Goal: Navigation & Orientation: Find specific page/section

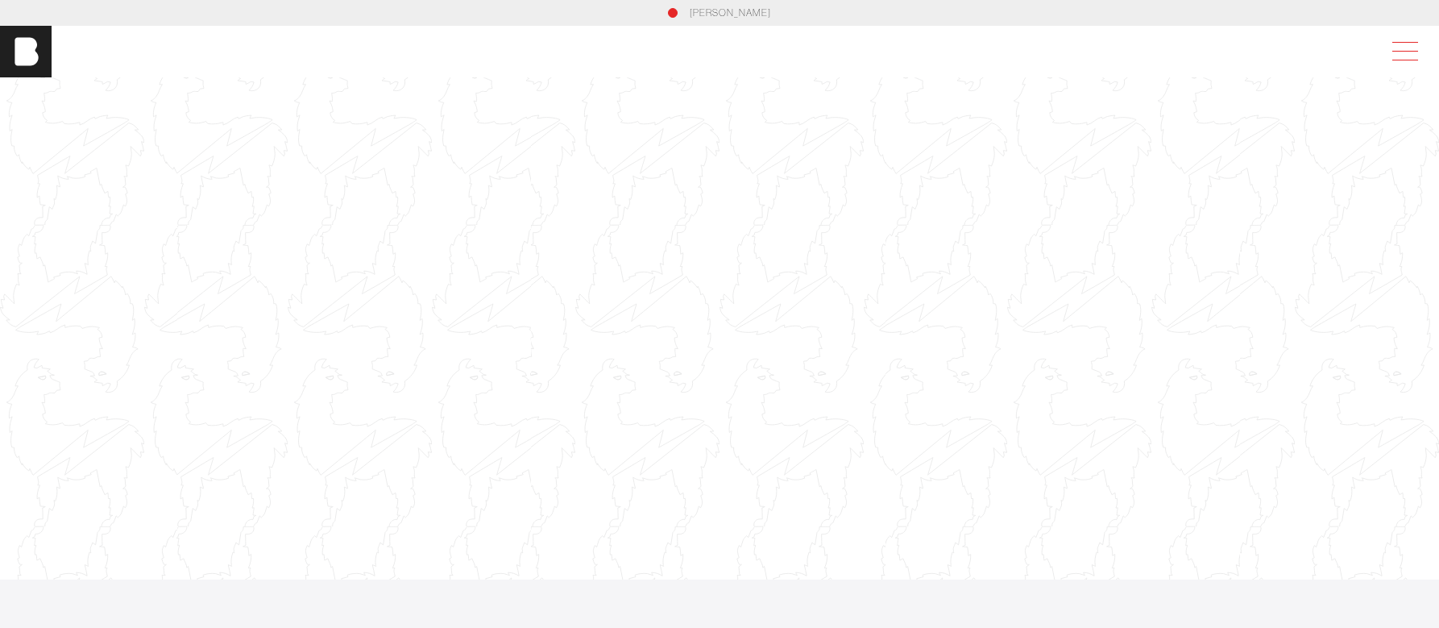
click at [1395, 55] on span at bounding box center [1402, 51] width 37 height 29
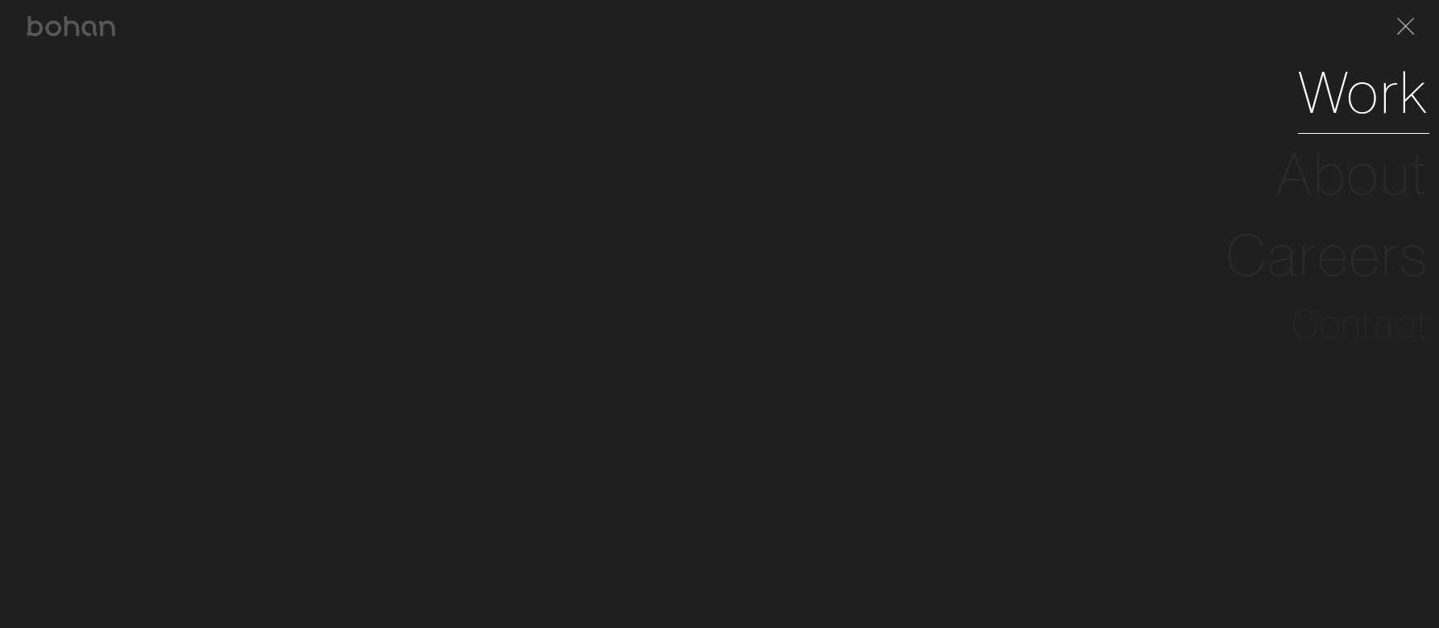
click at [1355, 98] on link "Work" at bounding box center [1363, 92] width 131 height 81
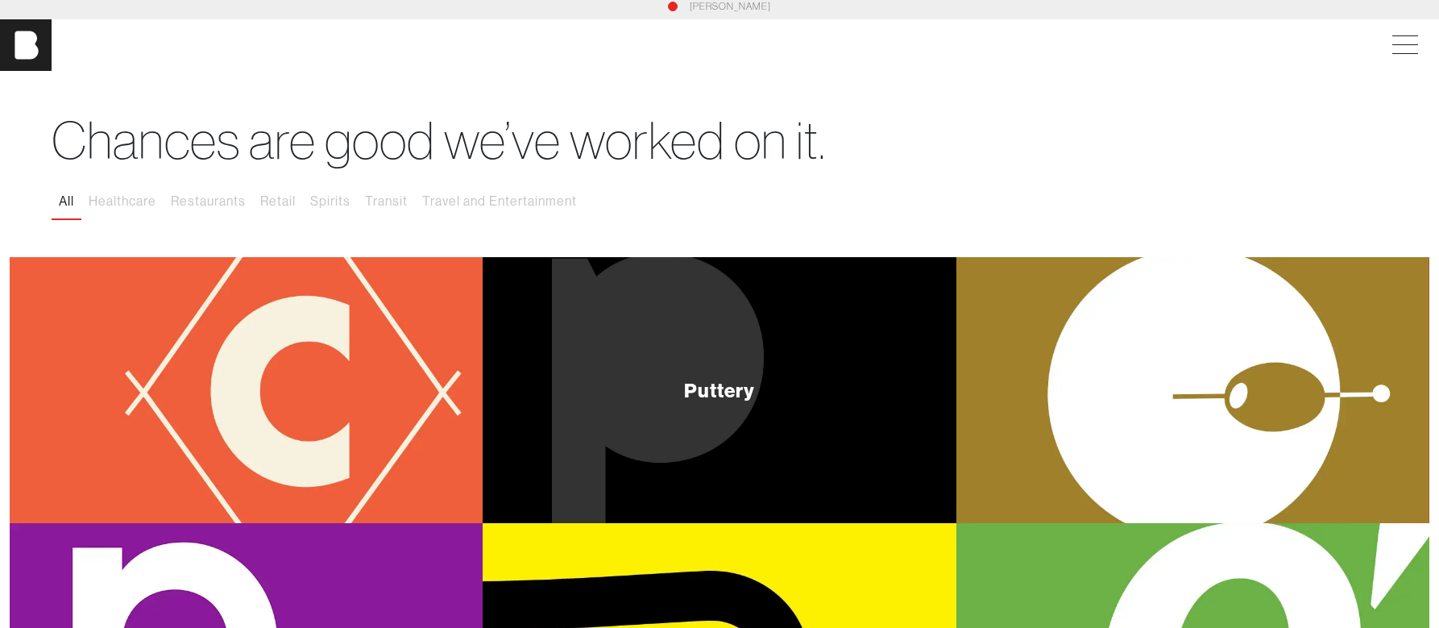
scroll to position [4, 0]
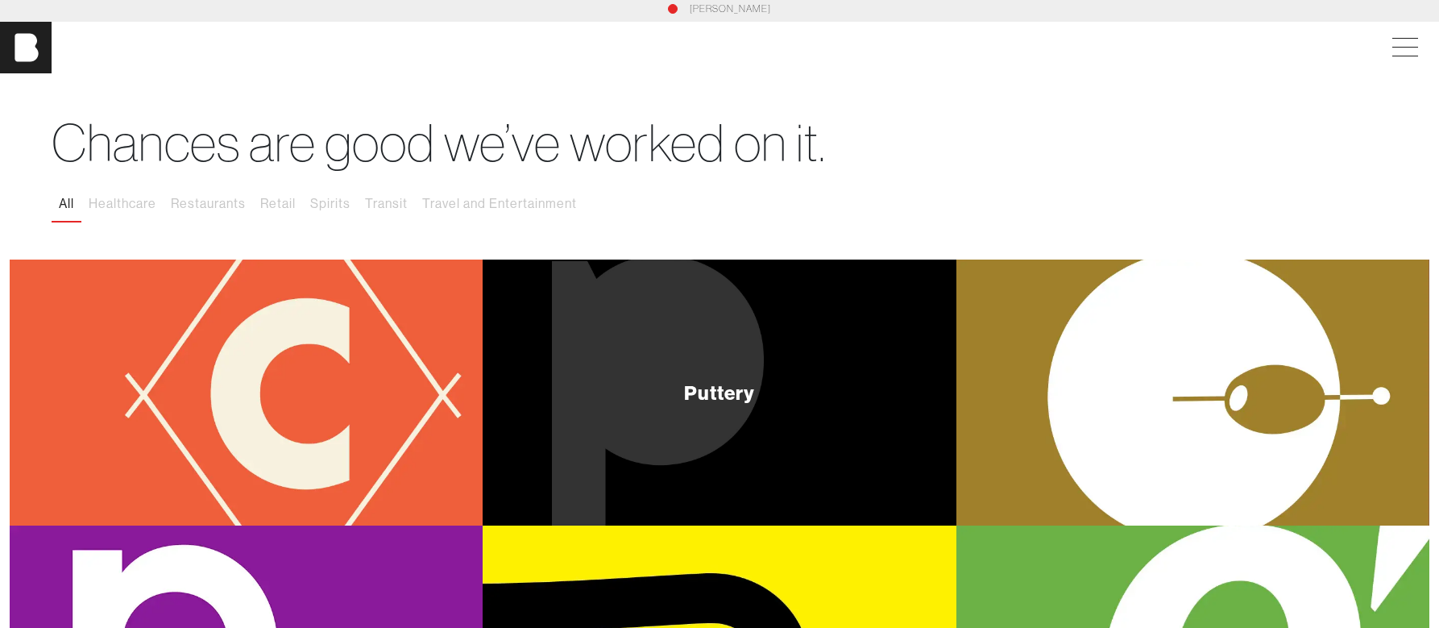
click at [746, 379] on div "Puttery" at bounding box center [719, 392] width 473 height 266
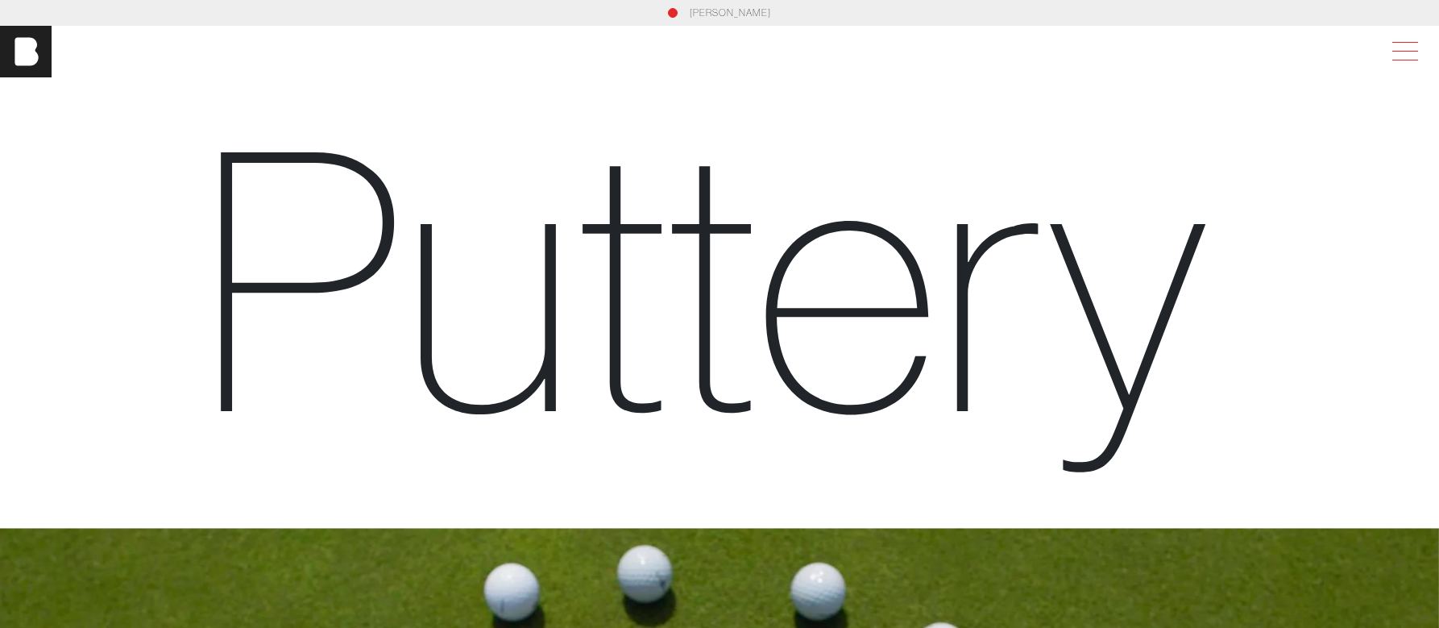
click at [1399, 53] on span at bounding box center [1402, 51] width 37 height 29
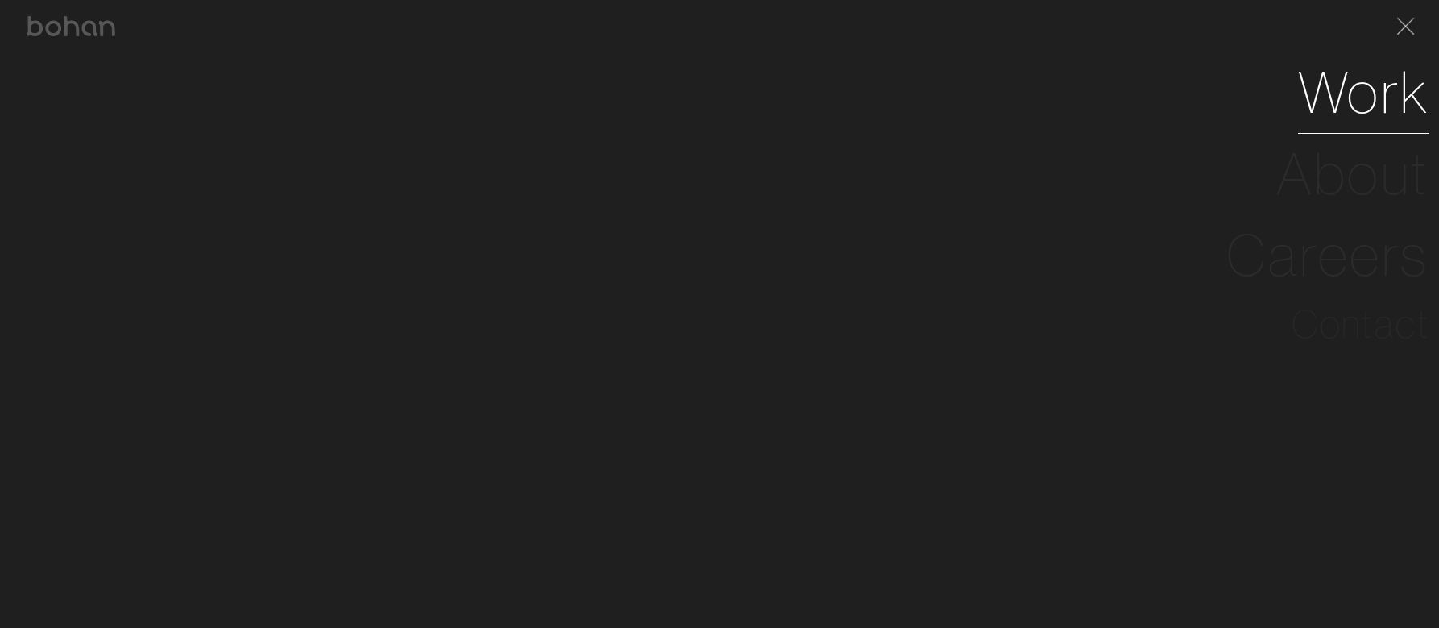
click at [1356, 98] on link "Work" at bounding box center [1363, 92] width 131 height 81
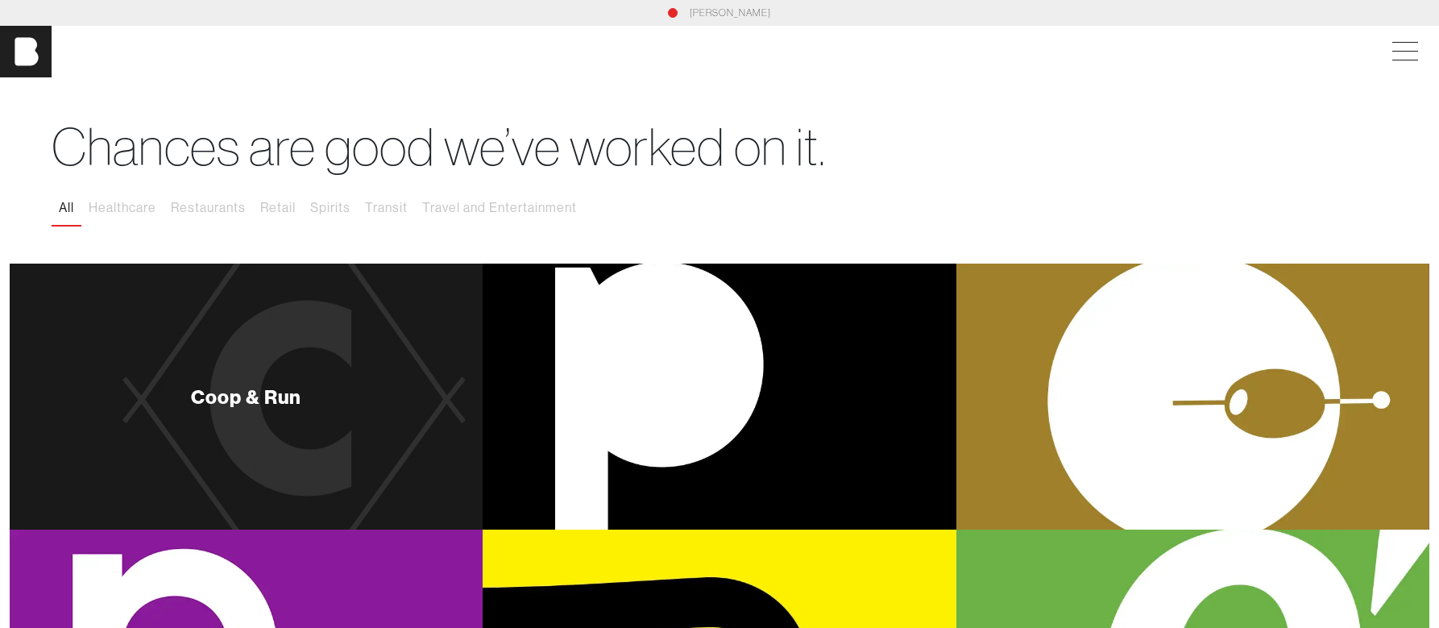
click at [237, 409] on div "Coop & Run" at bounding box center [246, 397] width 473 height 266
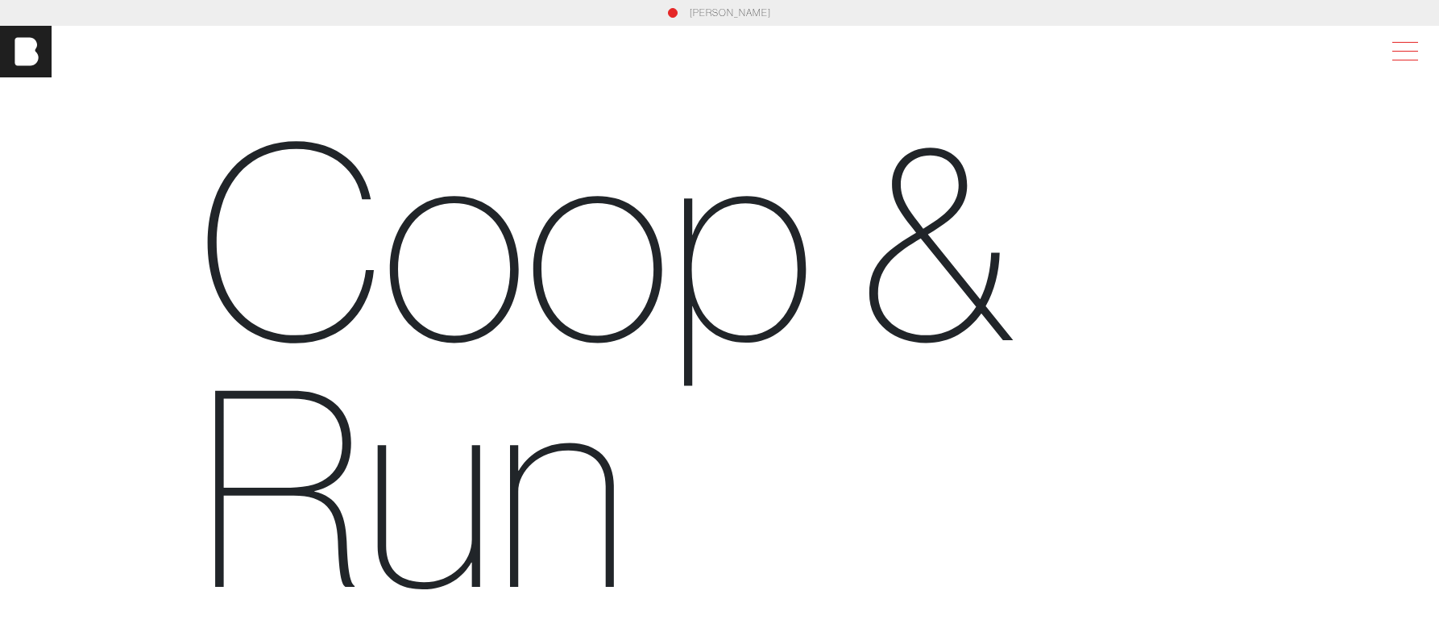
click at [1397, 62] on span at bounding box center [1402, 51] width 37 height 29
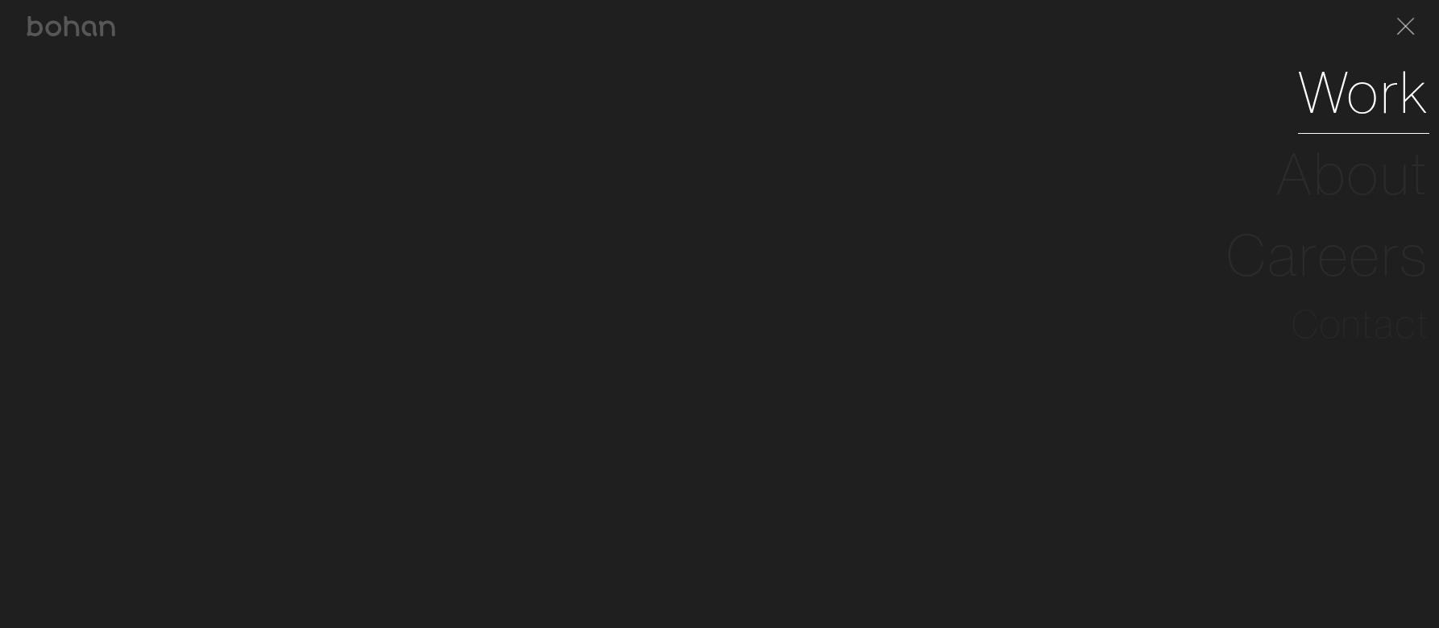
click at [1354, 101] on link "Work" at bounding box center [1363, 92] width 131 height 81
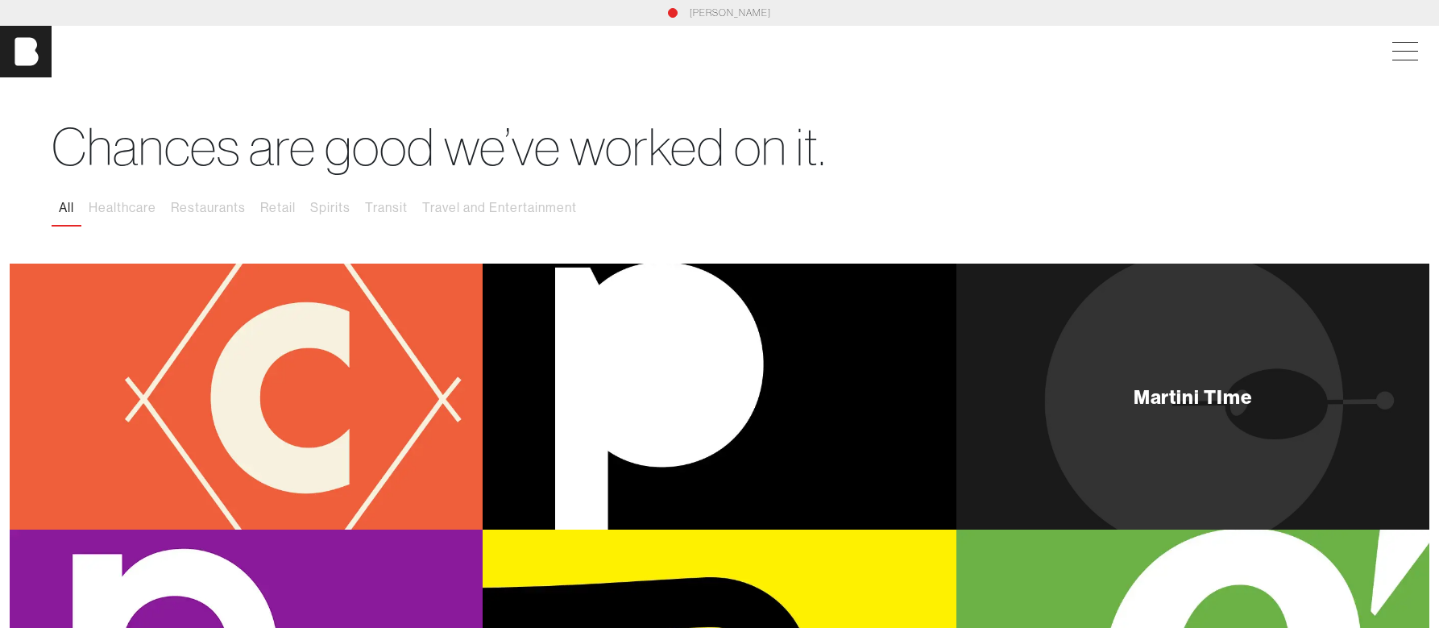
click at [1067, 357] on div "Martini TIme" at bounding box center [1193, 397] width 473 height 266
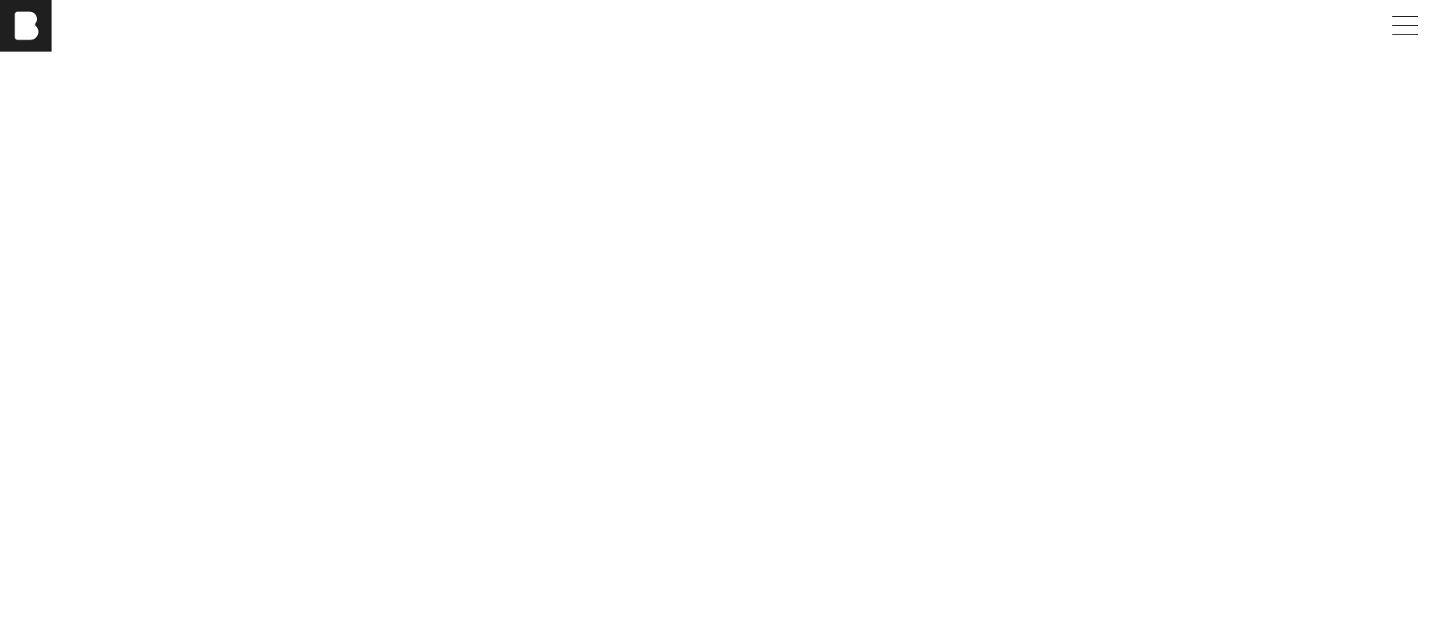
scroll to position [4721, 0]
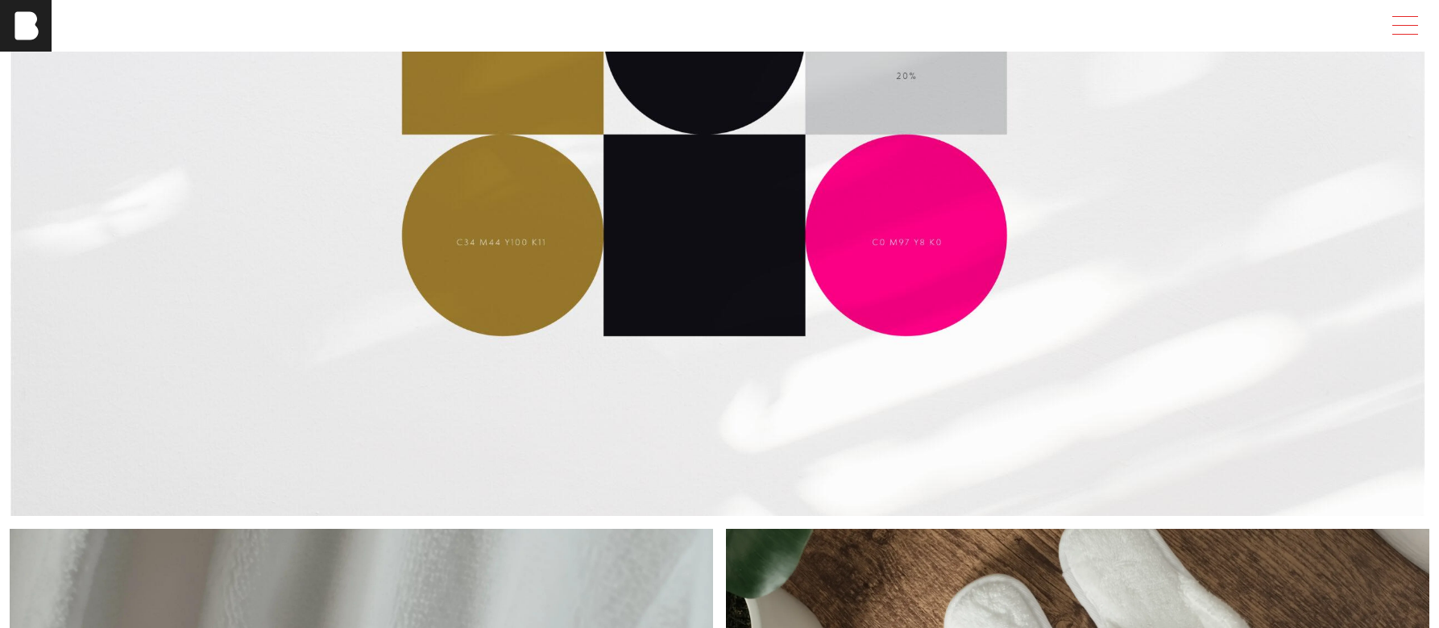
click at [1408, 27] on span at bounding box center [1402, 25] width 37 height 29
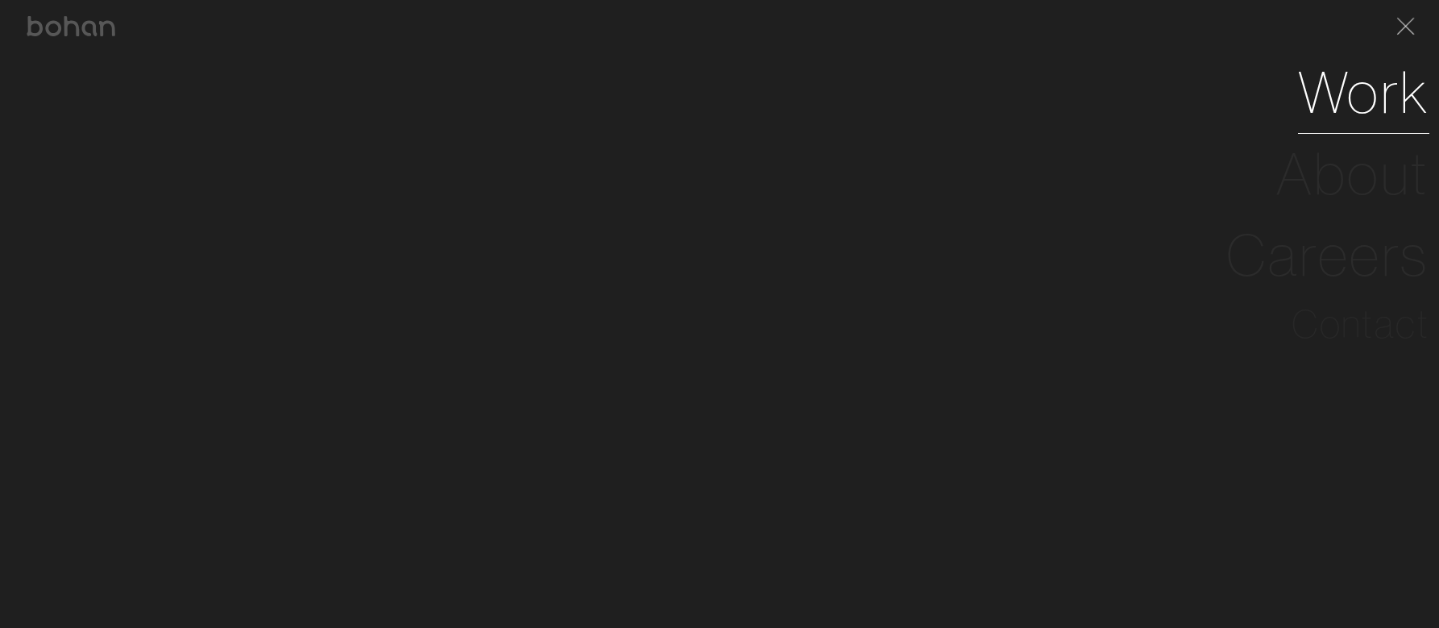
click at [1343, 112] on link "Work" at bounding box center [1363, 92] width 131 height 81
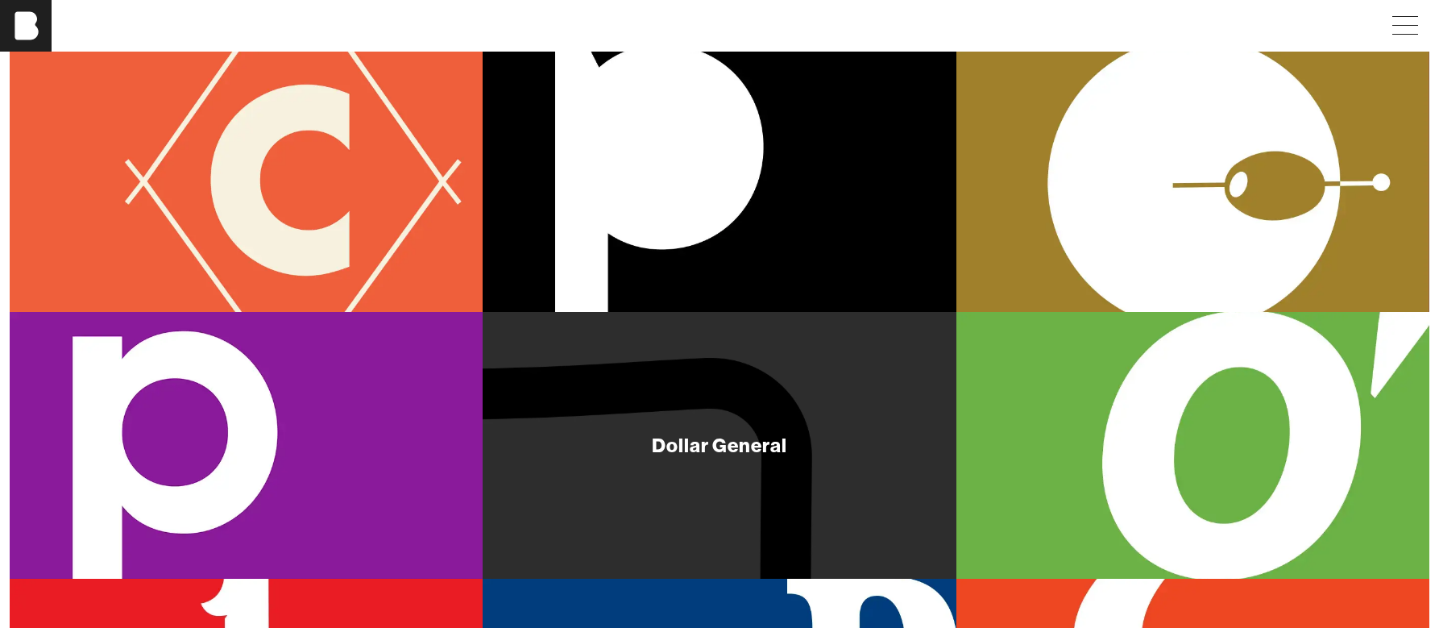
scroll to position [233, 0]
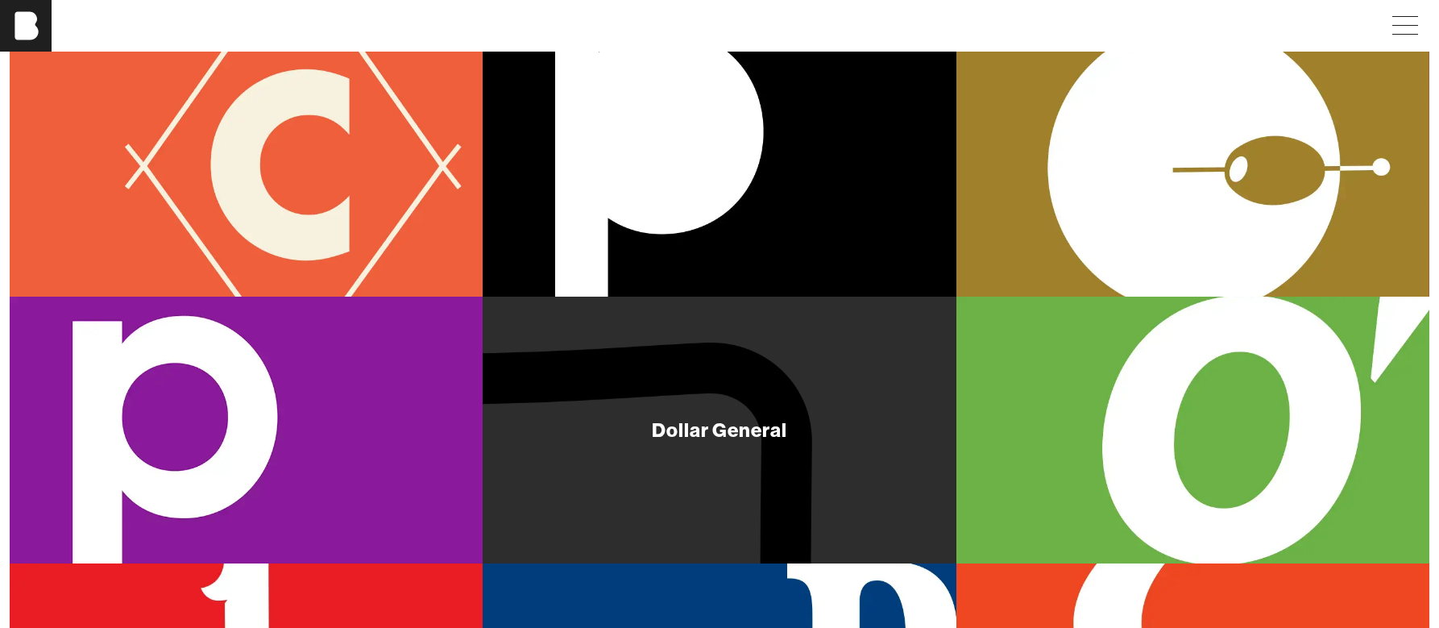
click at [658, 385] on div "Dollar General" at bounding box center [719, 430] width 473 height 266
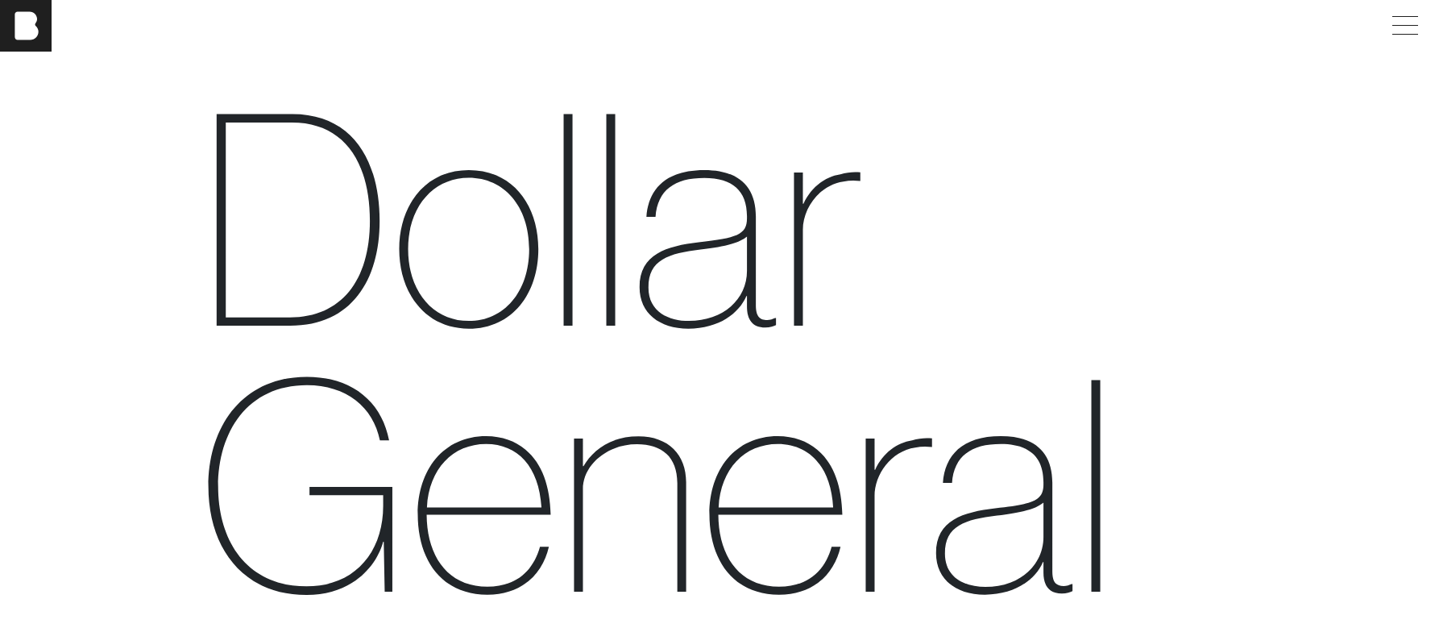
scroll to position [35, 0]
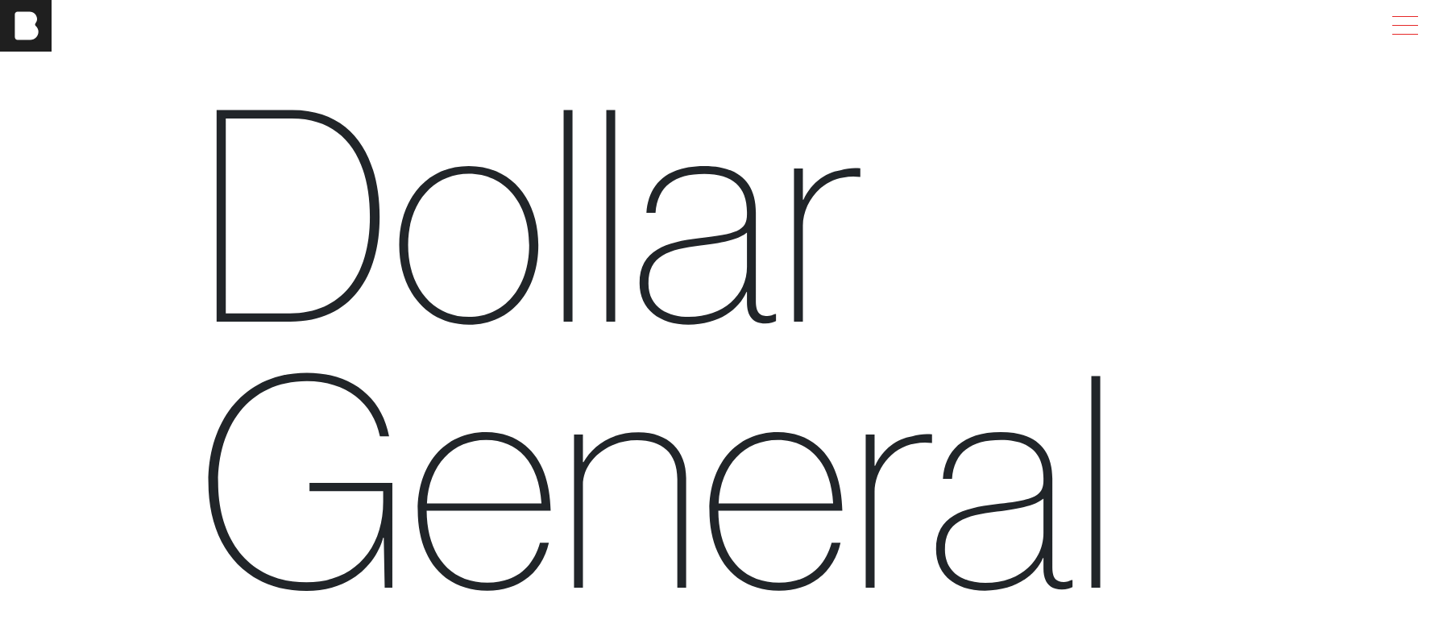
click at [1405, 34] on span at bounding box center [1406, 34] width 26 height 1
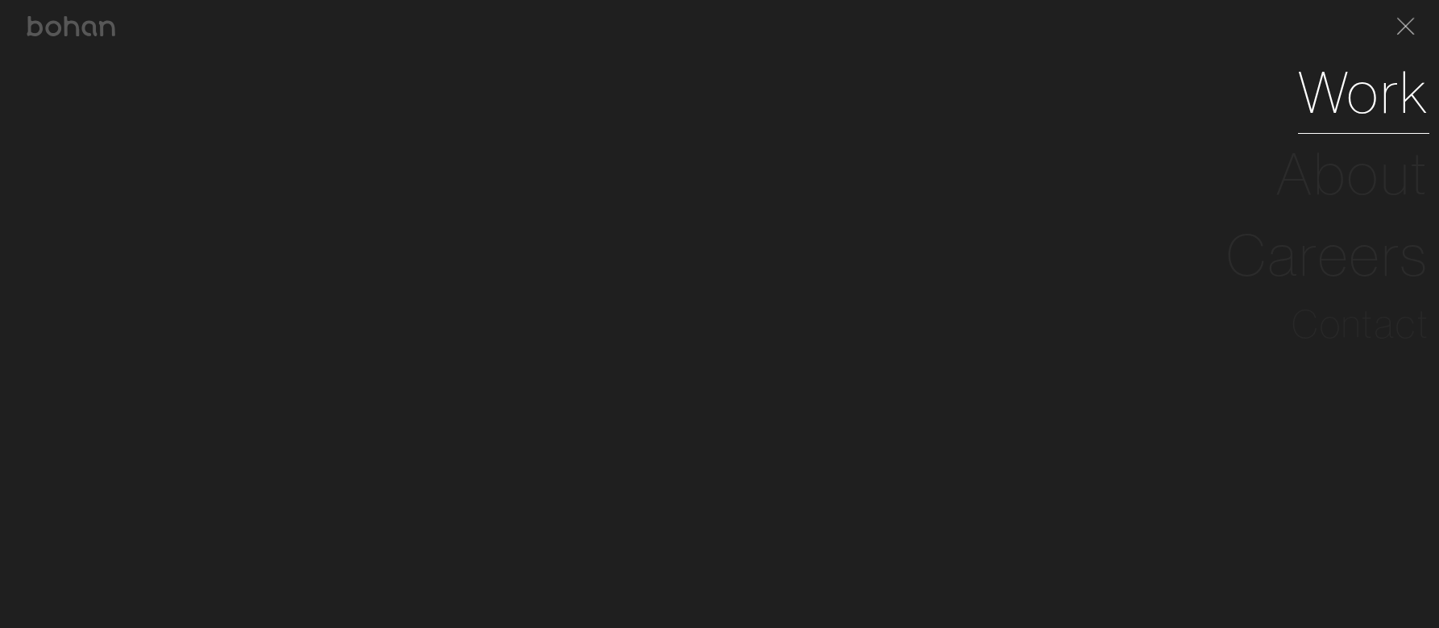
click at [1380, 105] on link "Work" at bounding box center [1363, 92] width 131 height 81
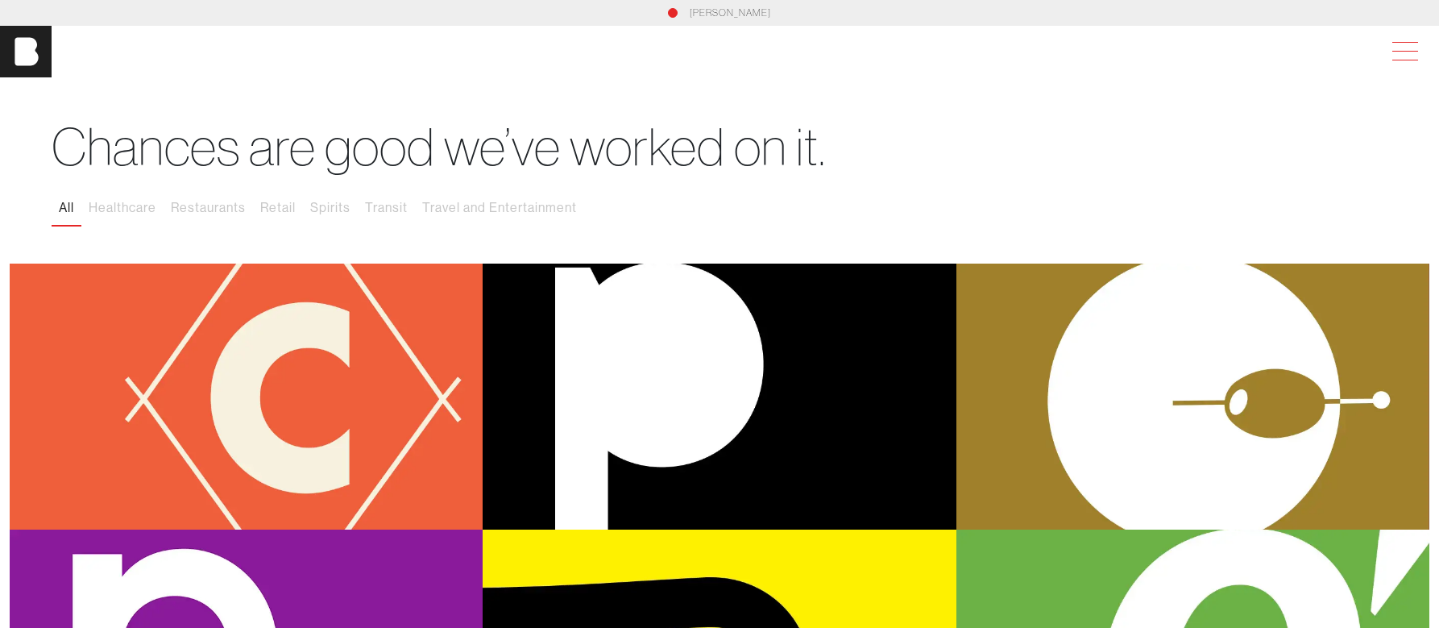
click at [1399, 44] on span at bounding box center [1402, 51] width 37 height 29
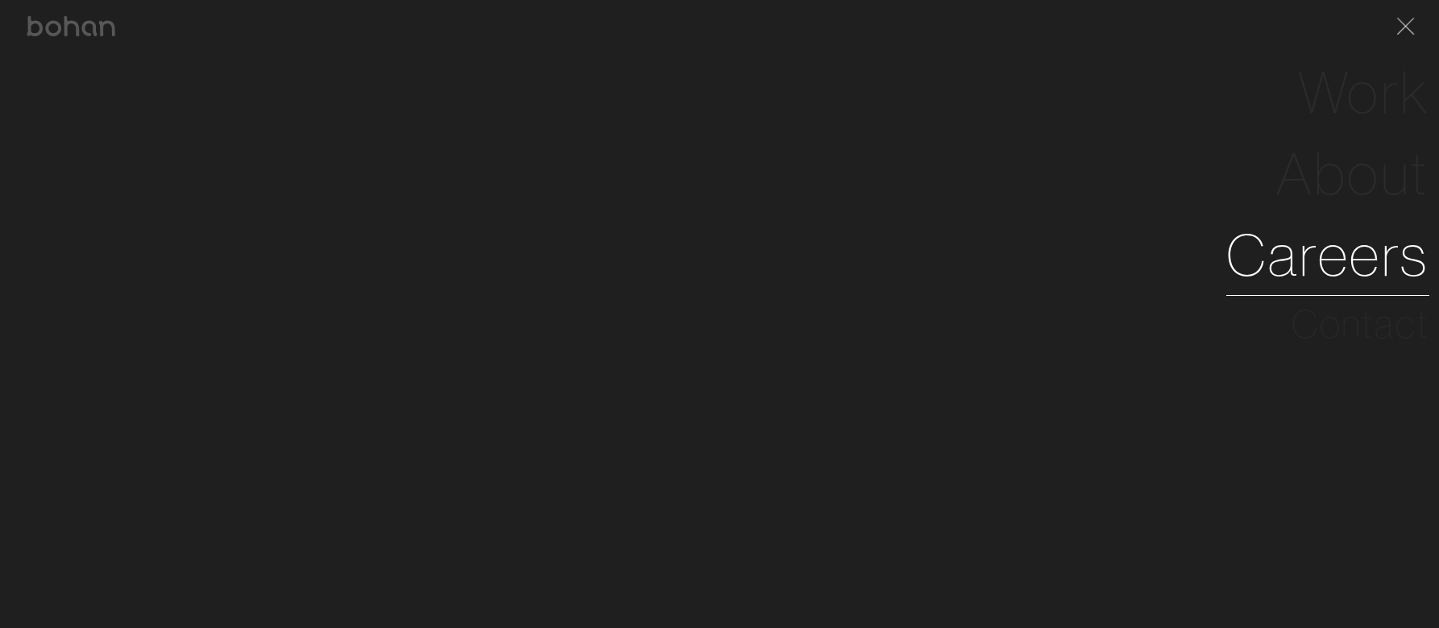
click at [1322, 249] on link "Careers" at bounding box center [1328, 254] width 203 height 81
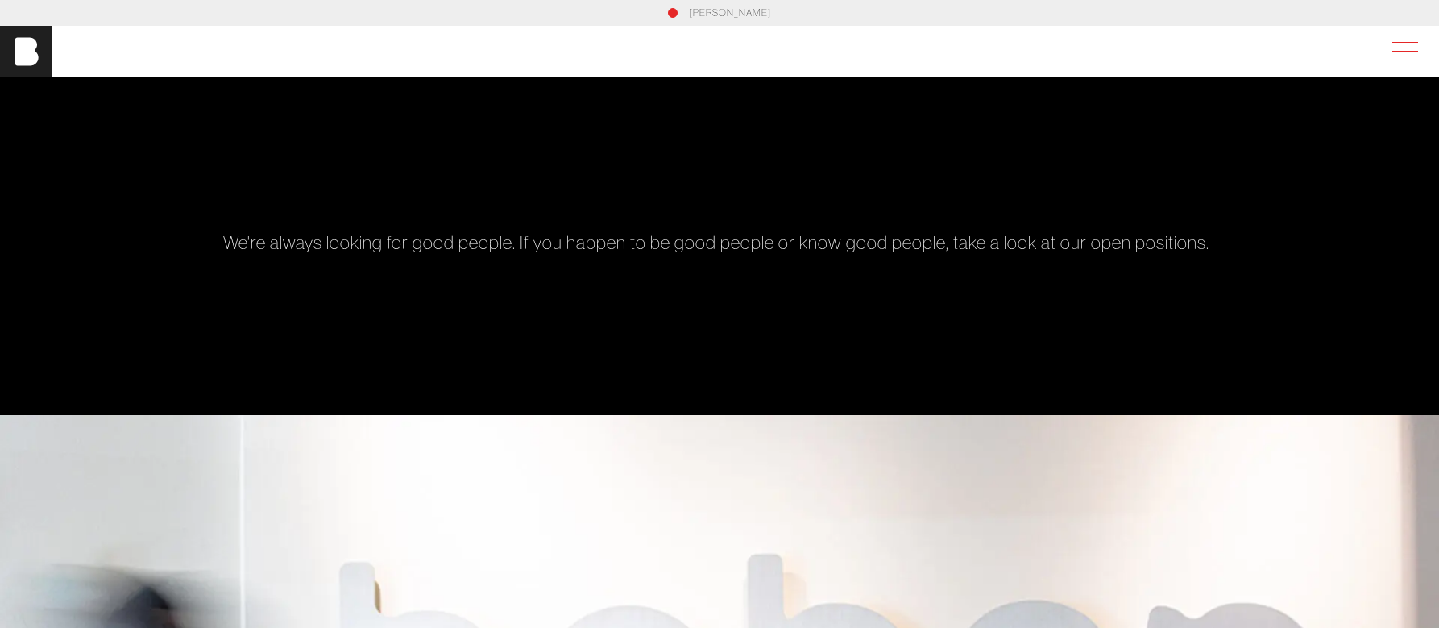
click at [1408, 47] on span at bounding box center [1402, 51] width 37 height 29
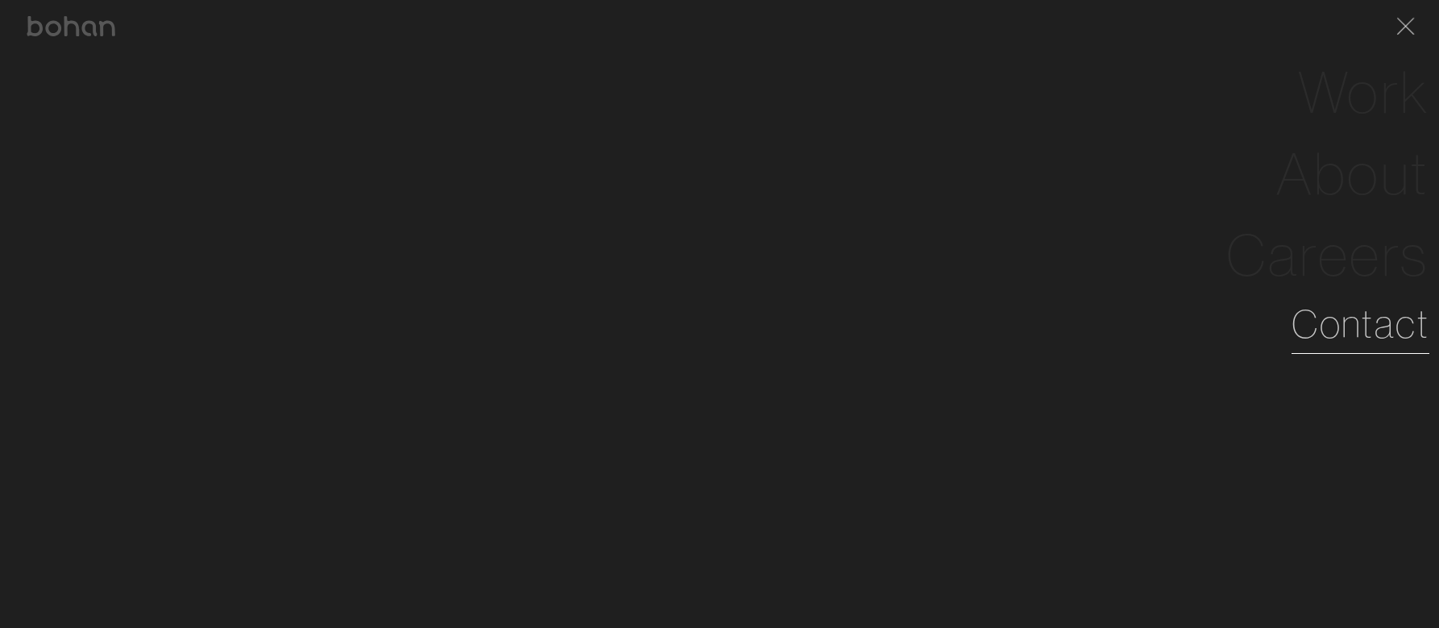
click at [1339, 329] on link "Contact" at bounding box center [1361, 324] width 138 height 58
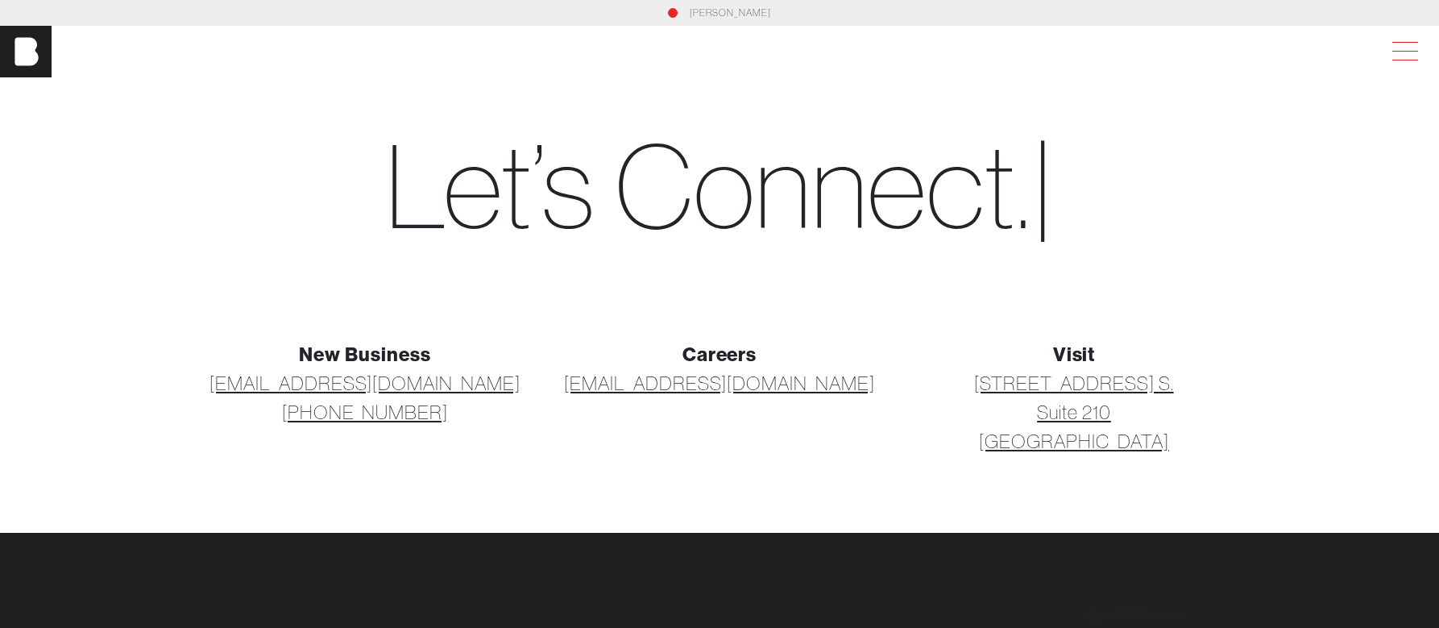
click at [1402, 53] on span at bounding box center [1402, 51] width 37 height 29
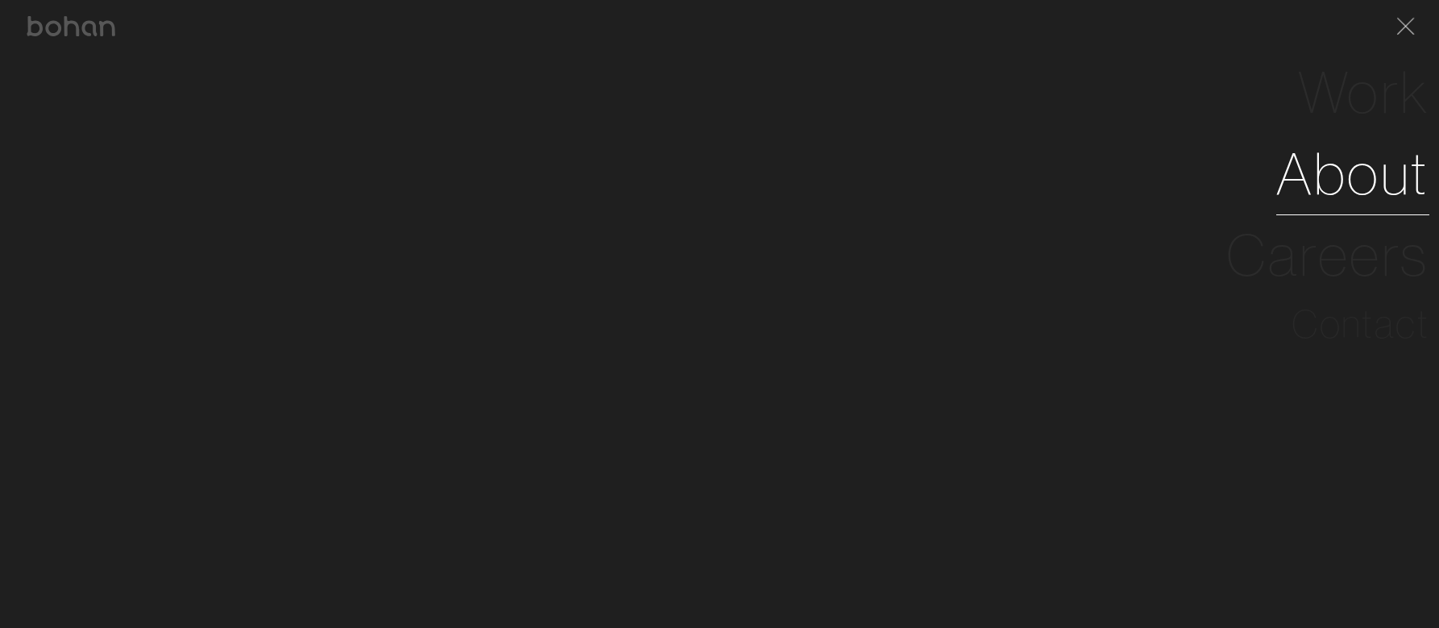
click at [1351, 181] on link "About" at bounding box center [1352, 173] width 153 height 81
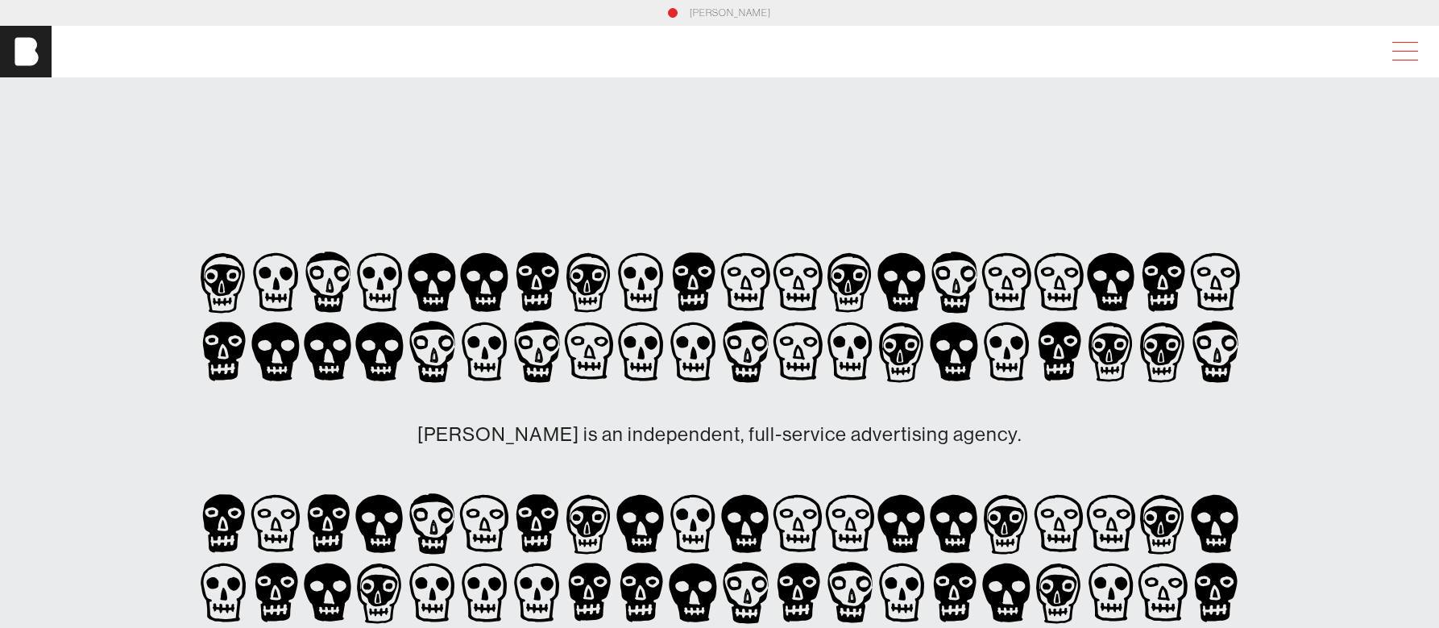
click at [1397, 52] on span at bounding box center [1402, 51] width 37 height 29
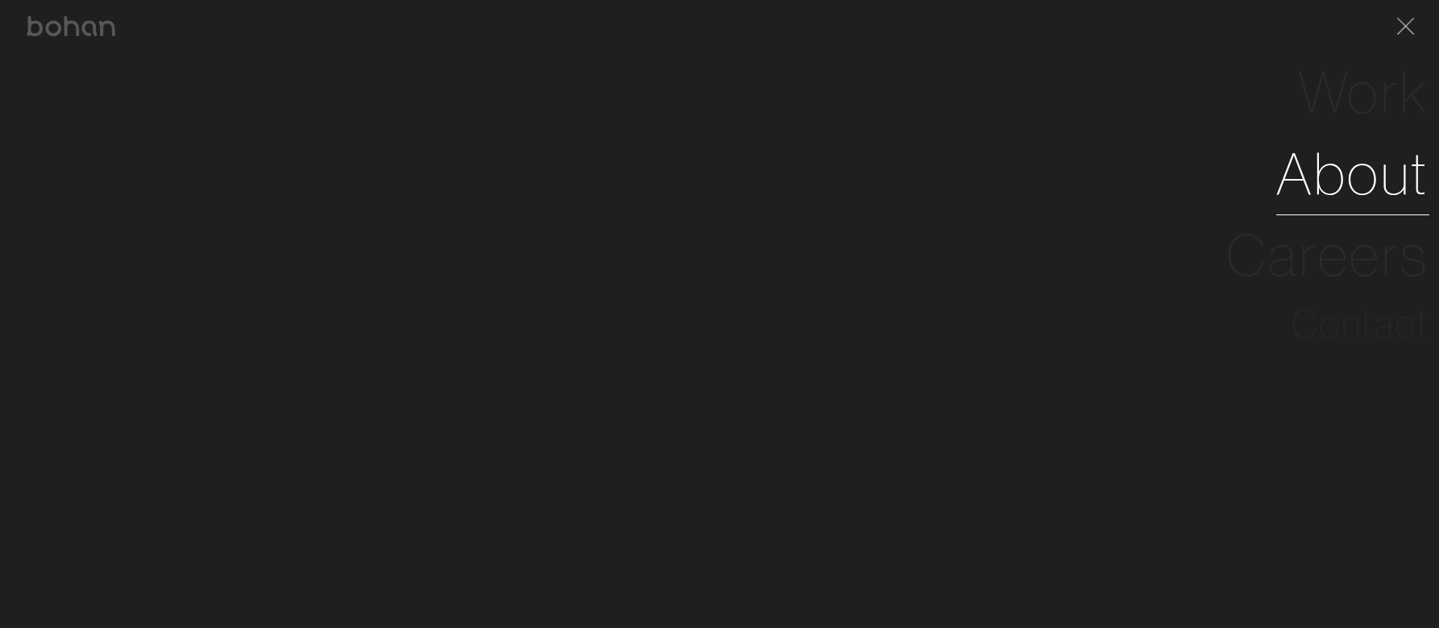
click at [1339, 178] on link "About" at bounding box center [1352, 173] width 153 height 81
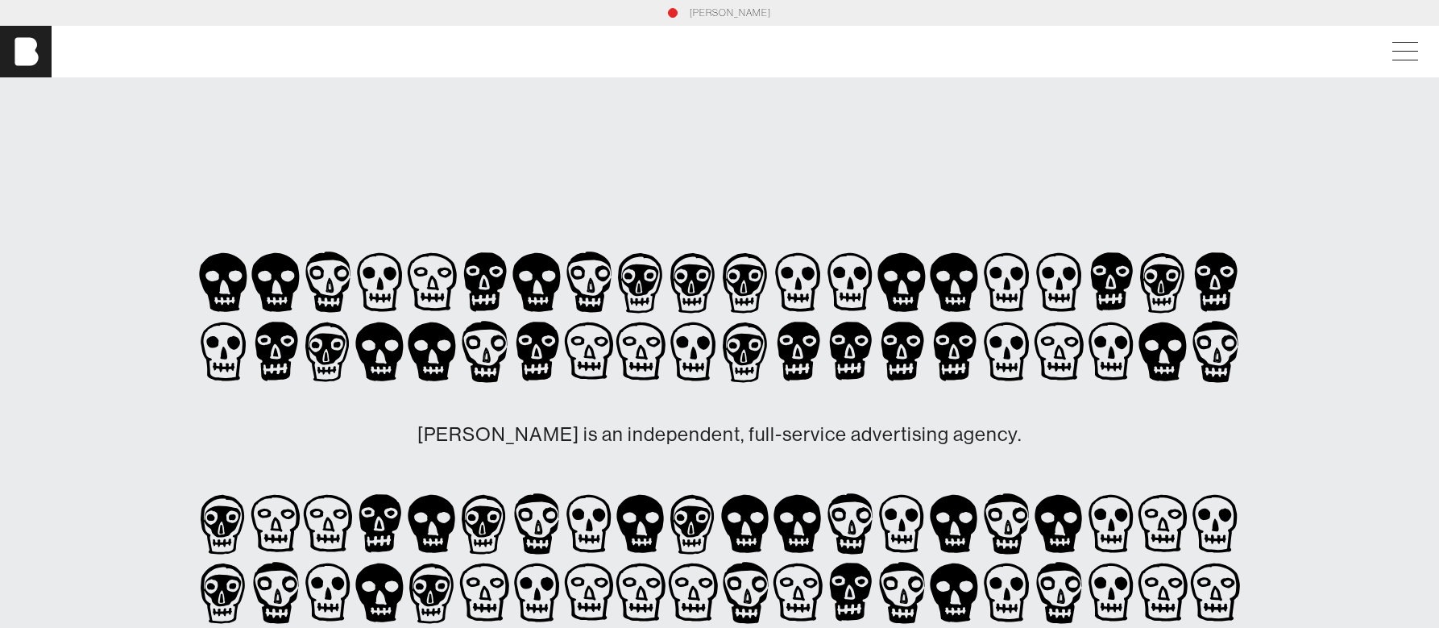
click at [749, 15] on link "[PERSON_NAME]" at bounding box center [730, 13] width 81 height 15
click at [730, 6] on link "[PERSON_NAME]" at bounding box center [730, 13] width 81 height 15
click at [737, 15] on link "[PERSON_NAME]" at bounding box center [730, 13] width 81 height 15
click at [726, 11] on link "[PERSON_NAME]" at bounding box center [730, 13] width 81 height 15
click at [34, 59] on img at bounding box center [26, 52] width 52 height 52
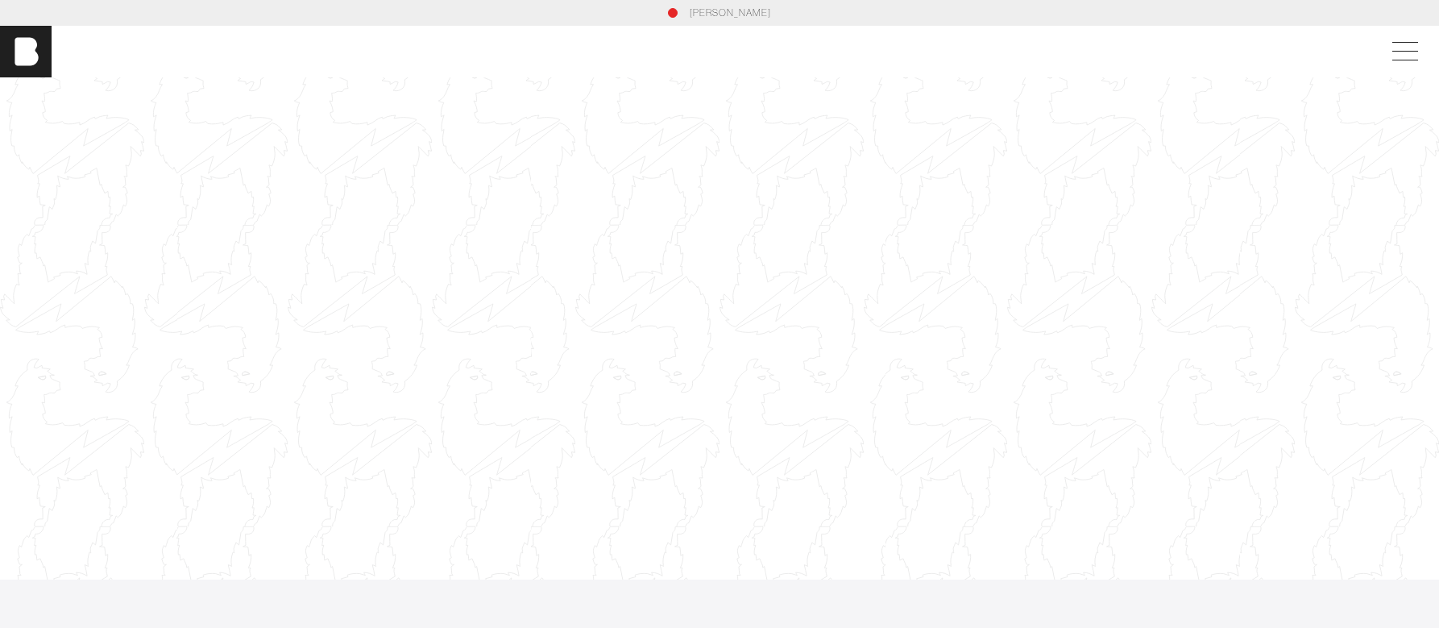
click at [790, 309] on div at bounding box center [719, 328] width 1439 height 810
click at [786, 315] on div at bounding box center [719, 328] width 1439 height 810
click at [886, 529] on div at bounding box center [719, 328] width 1439 height 810
click at [861, 399] on div at bounding box center [719, 328] width 1439 height 810
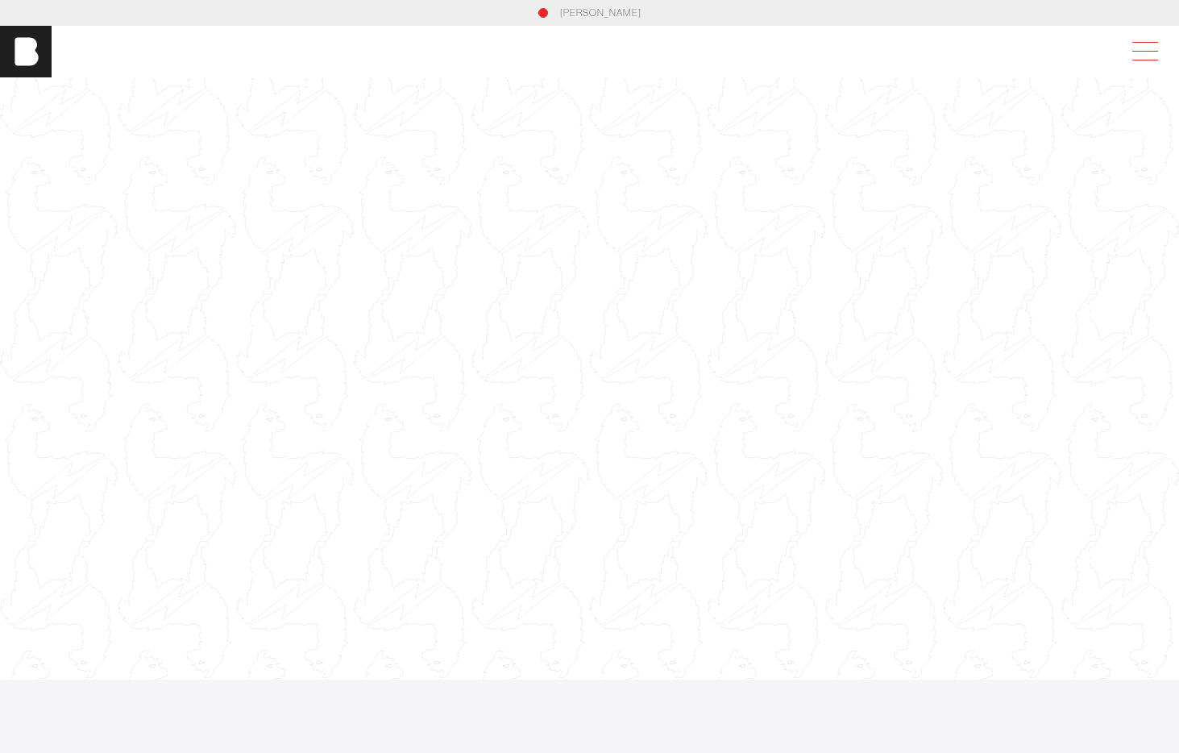
click at [1139, 47] on span at bounding box center [1141, 51] width 37 height 29
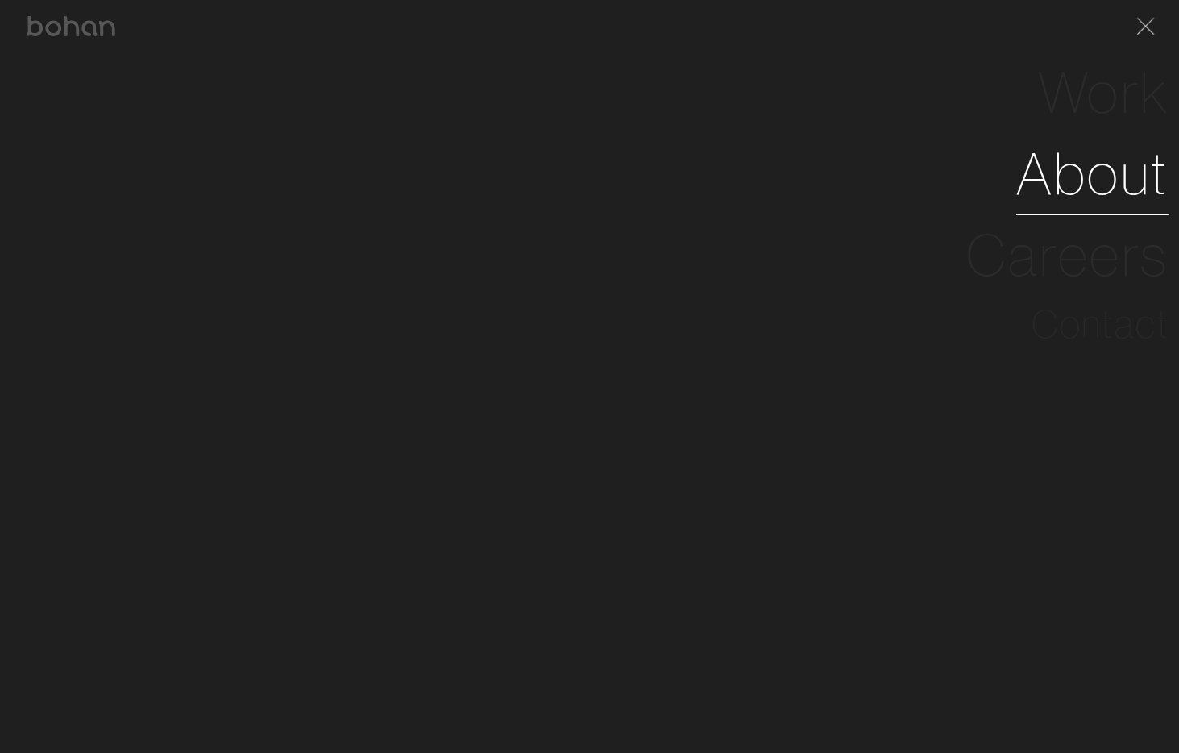
click at [1087, 182] on link "About" at bounding box center [1092, 173] width 153 height 81
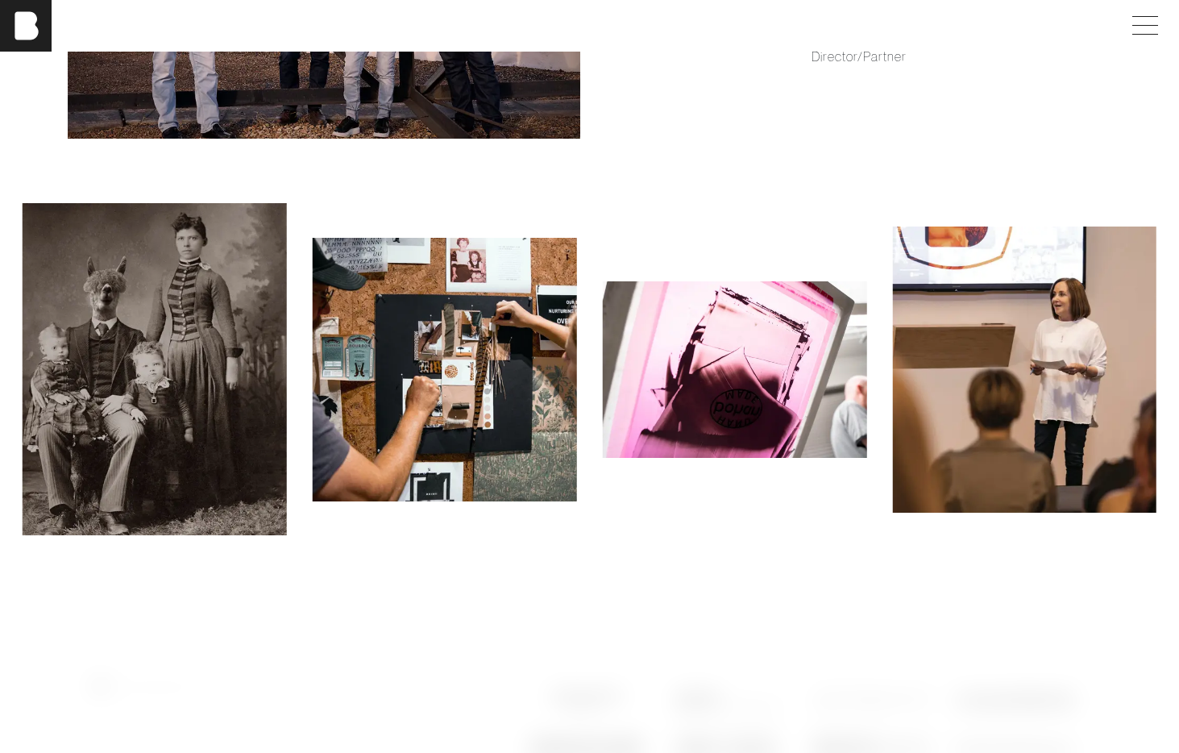
scroll to position [1419, 0]
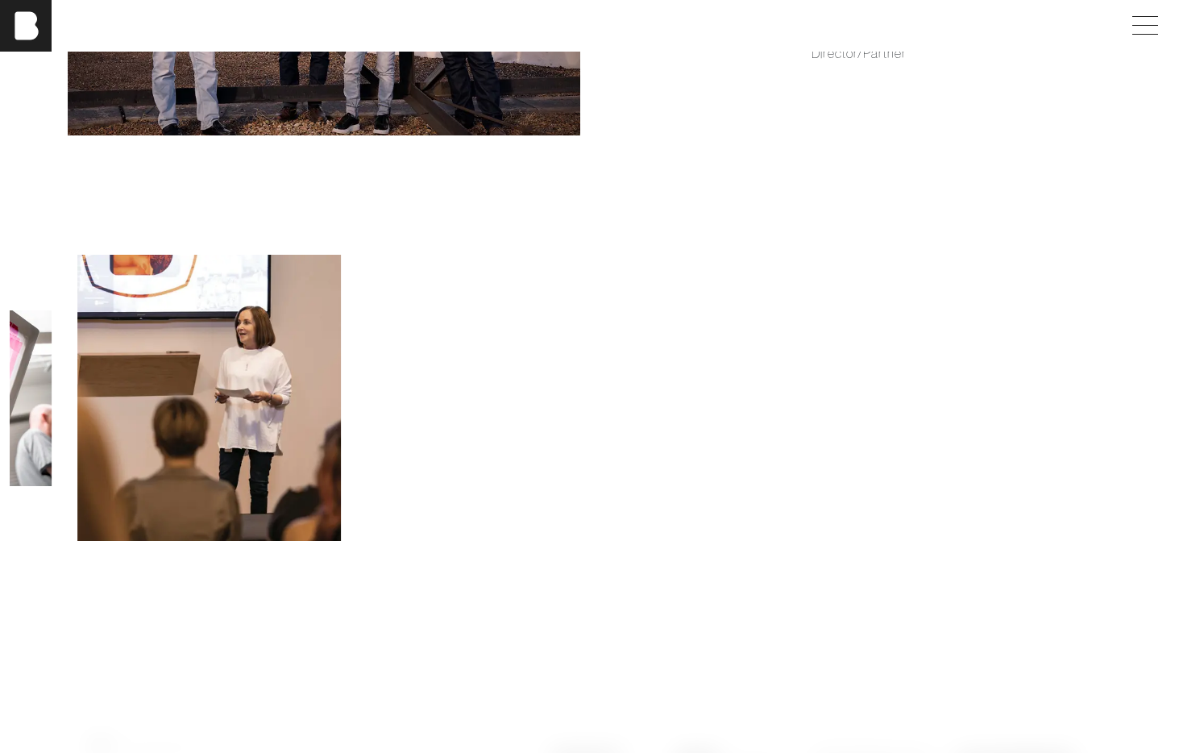
click at [657, 485] on img at bounding box center [789, 398] width 264 height 181
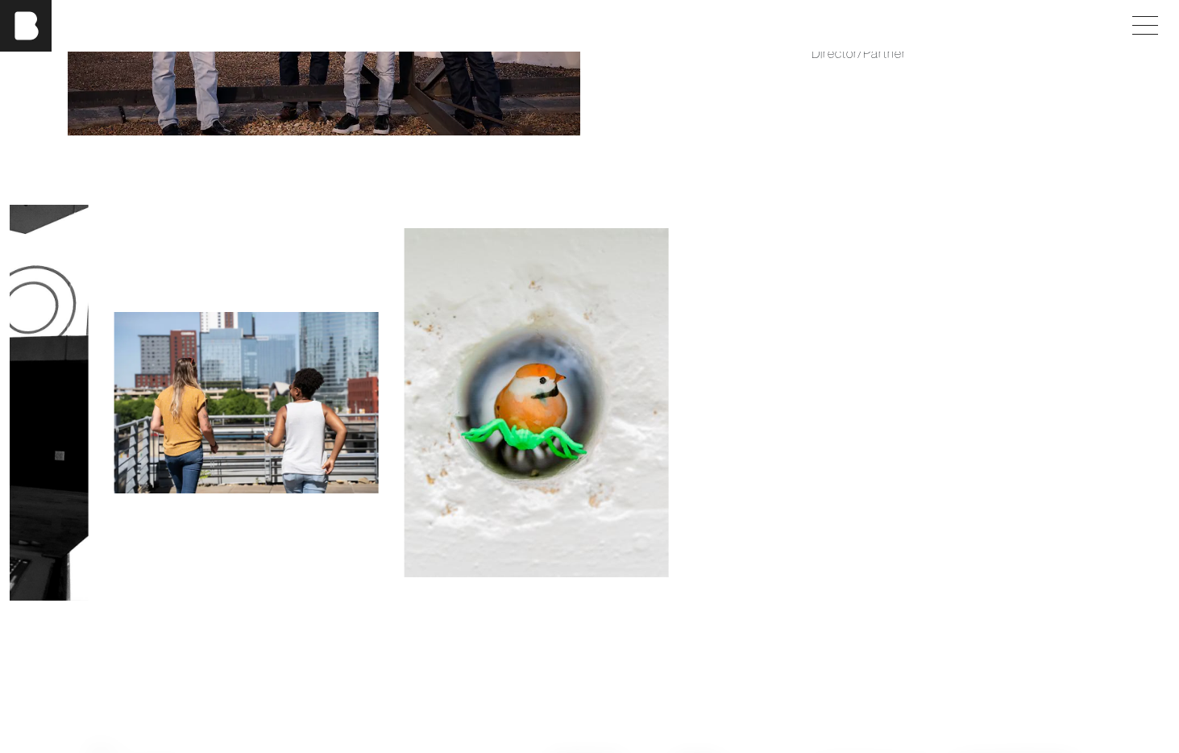
click at [492, 484] on img at bounding box center [536, 402] width 264 height 349
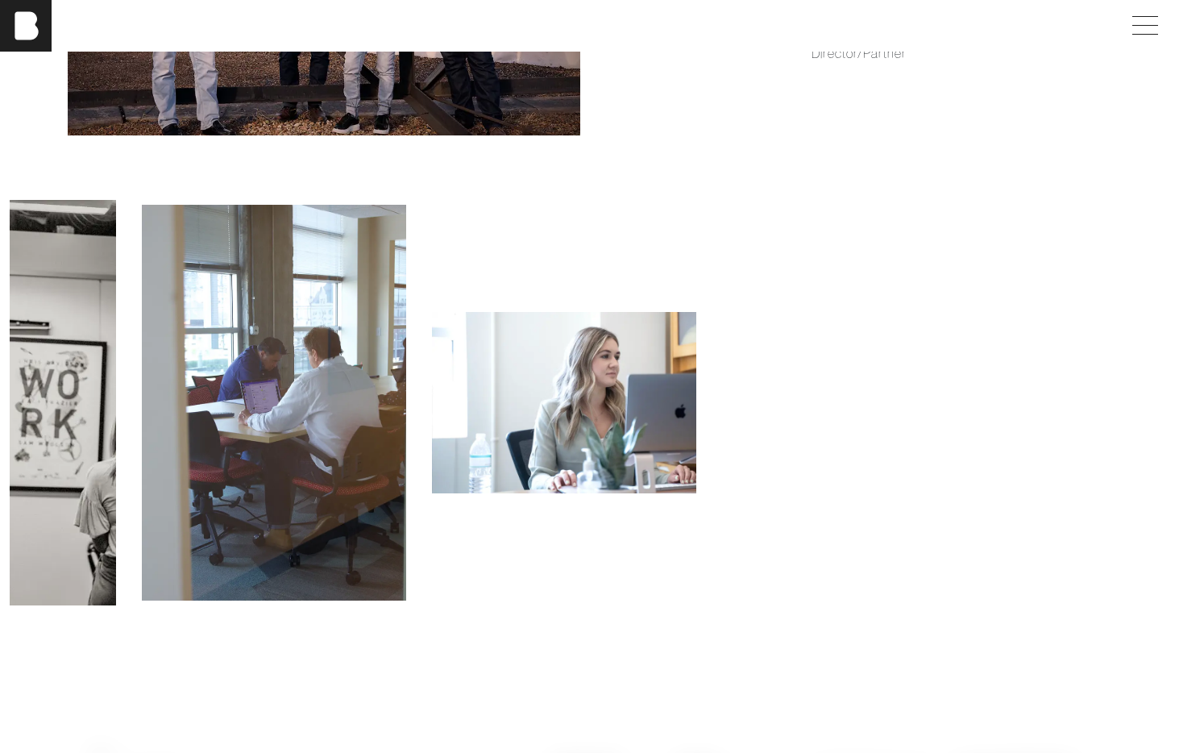
click at [256, 463] on img at bounding box center [274, 403] width 264 height 396
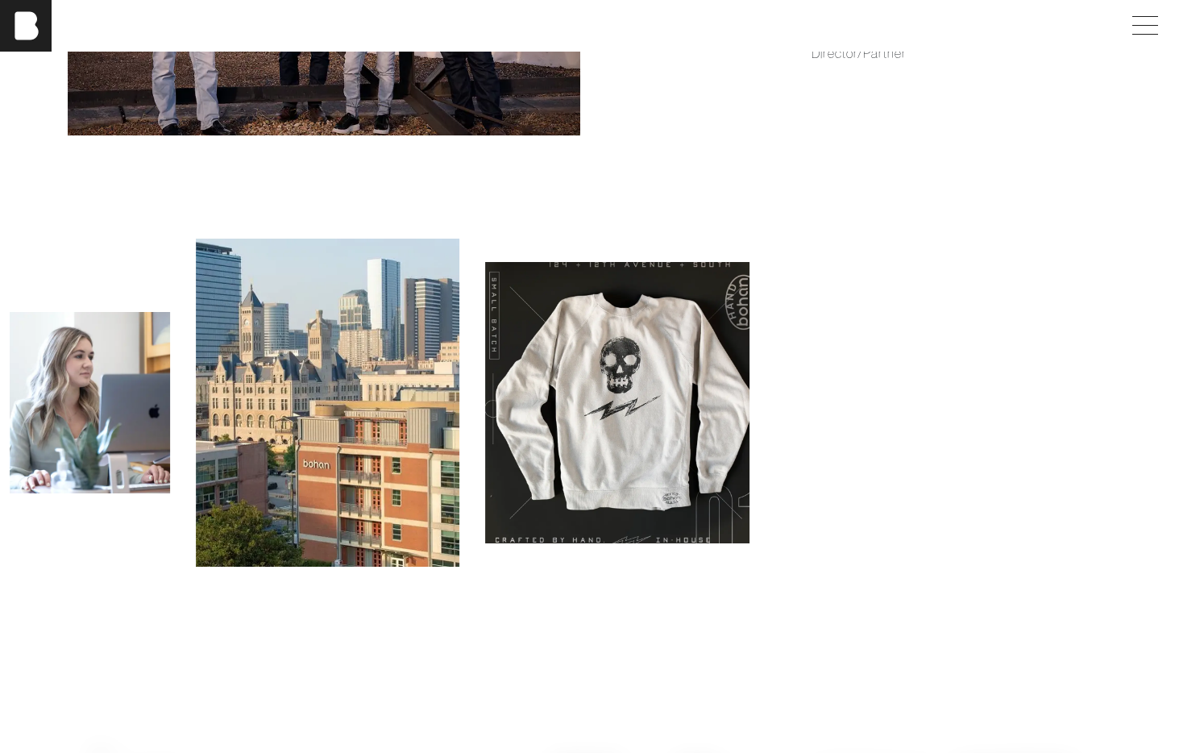
click at [332, 434] on img at bounding box center [328, 403] width 264 height 328
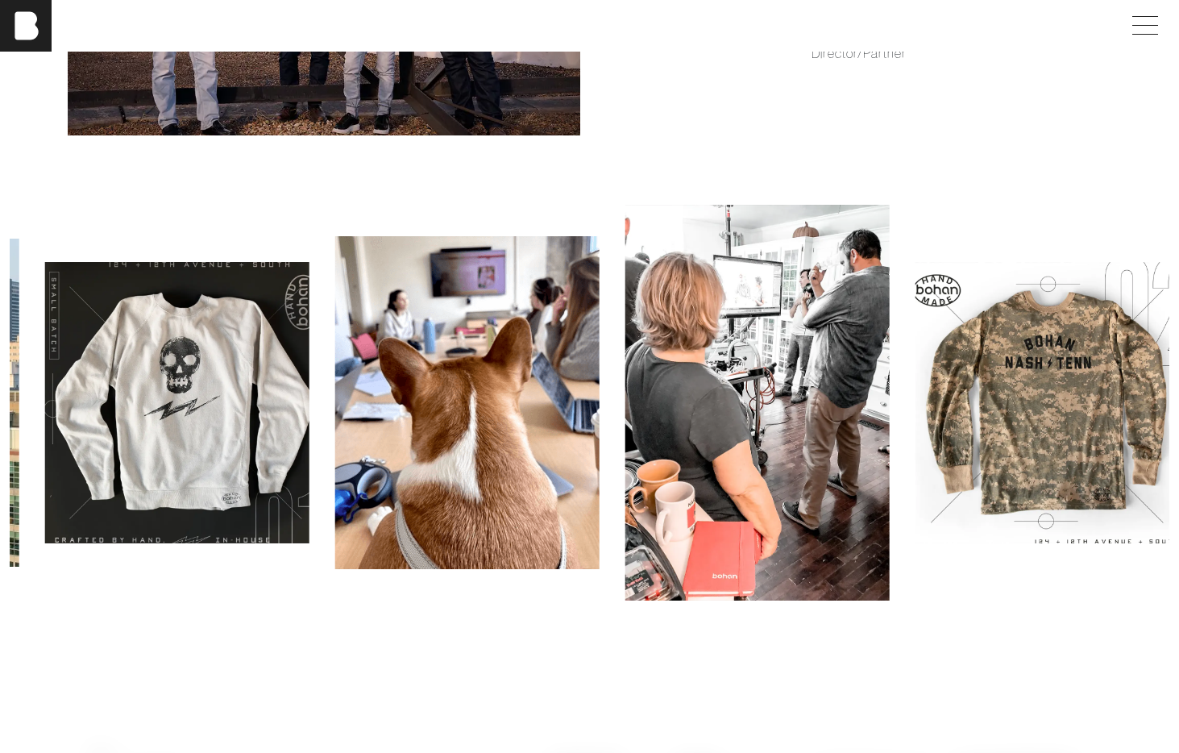
click at [396, 442] on img at bounding box center [467, 402] width 264 height 333
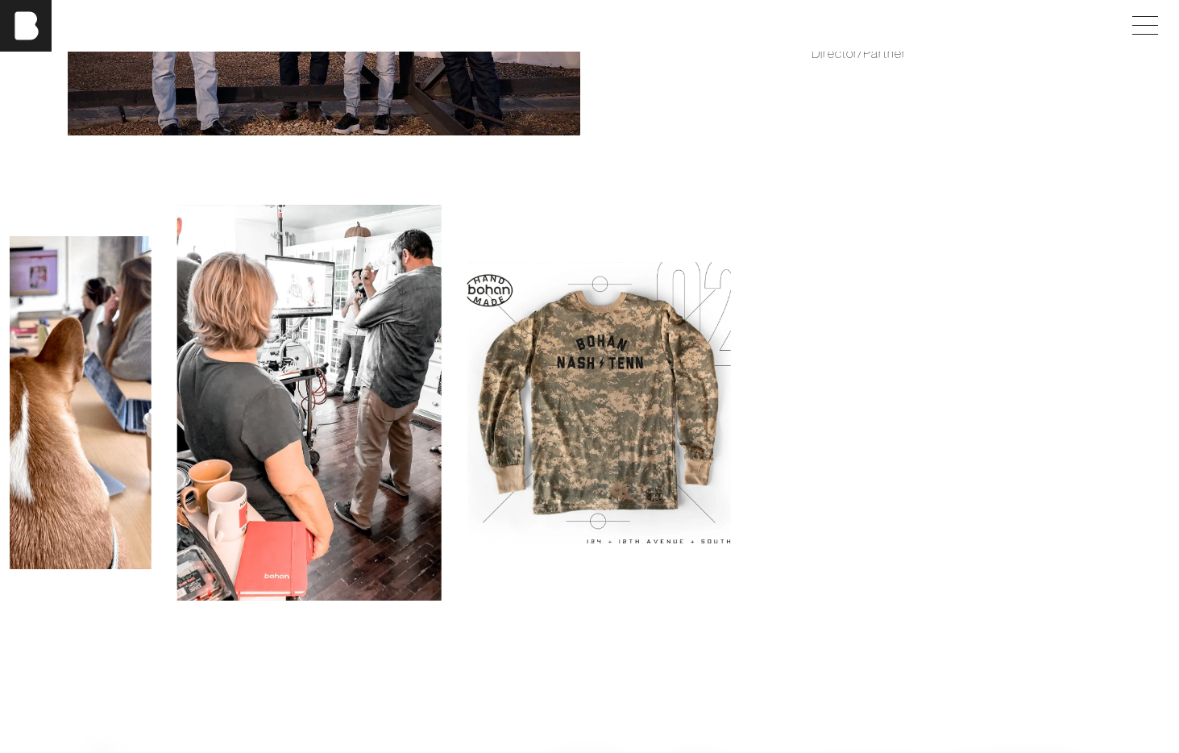
click at [331, 459] on img at bounding box center [308, 403] width 264 height 396
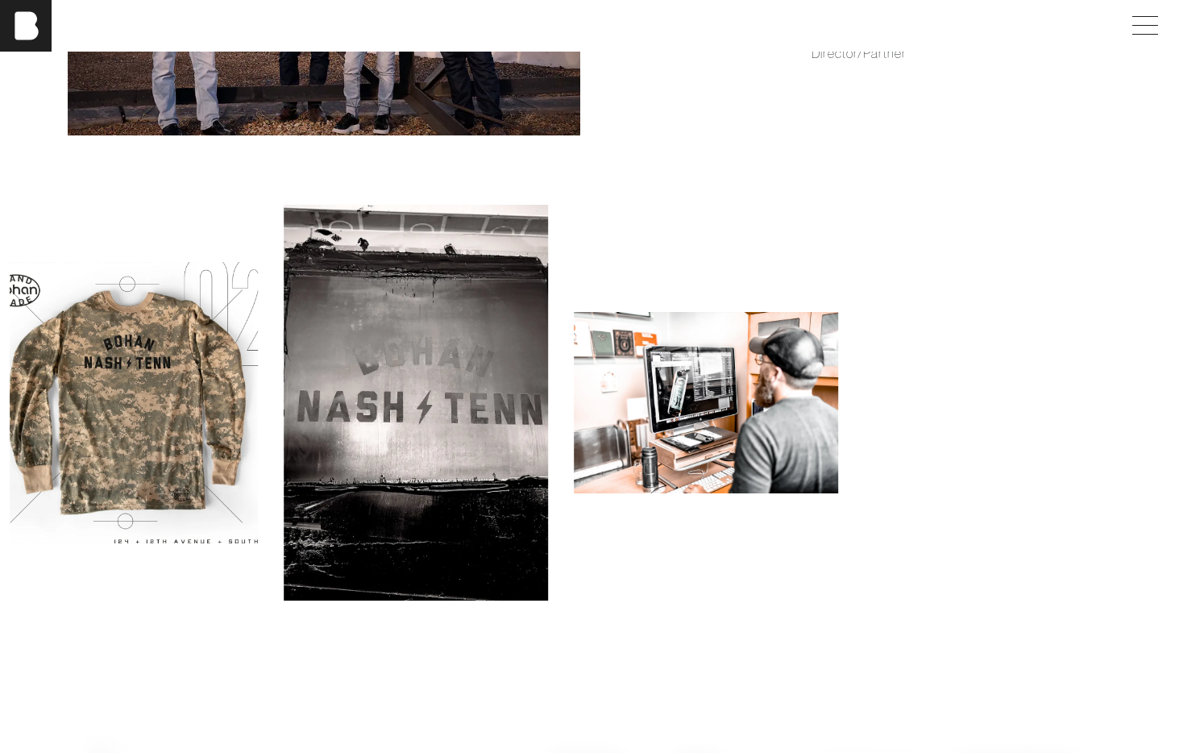
click at [357, 451] on img at bounding box center [416, 403] width 264 height 396
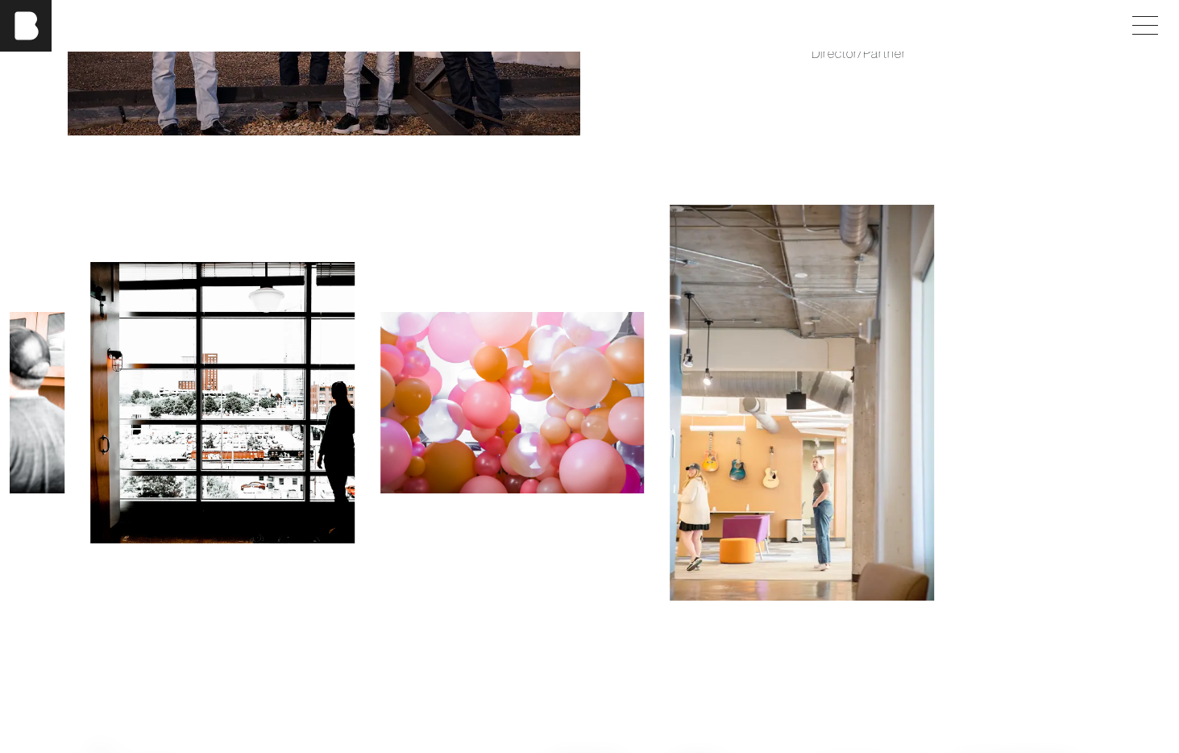
click at [207, 437] on img at bounding box center [222, 402] width 264 height 281
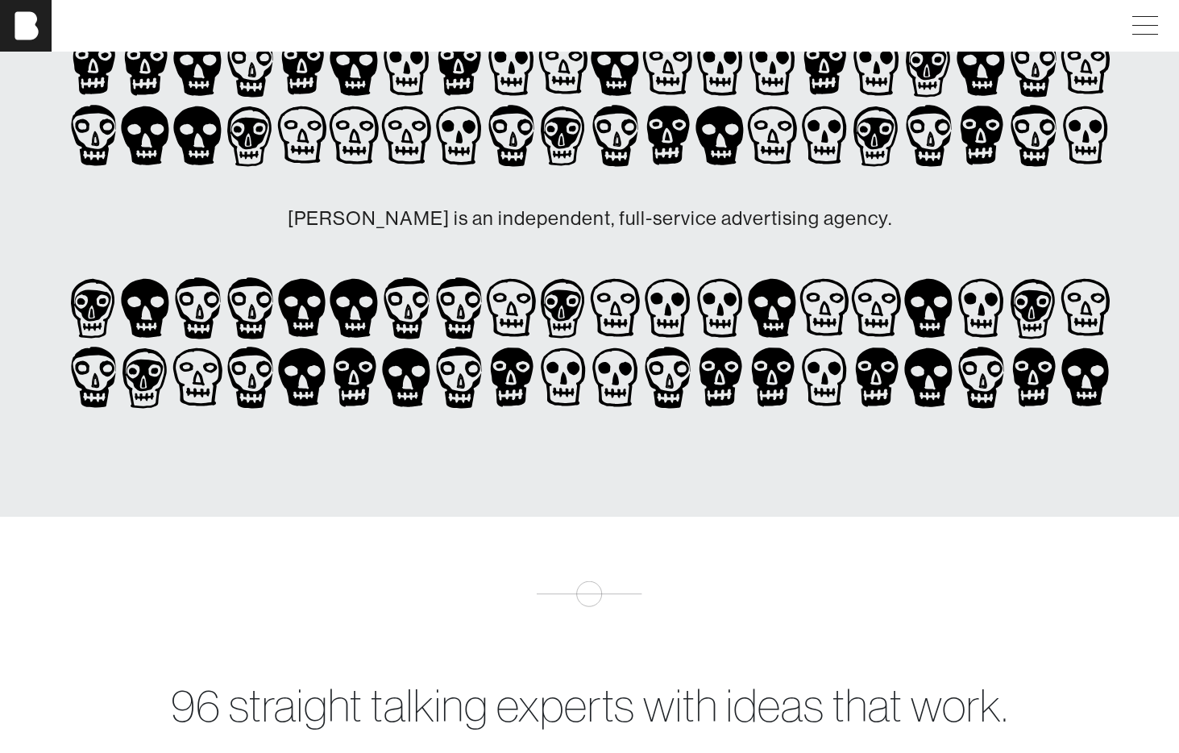
scroll to position [0, 0]
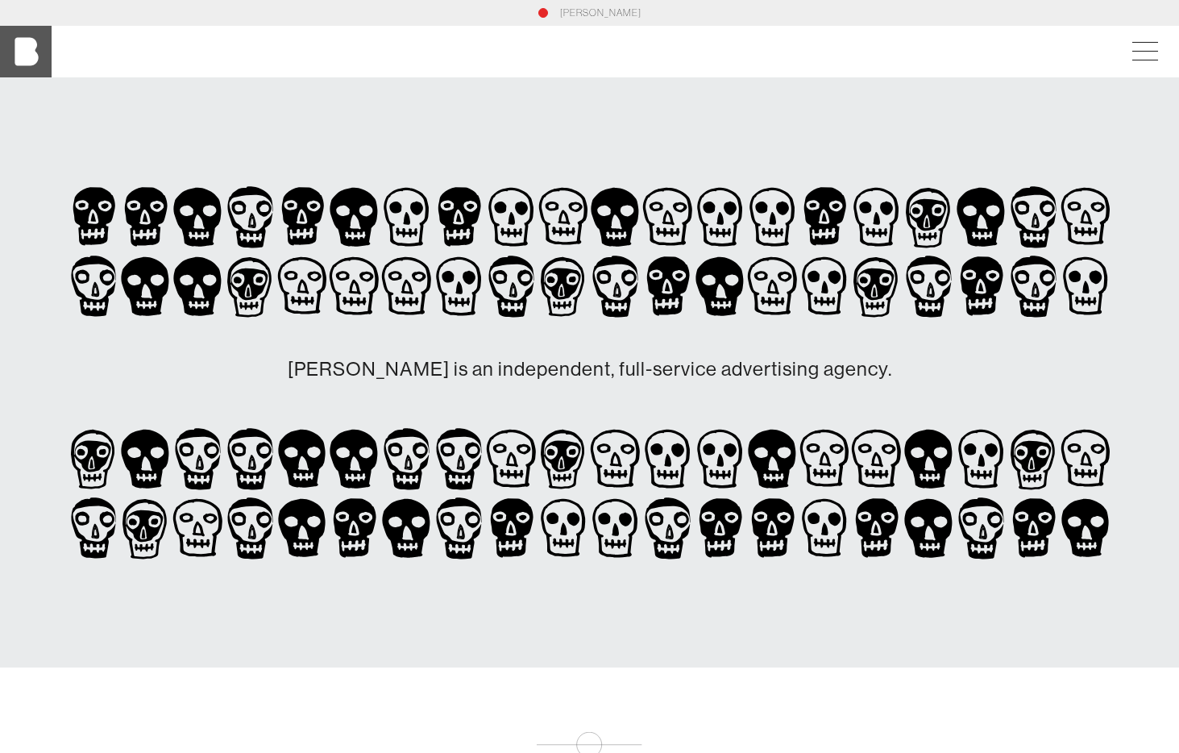
click at [15, 60] on img at bounding box center [26, 52] width 52 height 52
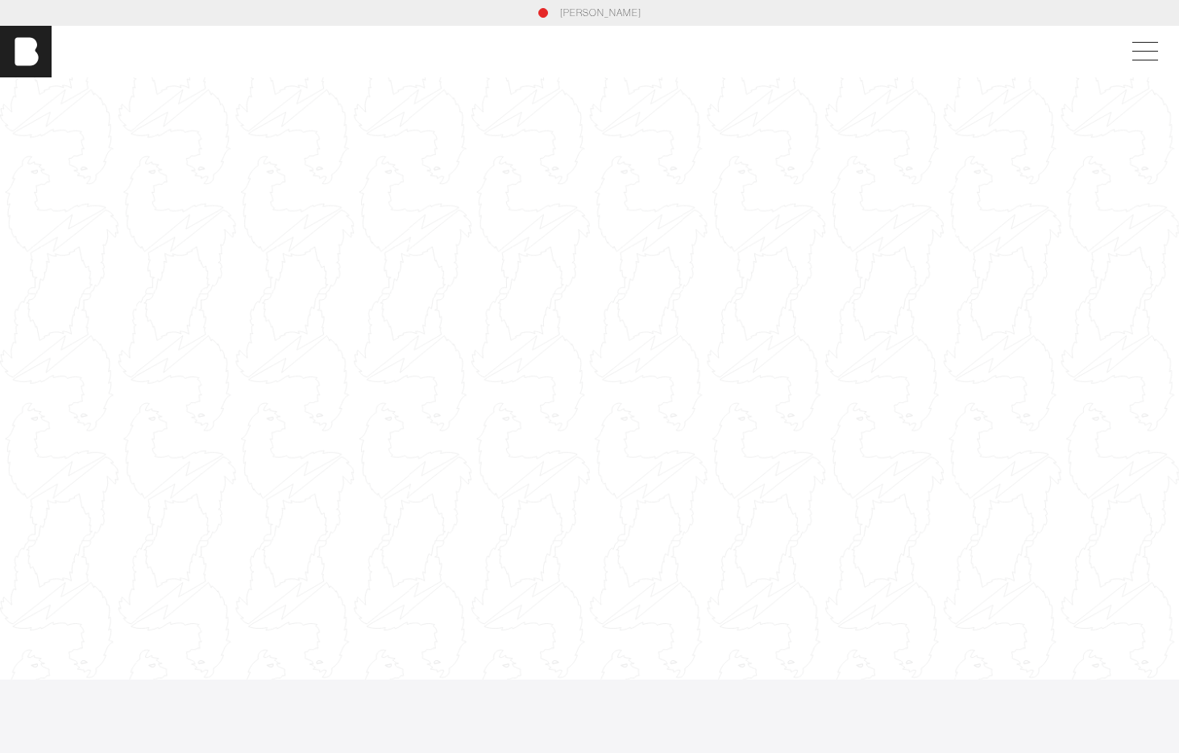
click at [783, 573] on div at bounding box center [589, 378] width 1179 height 663
click at [725, 595] on div at bounding box center [589, 378] width 1179 height 663
click at [279, 538] on div at bounding box center [589, 378] width 1179 height 663
click at [284, 550] on div at bounding box center [589, 378] width 1179 height 663
click at [600, 15] on link "[PERSON_NAME]" at bounding box center [600, 13] width 81 height 15
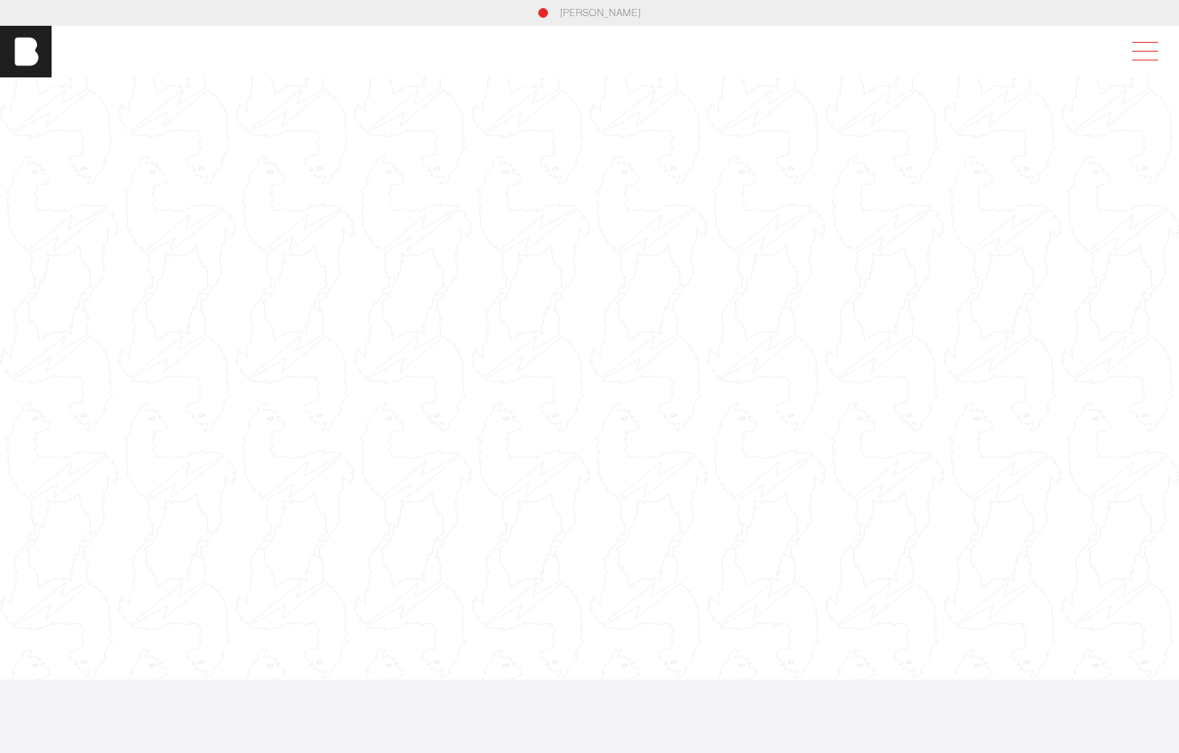
click at [1134, 44] on span at bounding box center [1141, 51] width 37 height 29
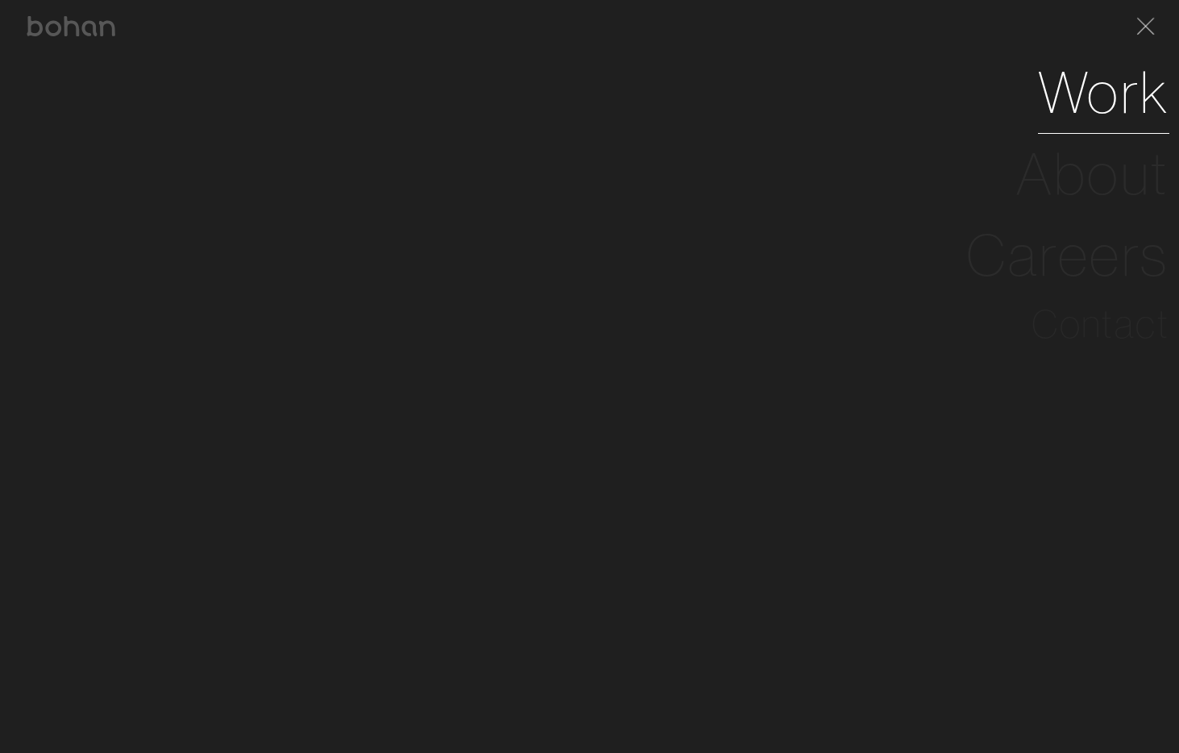
click at [1094, 90] on link "Work" at bounding box center [1103, 92] width 131 height 81
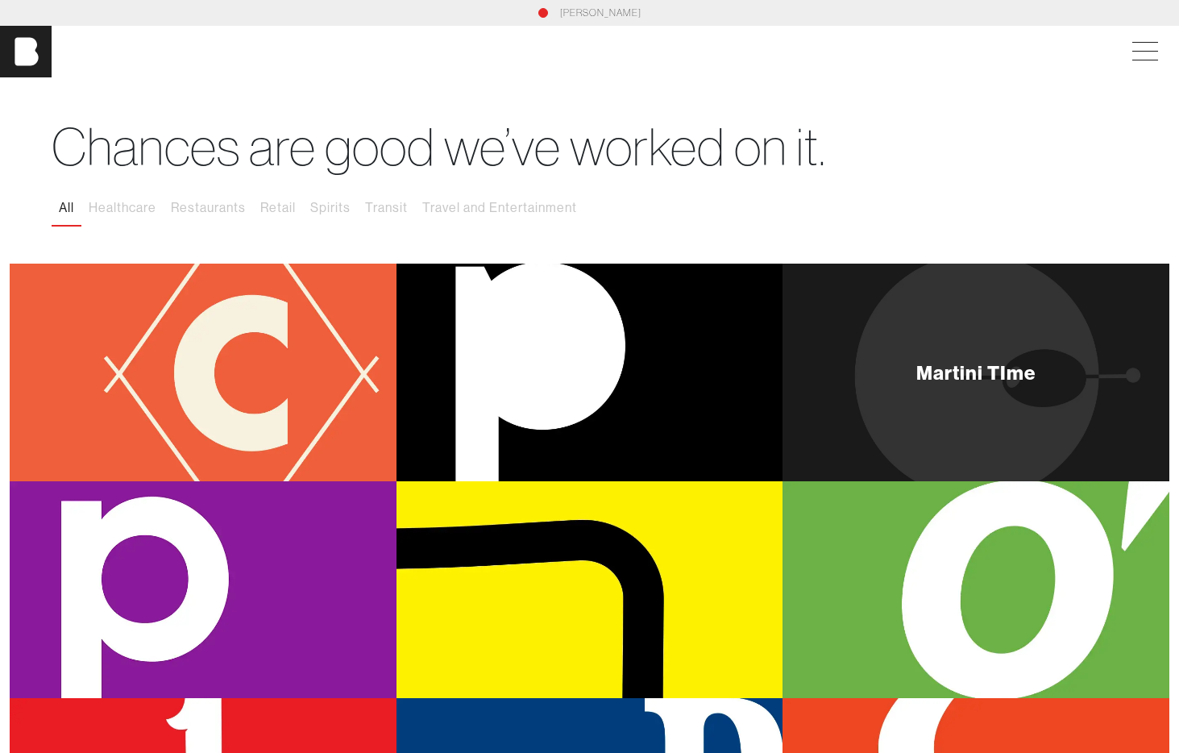
click at [928, 404] on div "Martini TIme" at bounding box center [975, 373] width 387 height 218
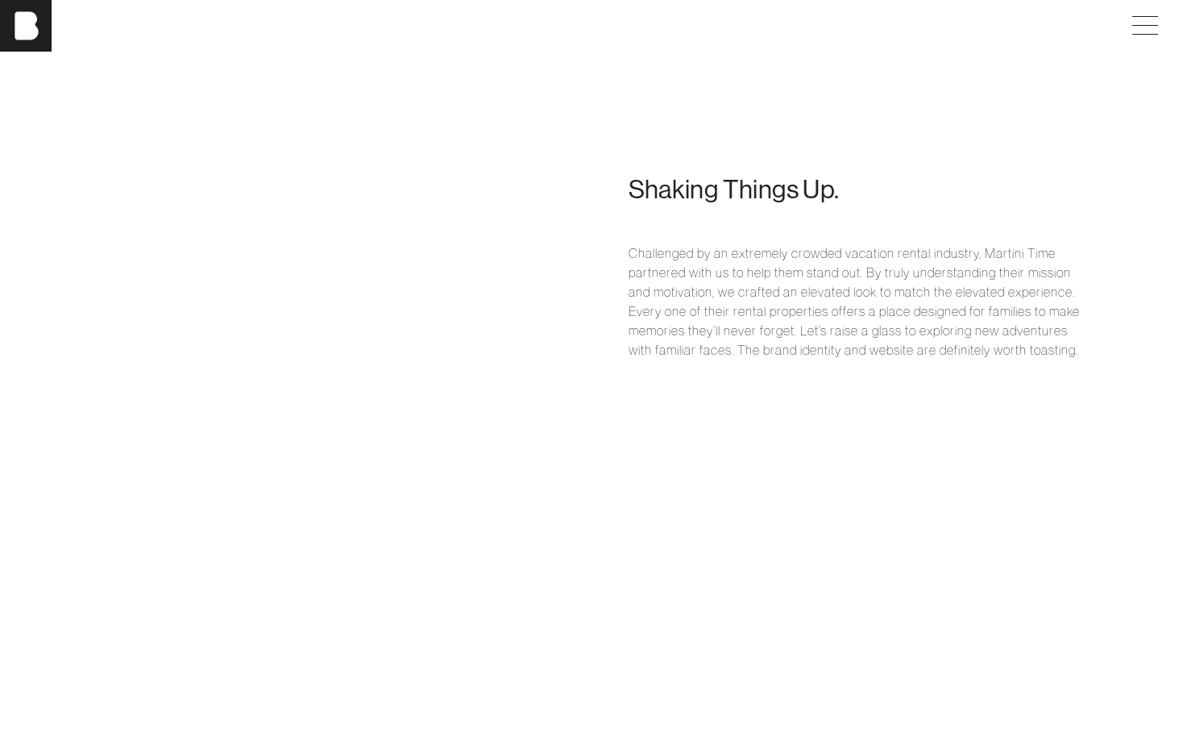
scroll to position [992, 0]
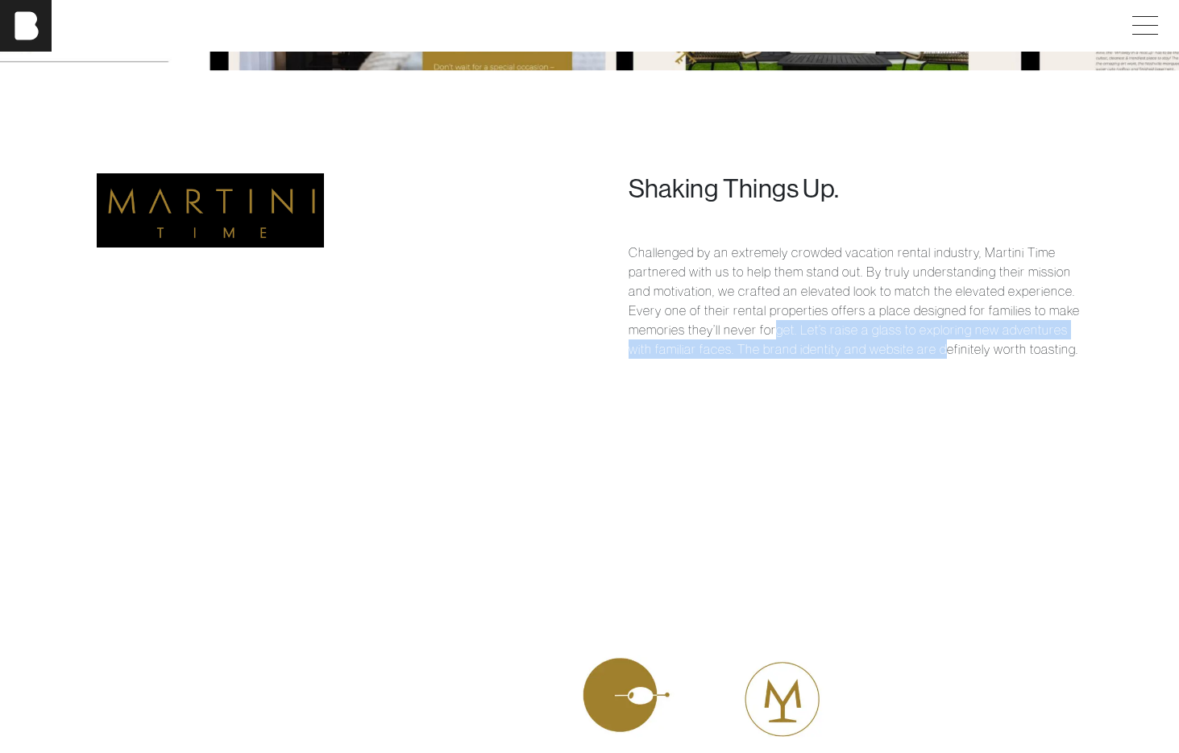
drag, startPoint x: 944, startPoint y: 342, endPoint x: 771, endPoint y: 330, distance: 172.9
click at [771, 330] on p "Challenged by an extremely crowded vacation rental industry, Martini Time partn…" at bounding box center [856, 301] width 455 height 116
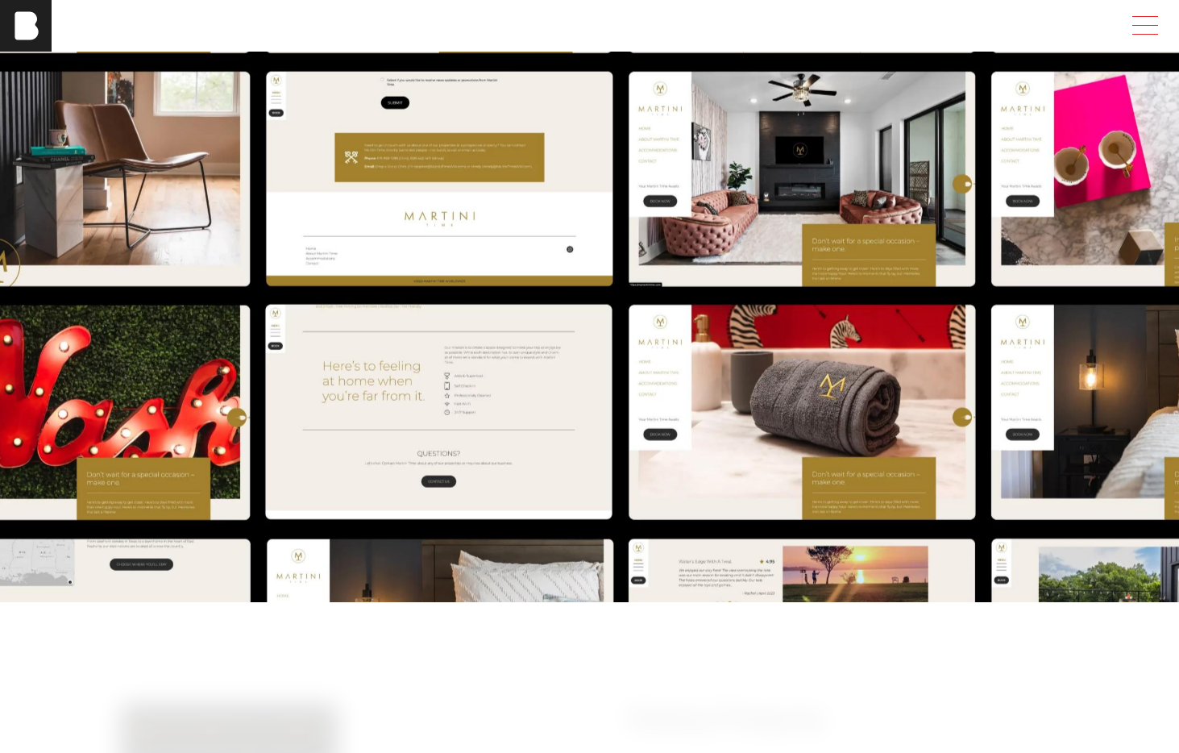
scroll to position [26, 0]
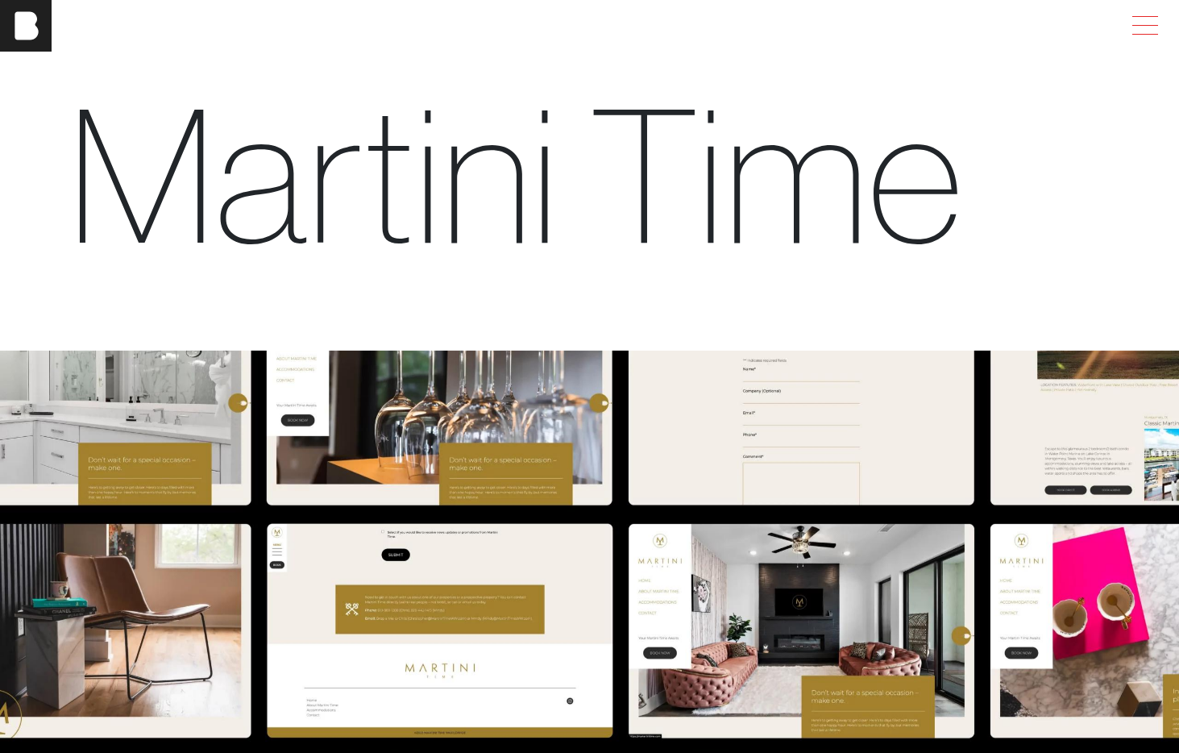
click at [1146, 27] on span at bounding box center [1141, 25] width 37 height 29
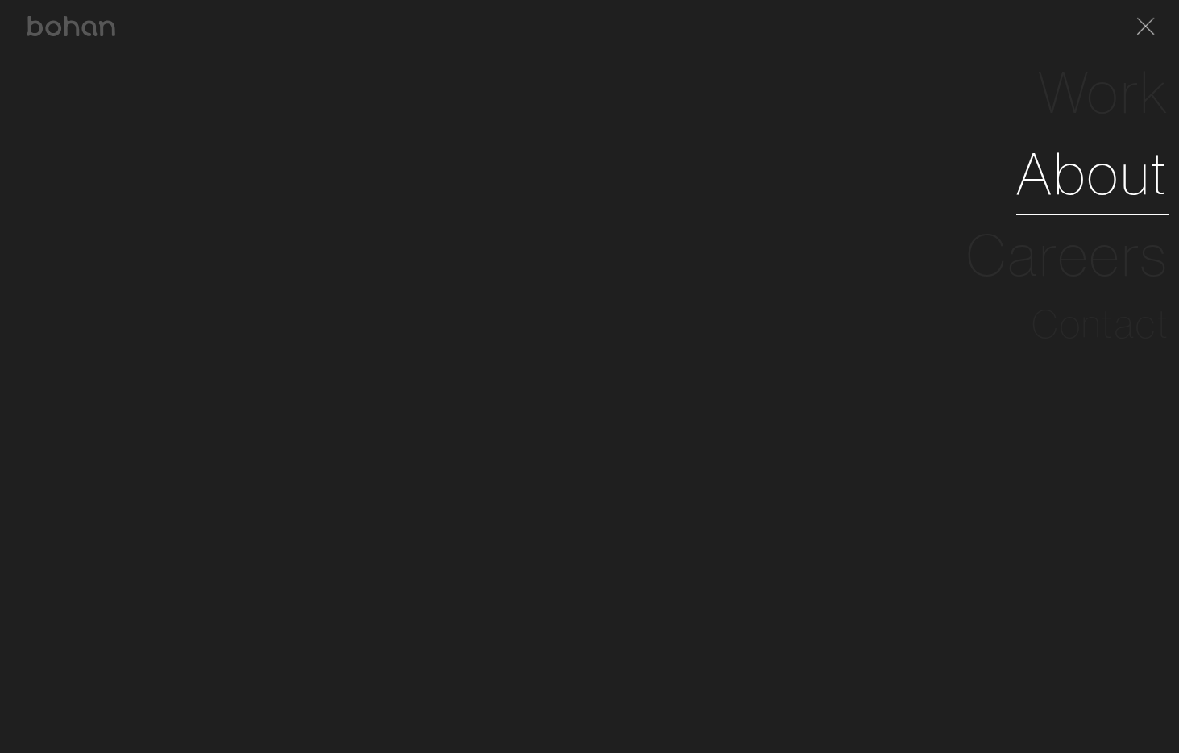
click at [1117, 172] on link "About" at bounding box center [1092, 173] width 153 height 81
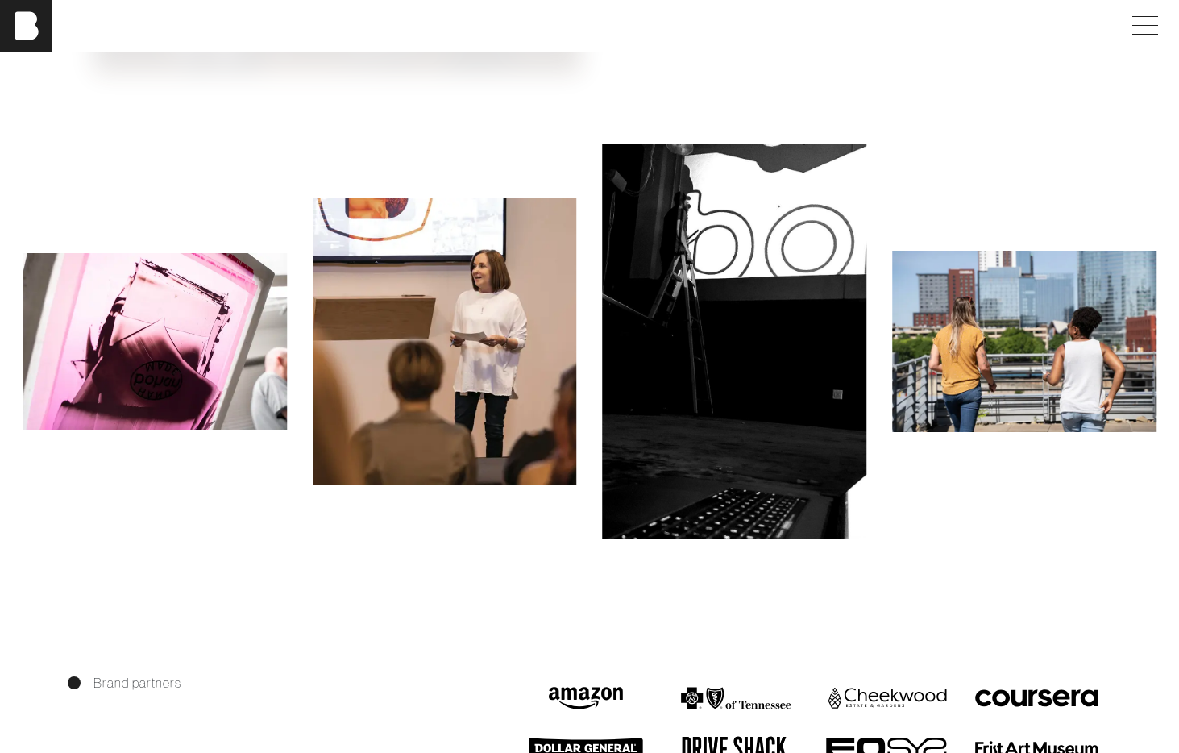
scroll to position [1477, 0]
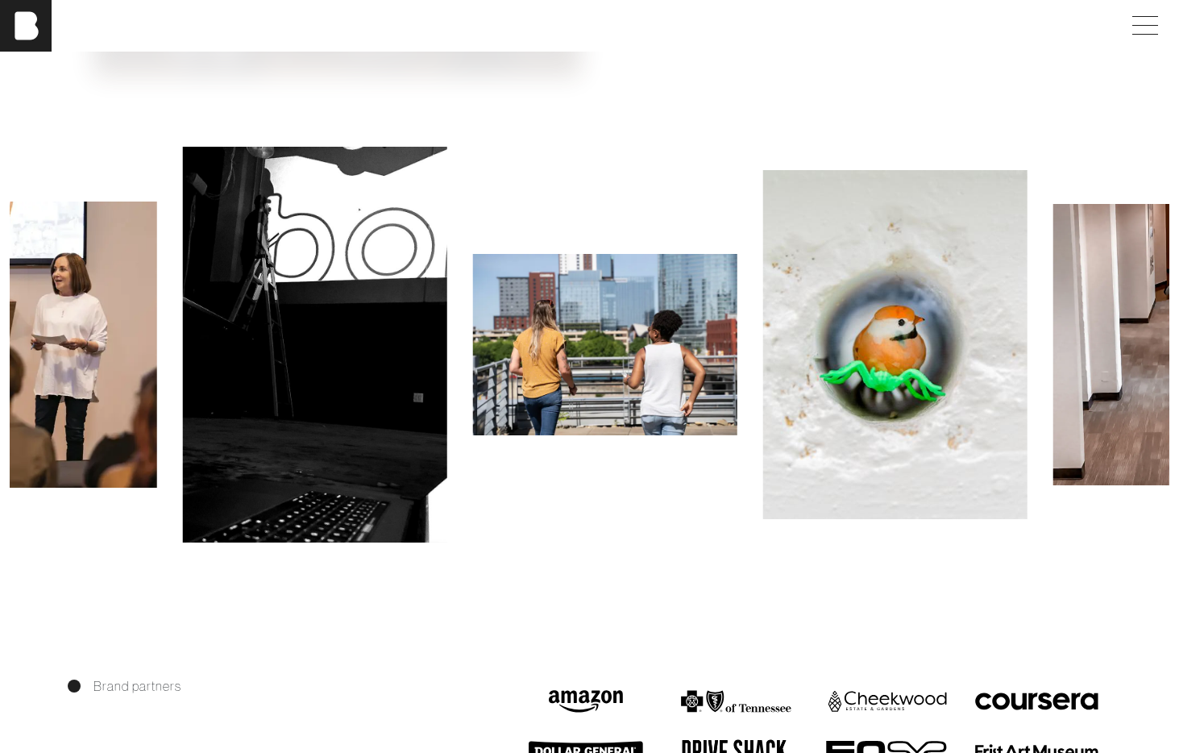
click at [416, 392] on img at bounding box center [315, 345] width 264 height 396
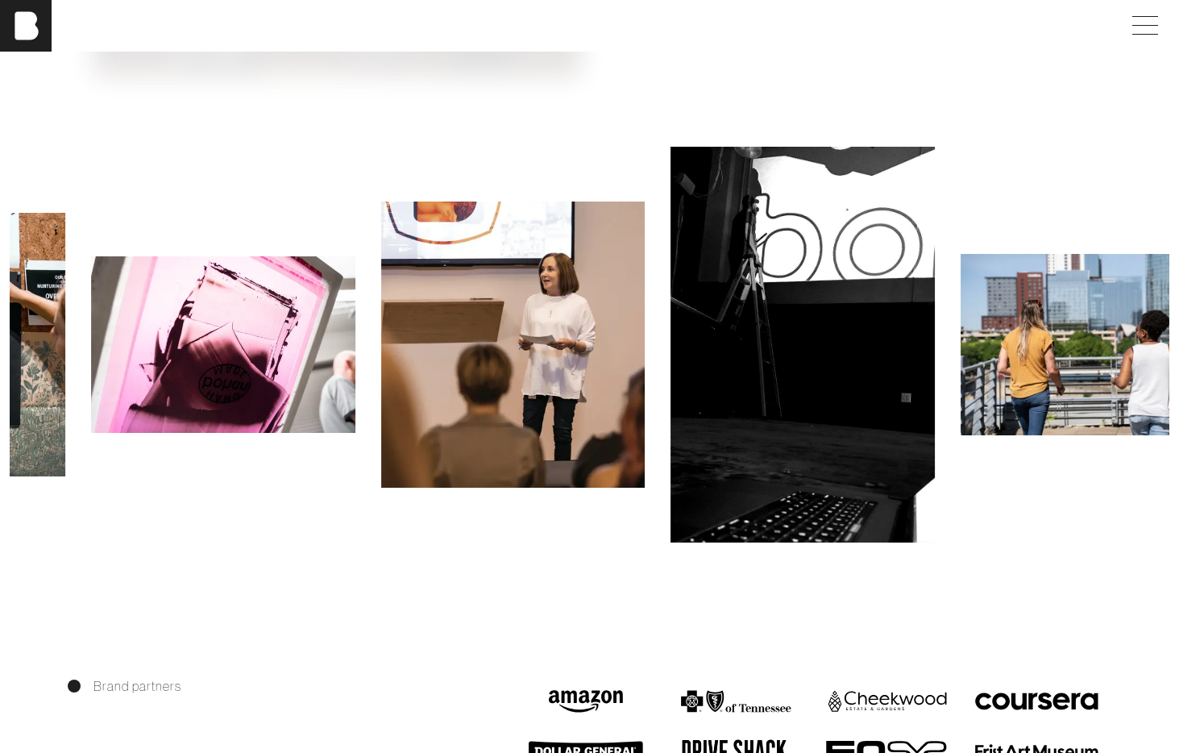
click at [914, 373] on img at bounding box center [802, 345] width 264 height 396
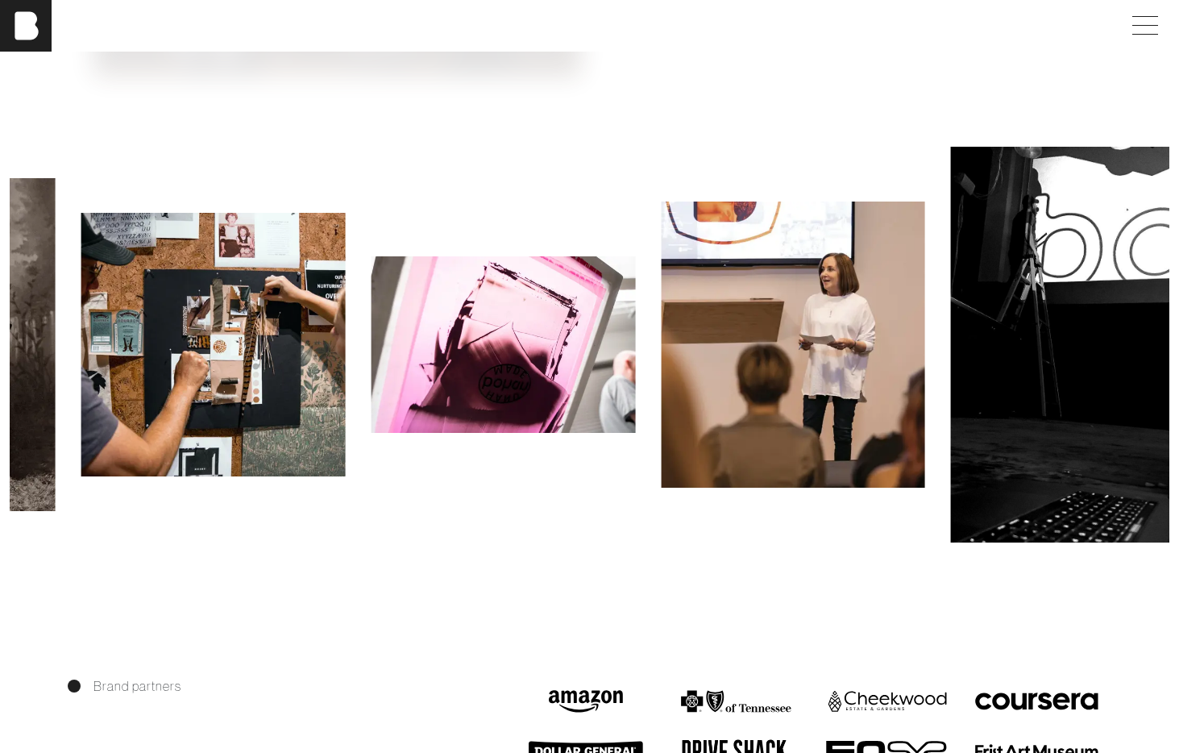
click at [371, 378] on img at bounding box center [503, 344] width 264 height 176
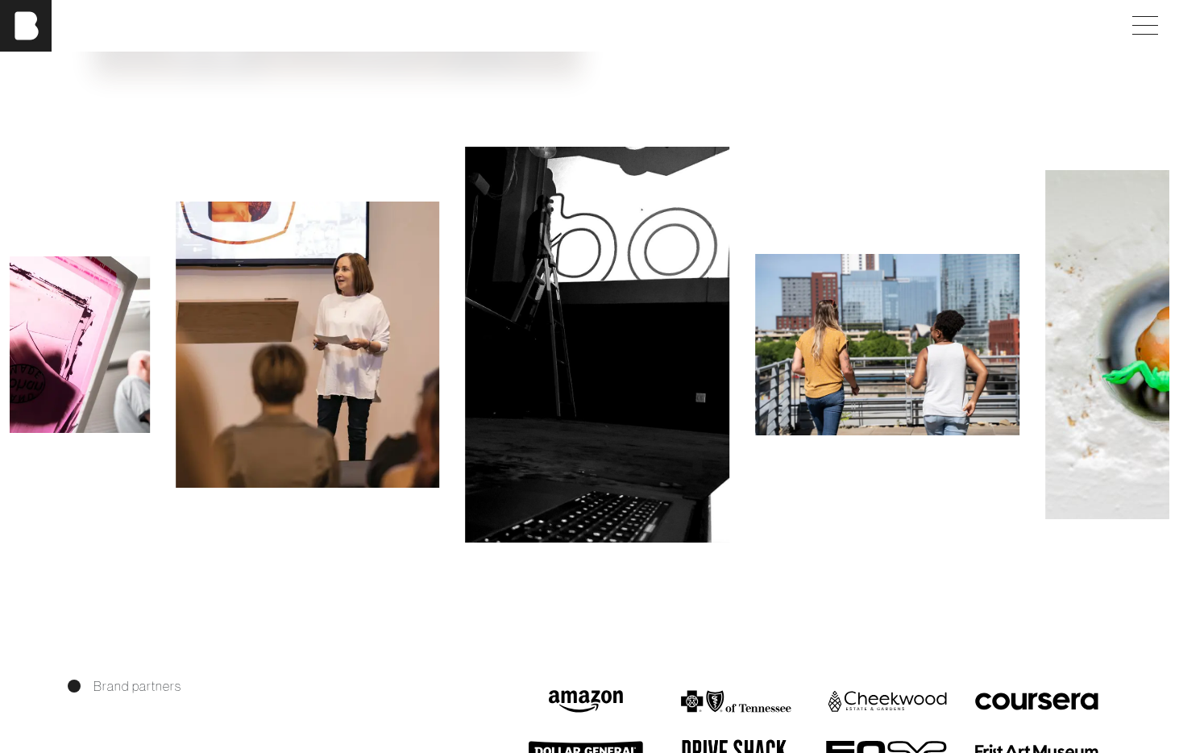
click at [565, 389] on img at bounding box center [597, 345] width 264 height 396
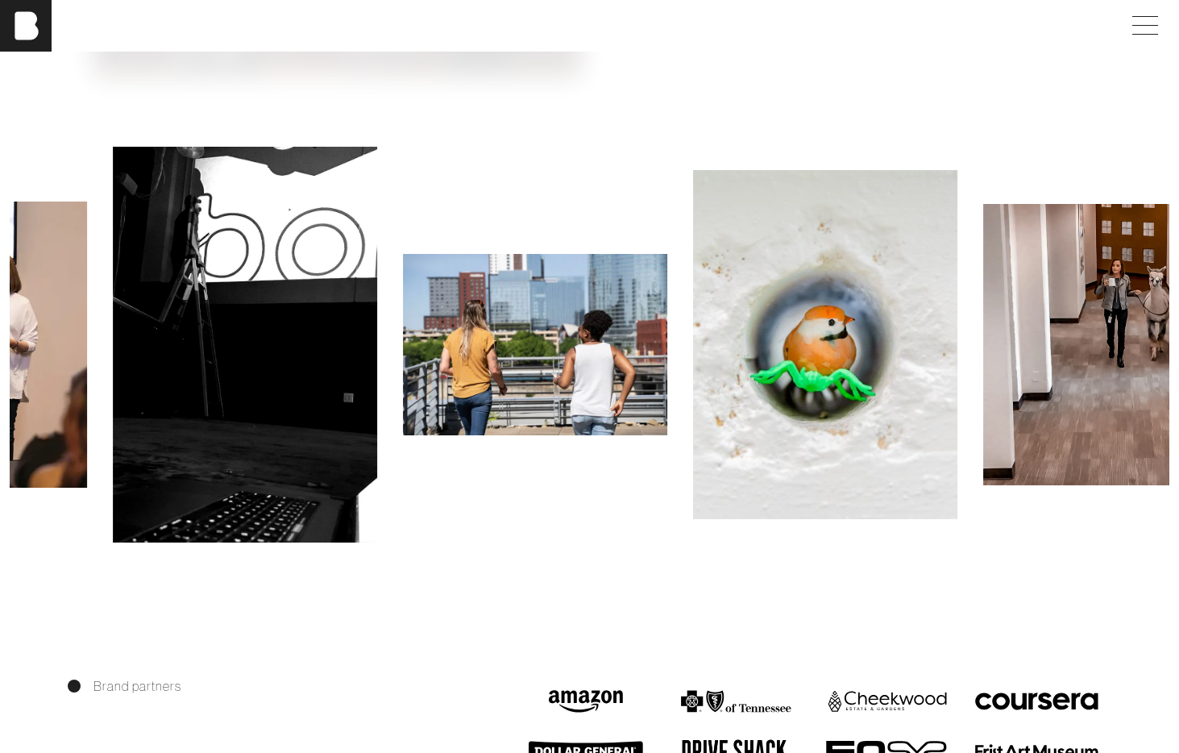
click at [425, 376] on img at bounding box center [535, 344] width 264 height 181
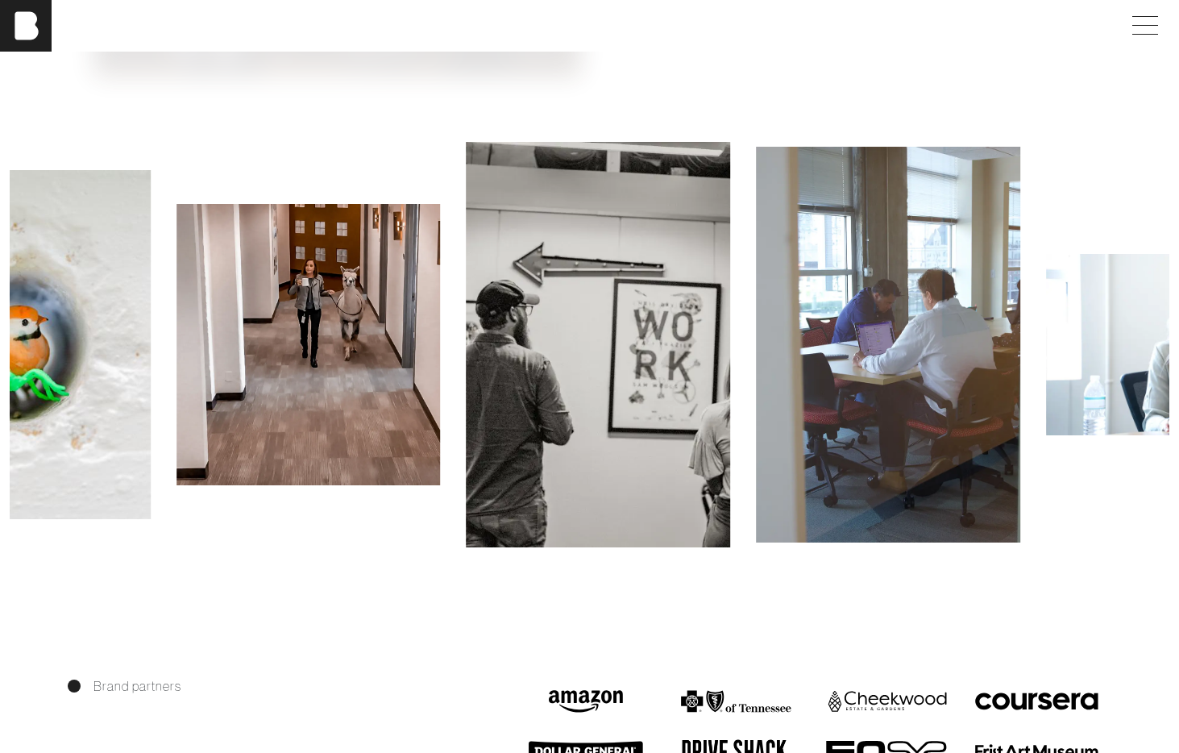
click at [355, 383] on img at bounding box center [308, 344] width 264 height 281
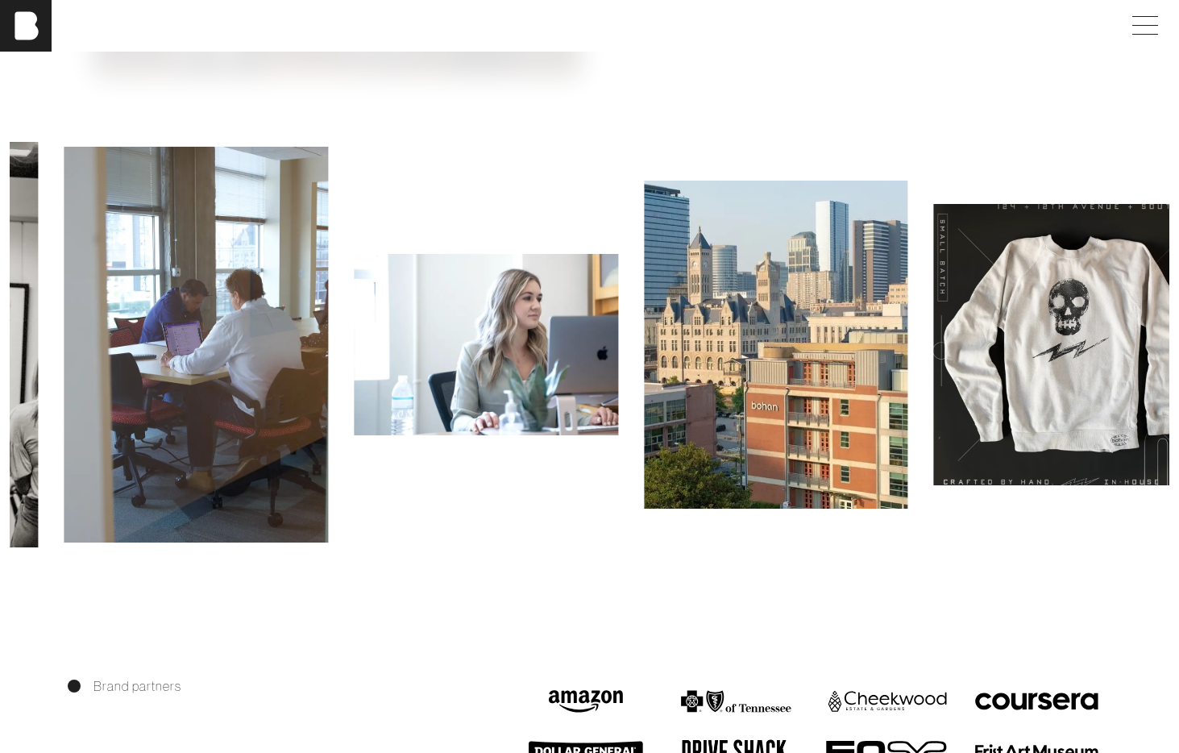
click at [155, 396] on img at bounding box center [196, 345] width 264 height 396
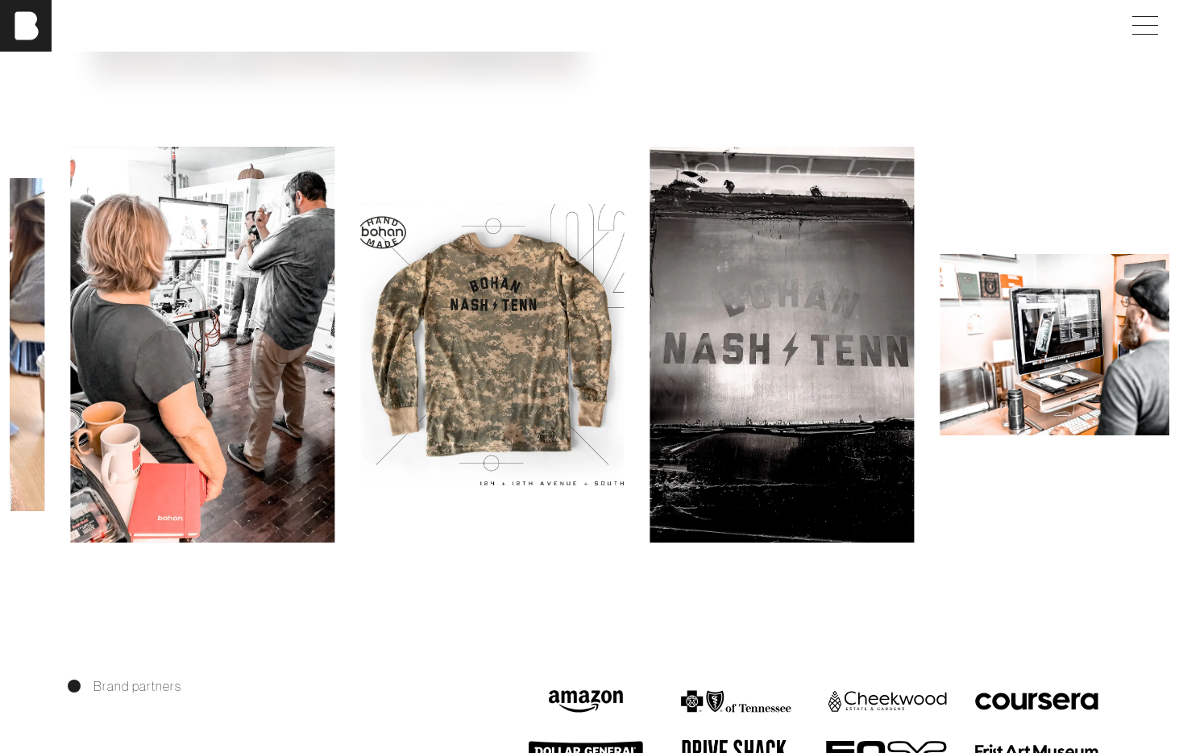
click at [98, 420] on img at bounding box center [202, 345] width 264 height 396
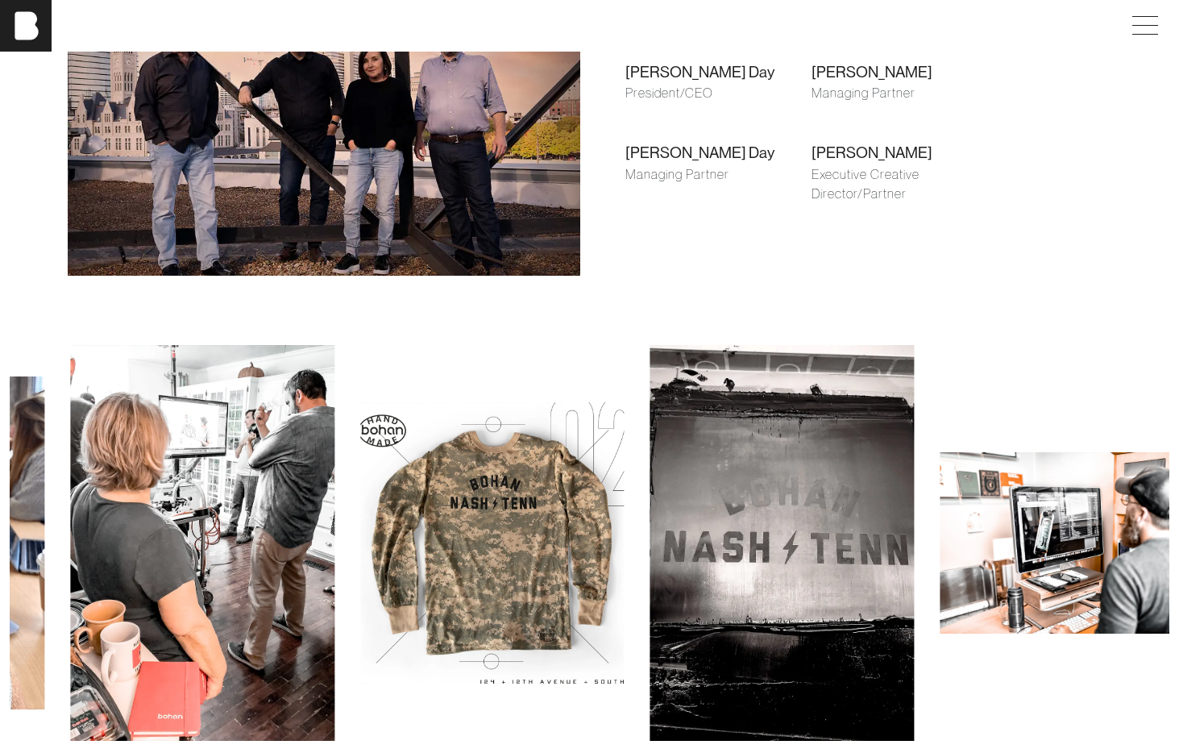
scroll to position [1410, 0]
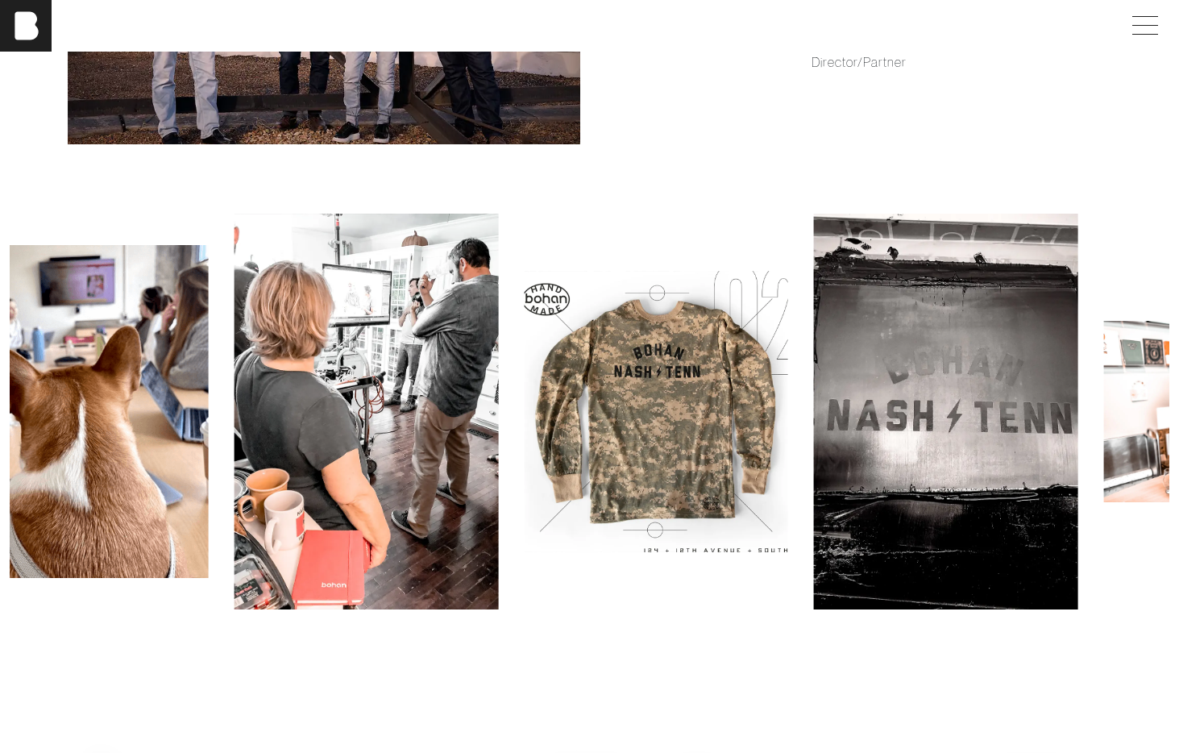
click at [646, 426] on img at bounding box center [656, 411] width 264 height 281
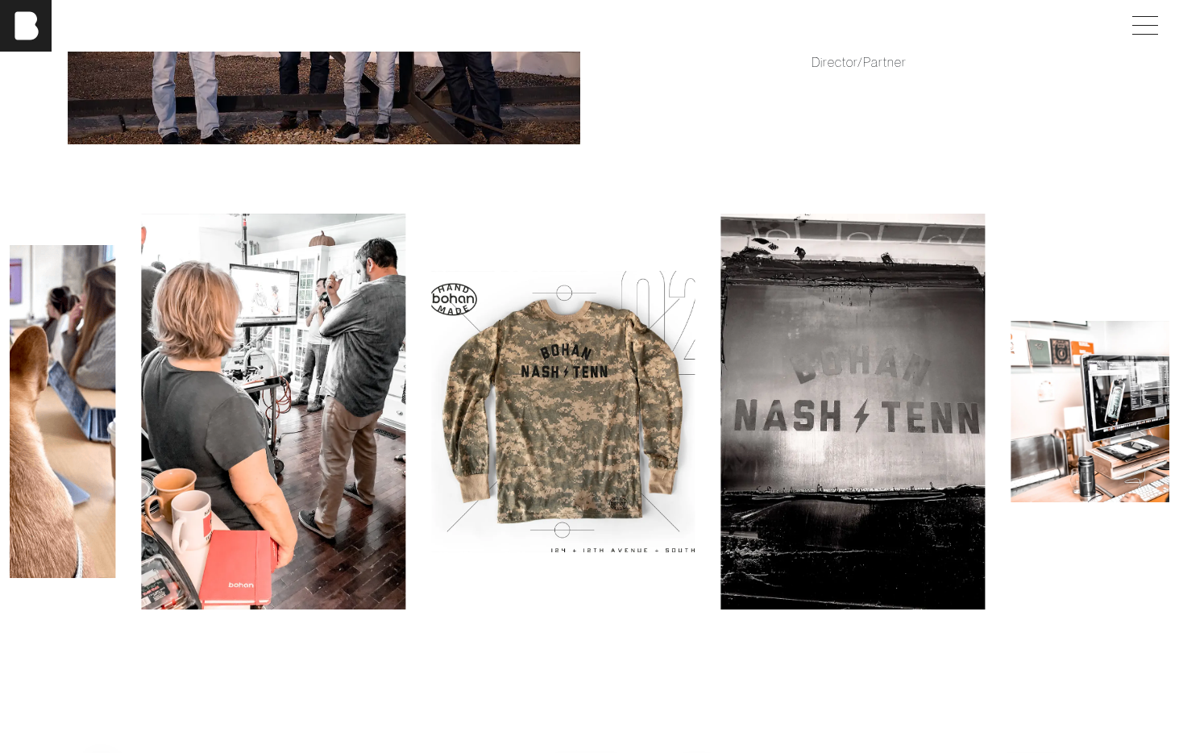
click at [574, 425] on img at bounding box center [563, 411] width 264 height 281
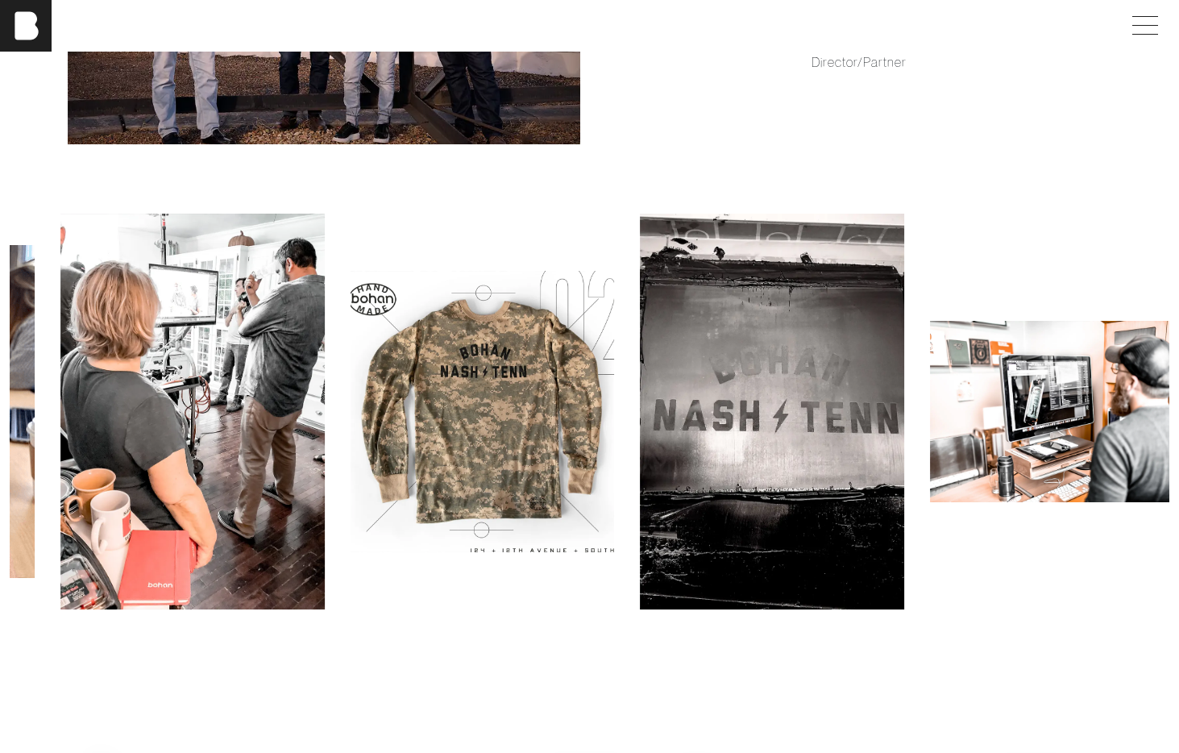
click at [489, 419] on img at bounding box center [483, 411] width 264 height 281
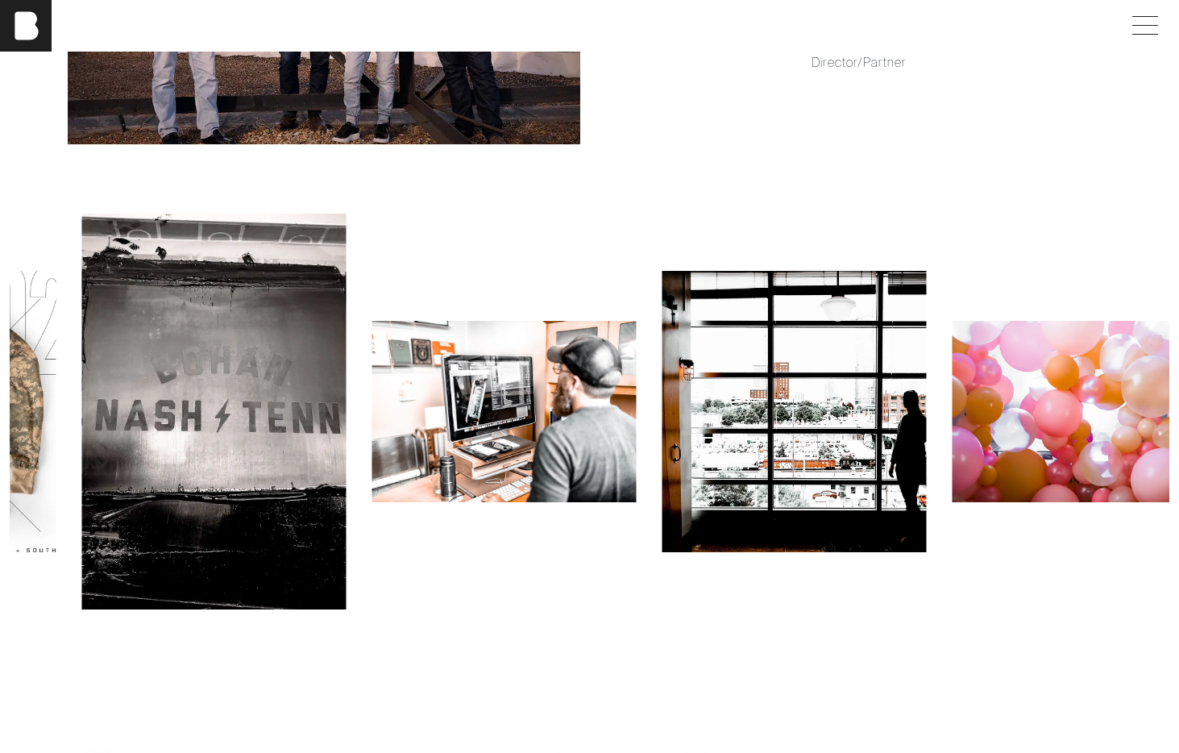
click at [297, 421] on img at bounding box center [214, 412] width 264 height 396
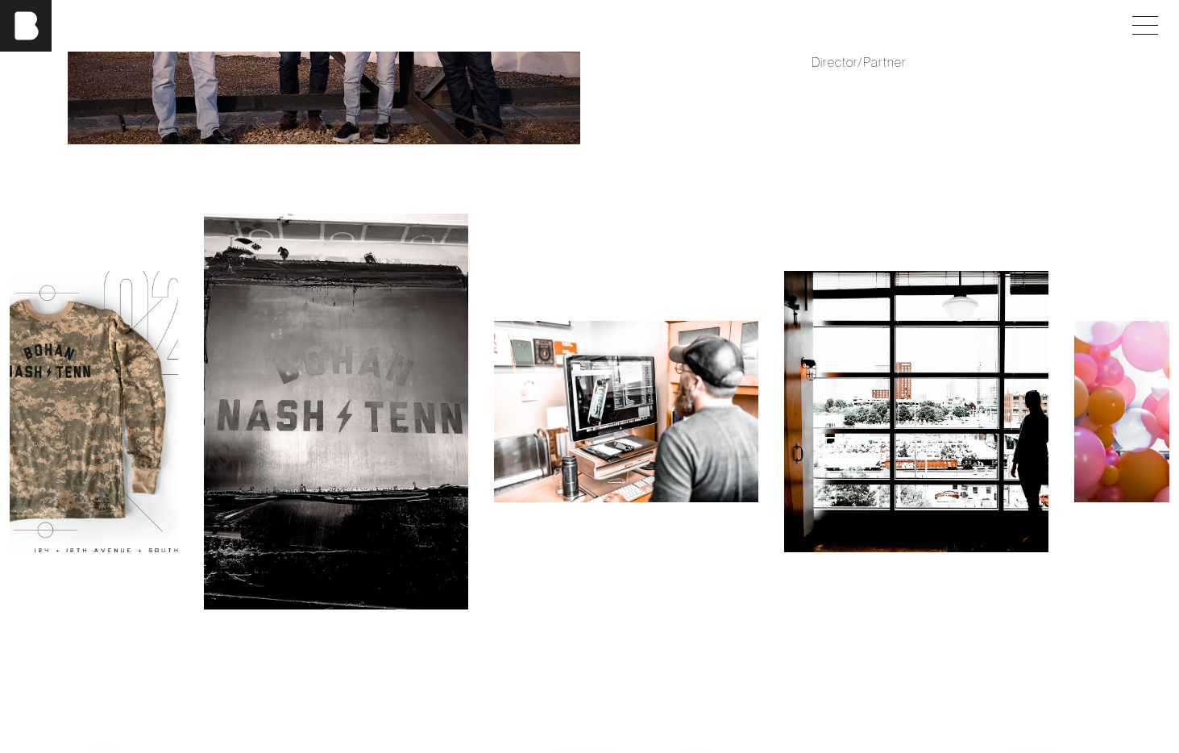
click at [337, 438] on img at bounding box center [336, 412] width 264 height 396
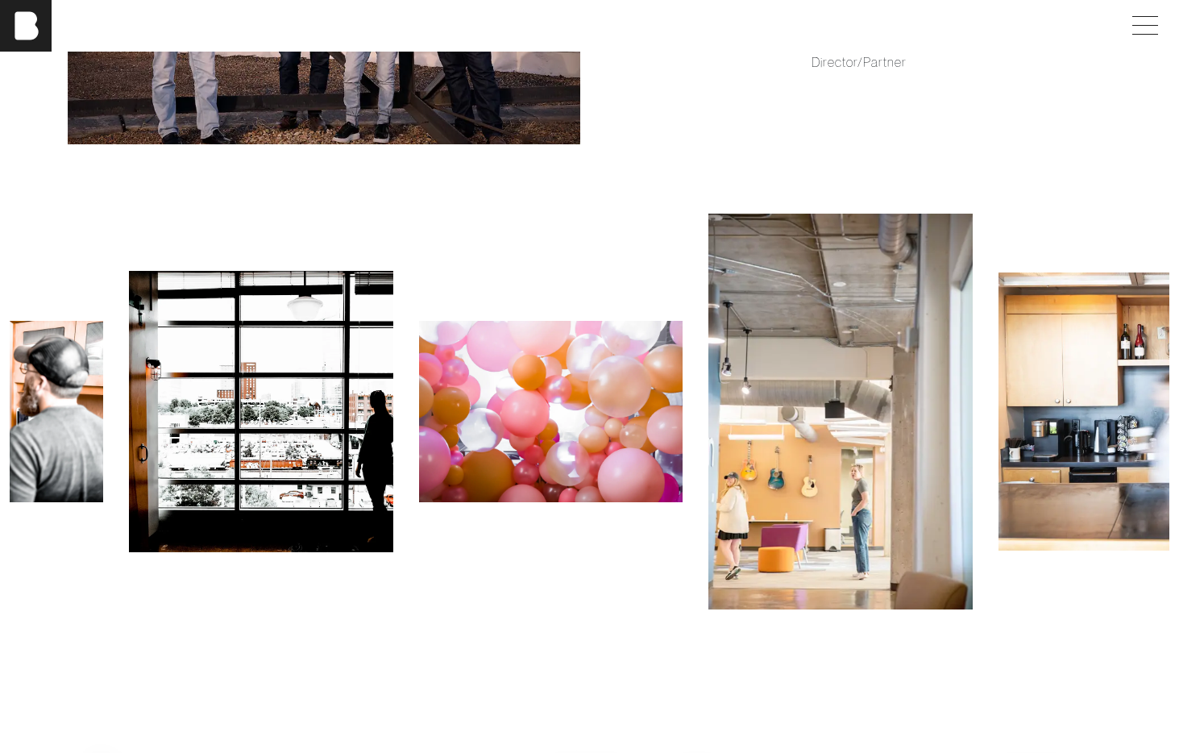
click at [184, 434] on img at bounding box center [261, 411] width 264 height 281
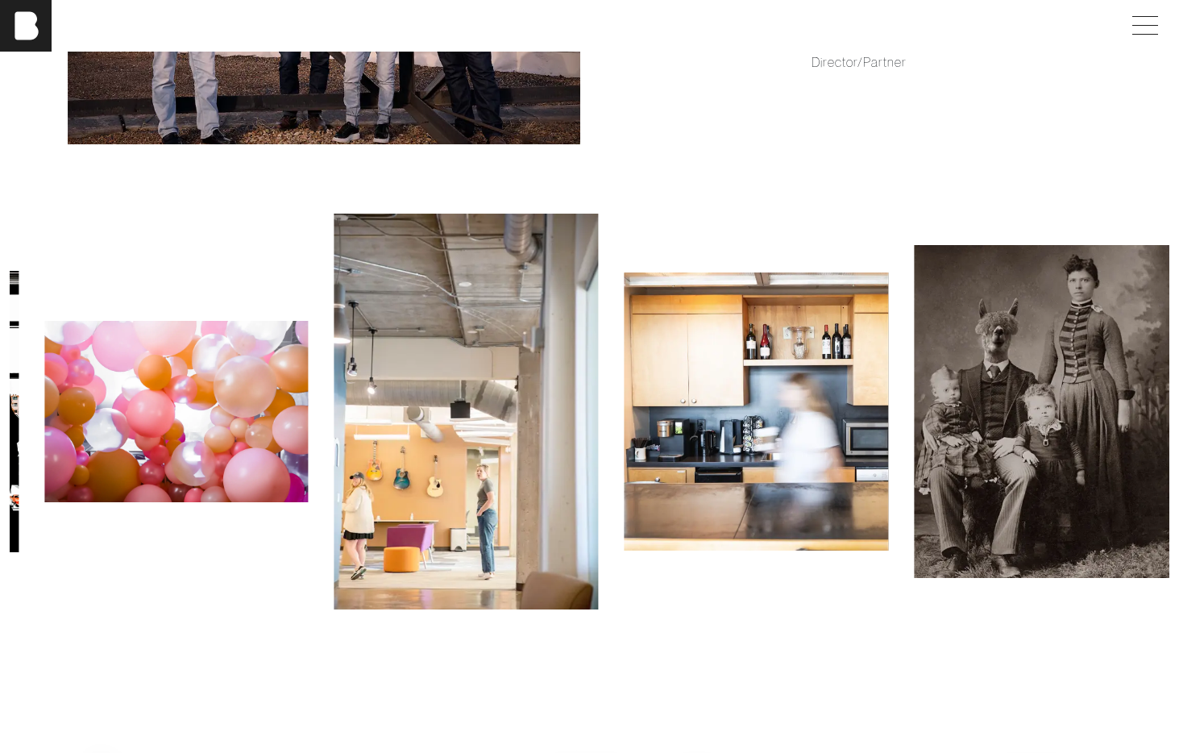
click at [6, 411] on div at bounding box center [589, 410] width 1179 height 533
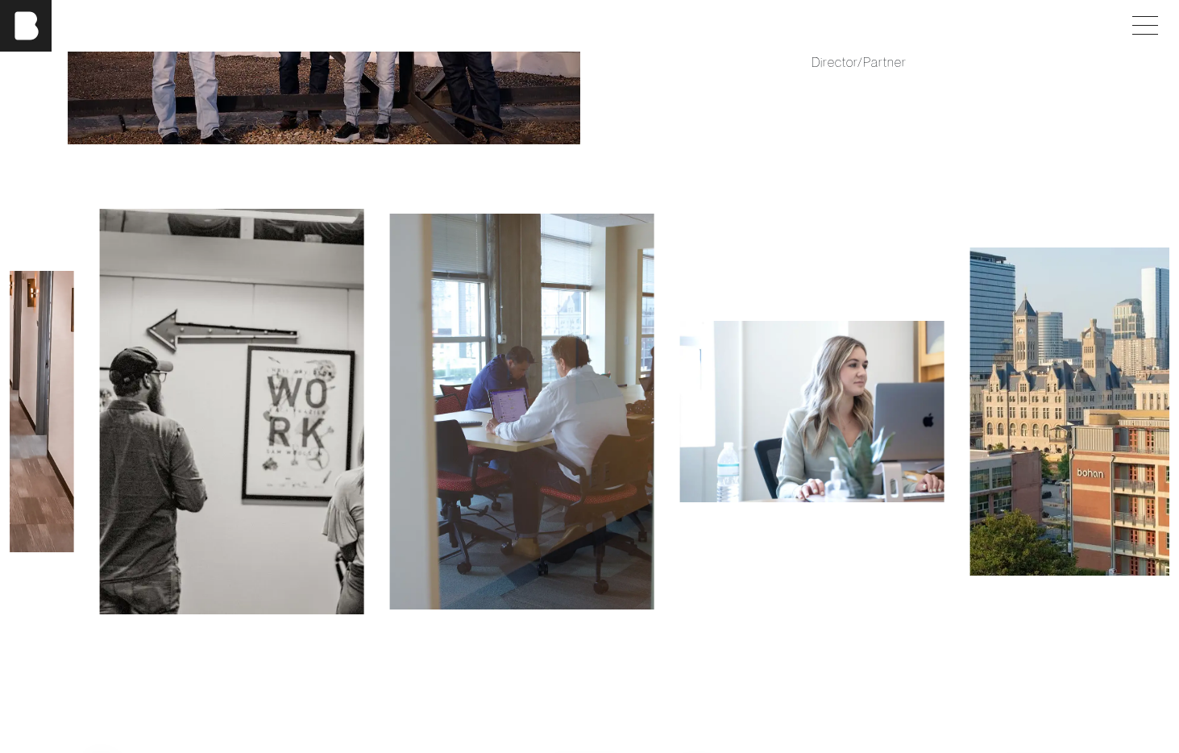
click at [214, 409] on div at bounding box center [232, 411] width 290 height 405
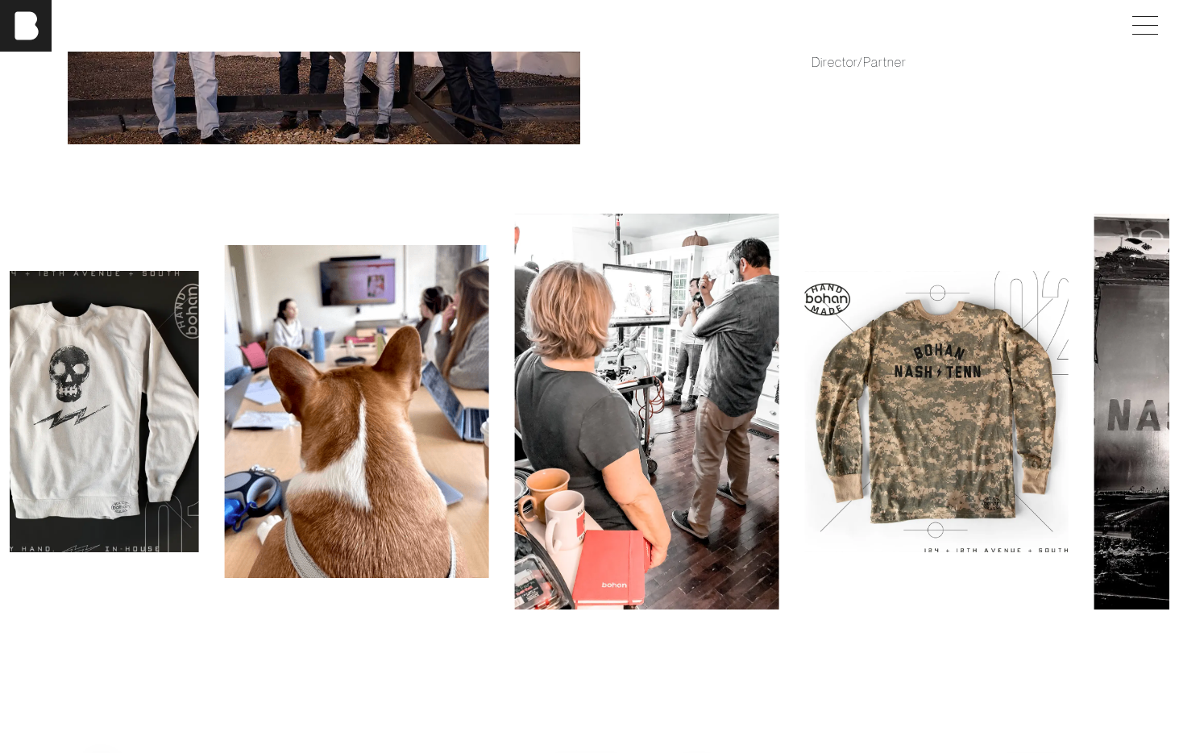
click at [18, 380] on img at bounding box center [67, 411] width 264 height 281
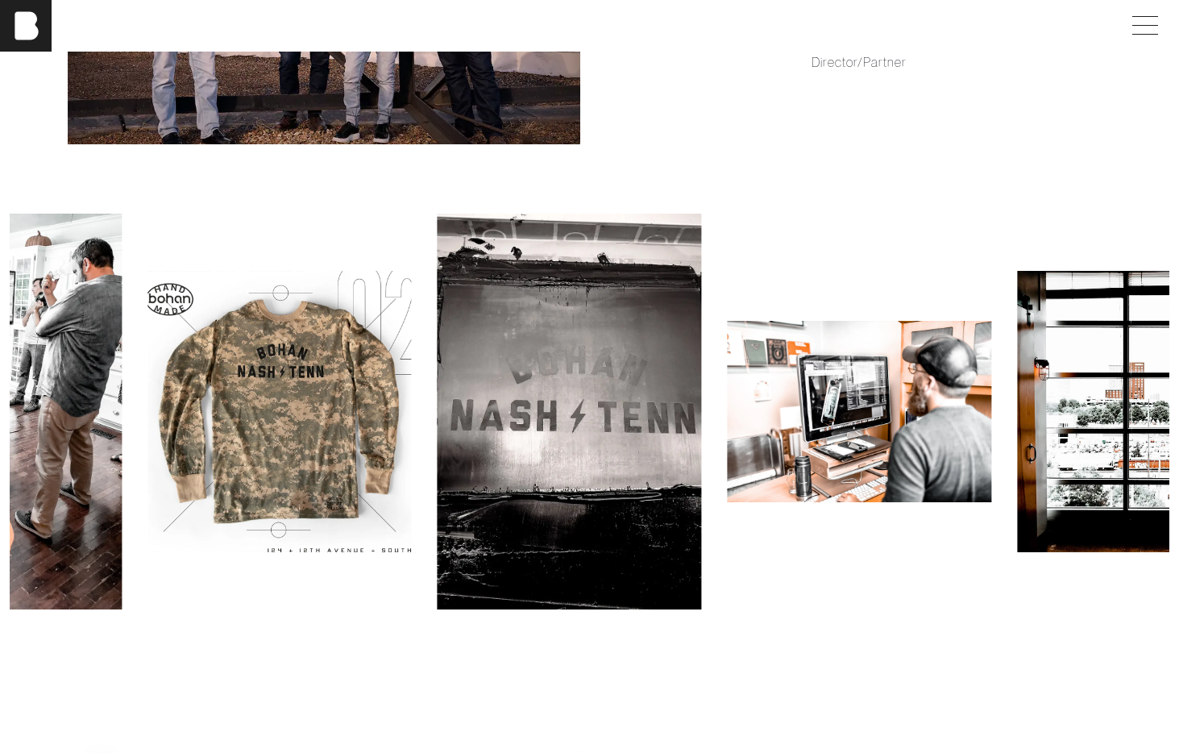
click at [181, 394] on img at bounding box center [279, 411] width 264 height 281
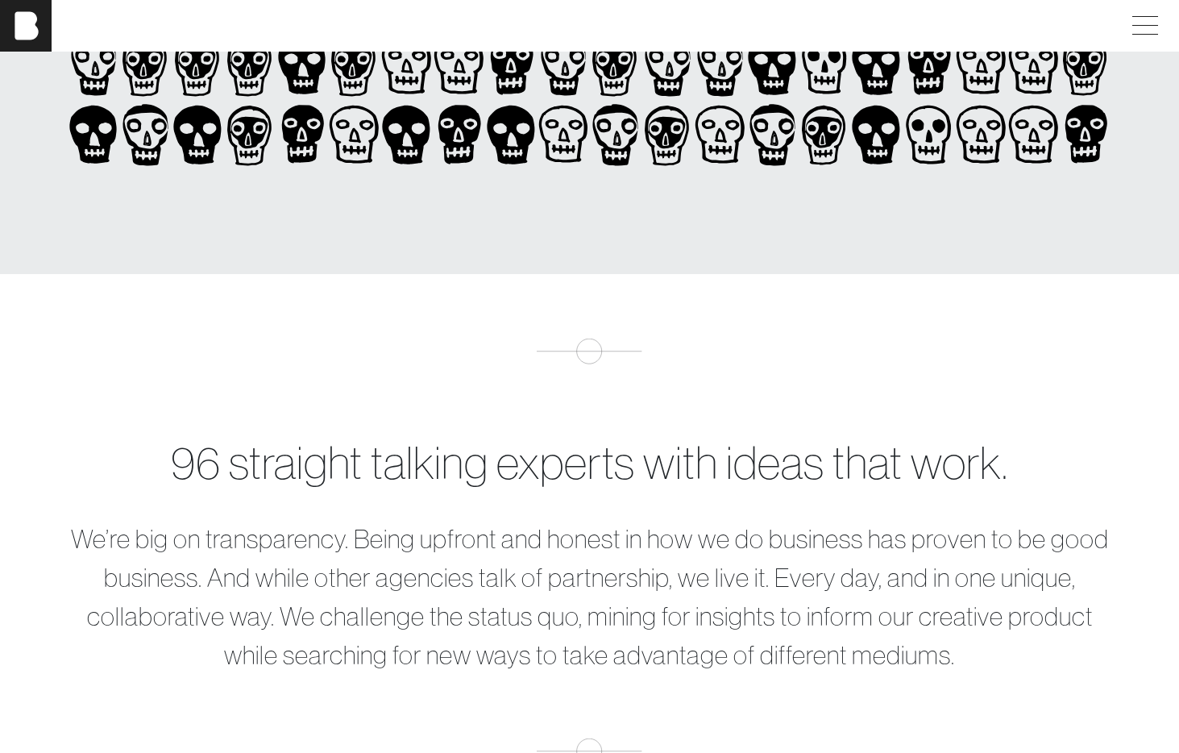
scroll to position [0, 0]
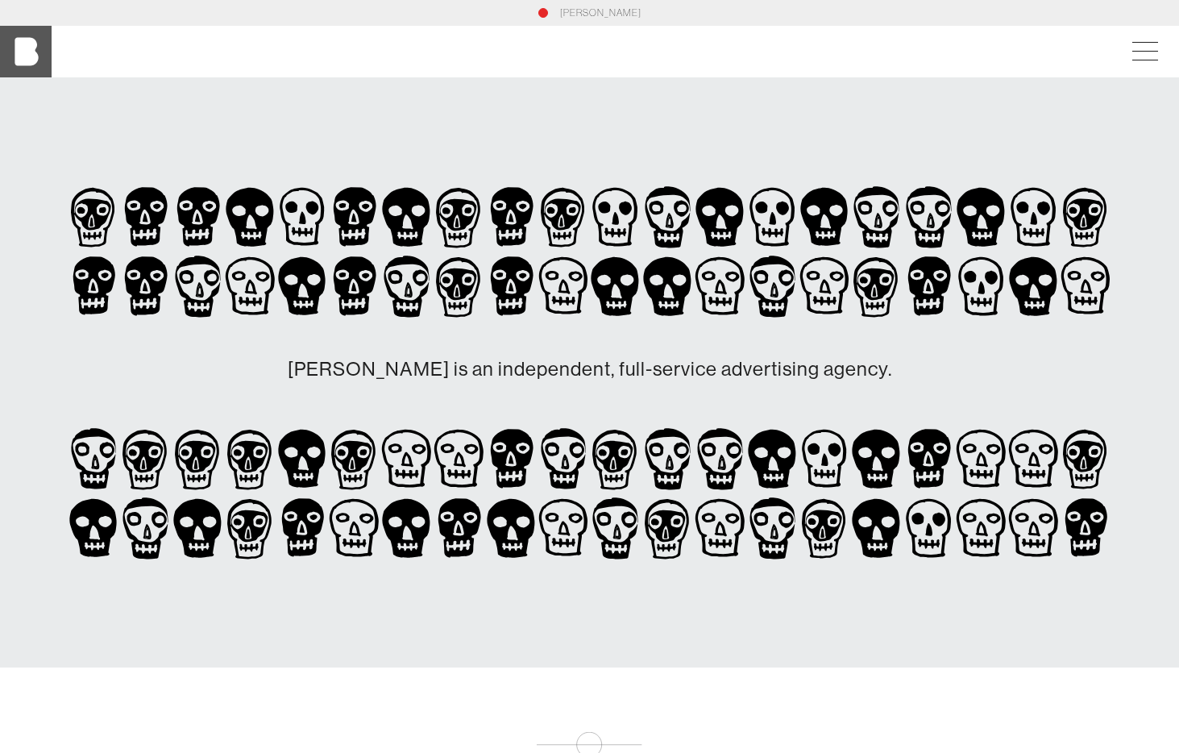
click at [18, 53] on img at bounding box center [26, 52] width 52 height 52
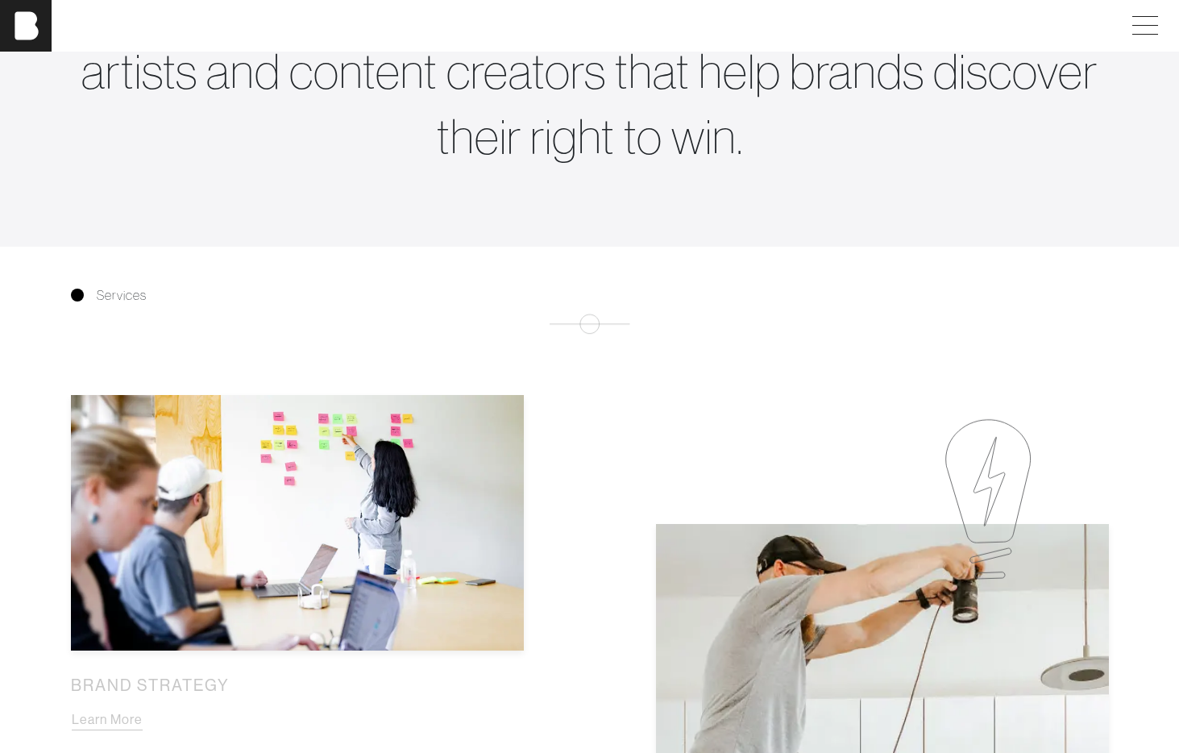
scroll to position [753, 0]
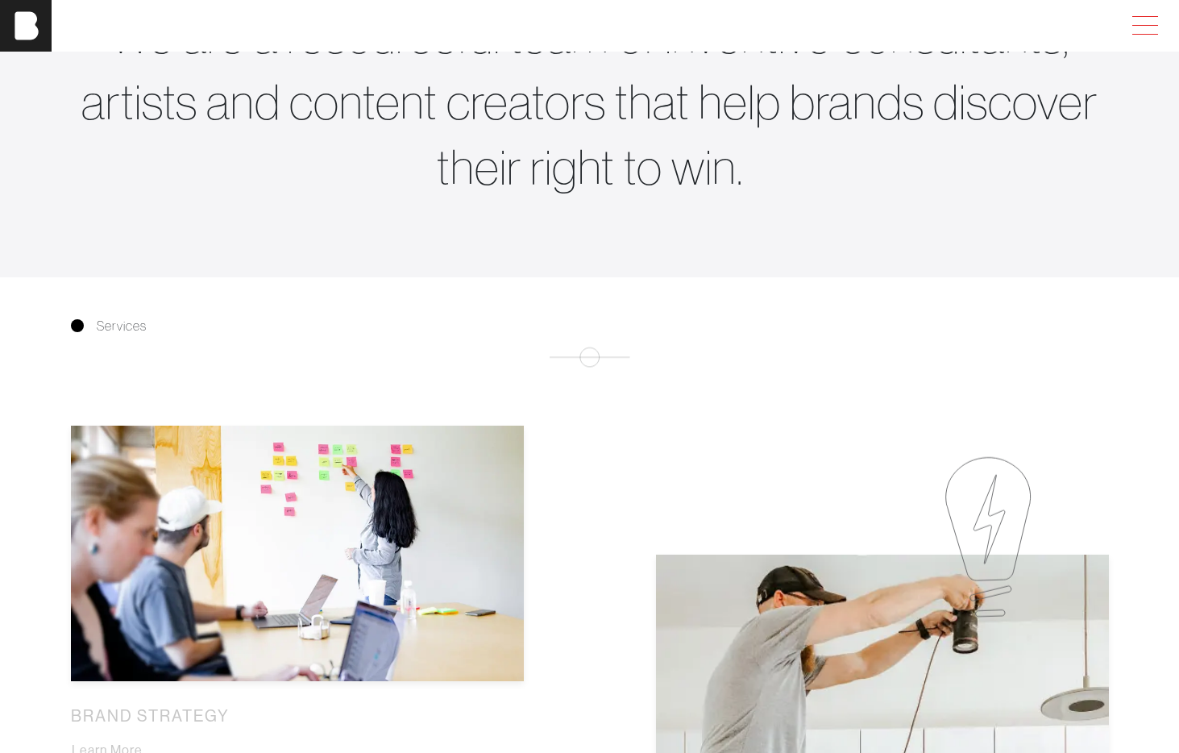
click at [1152, 26] on span at bounding box center [1141, 25] width 37 height 29
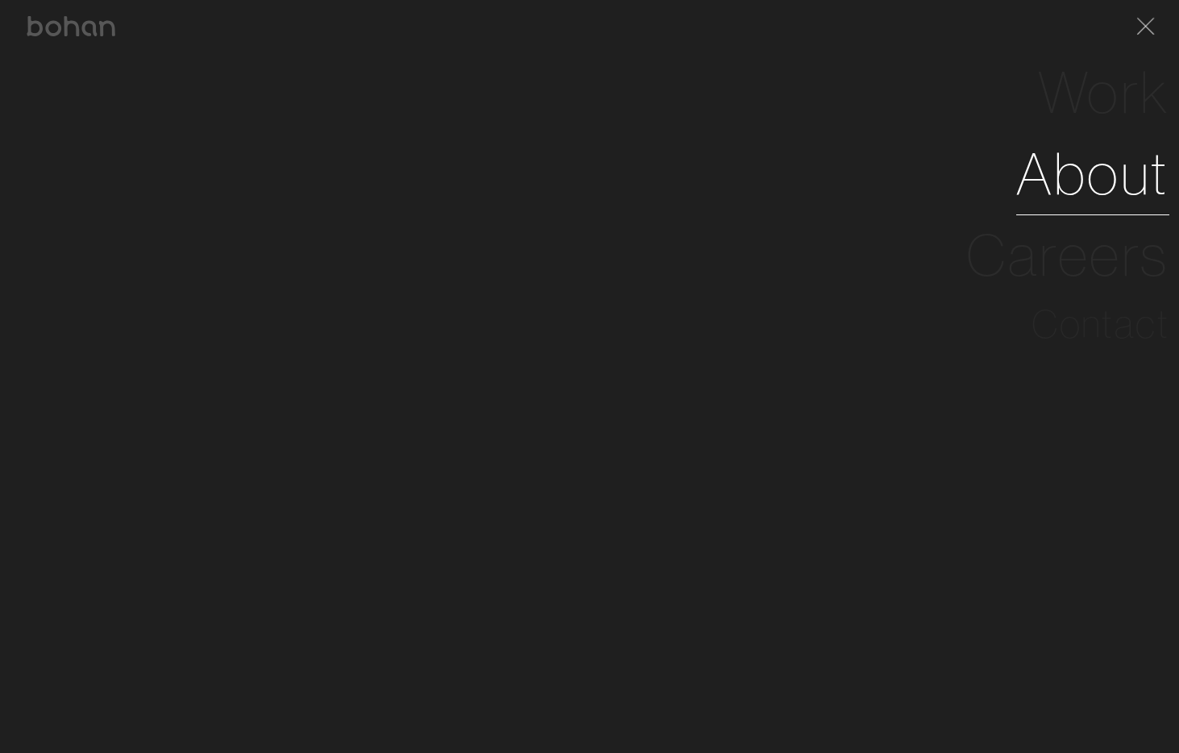
click at [1109, 161] on link "About" at bounding box center [1092, 173] width 153 height 81
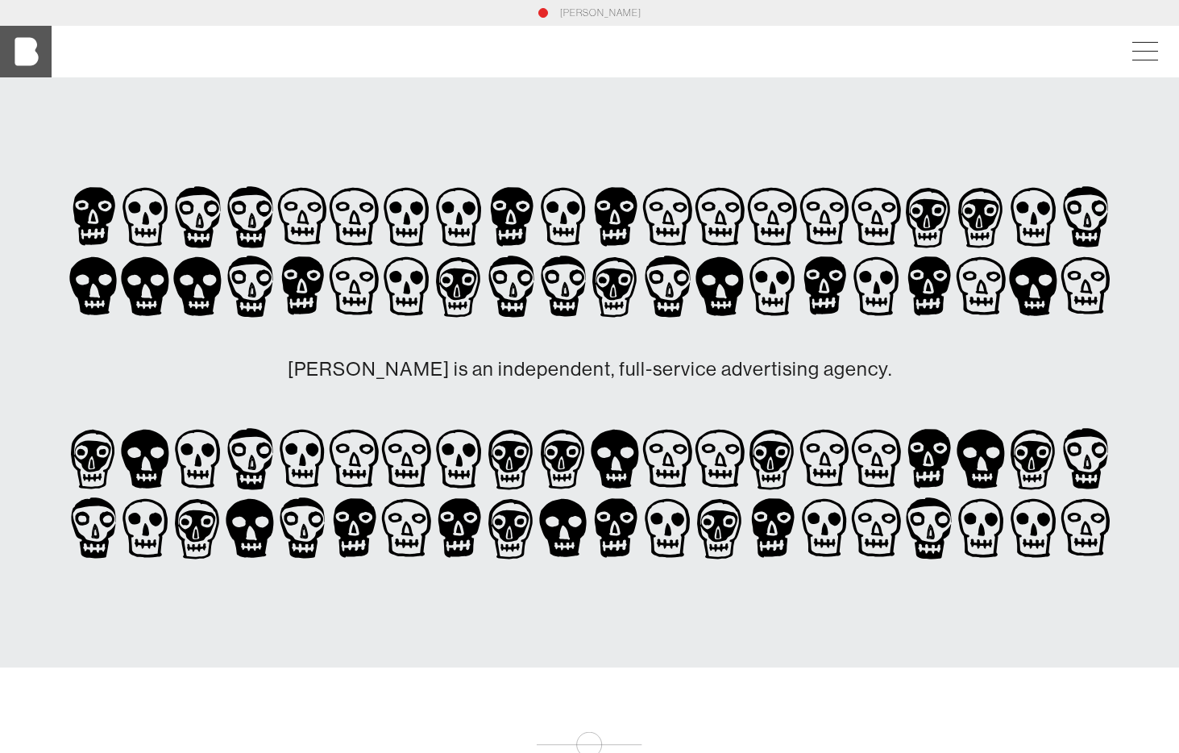
click at [27, 54] on img at bounding box center [26, 52] width 52 height 52
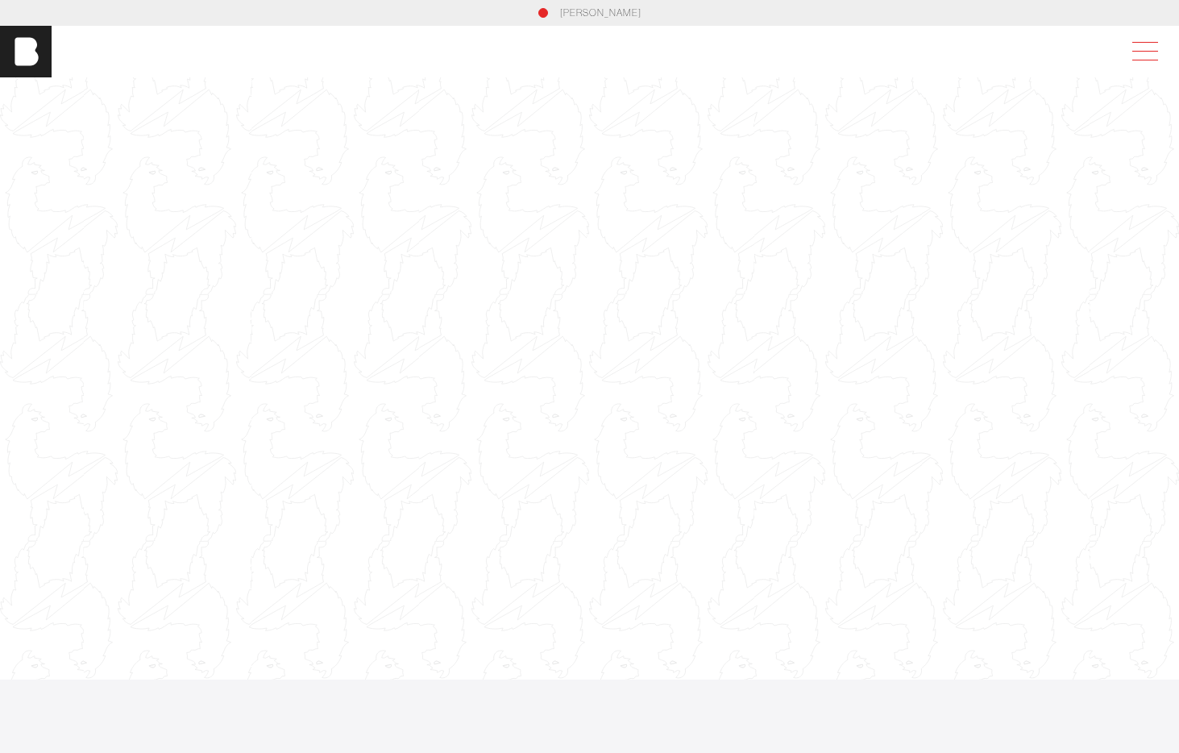
click at [1143, 48] on span at bounding box center [1141, 51] width 37 height 29
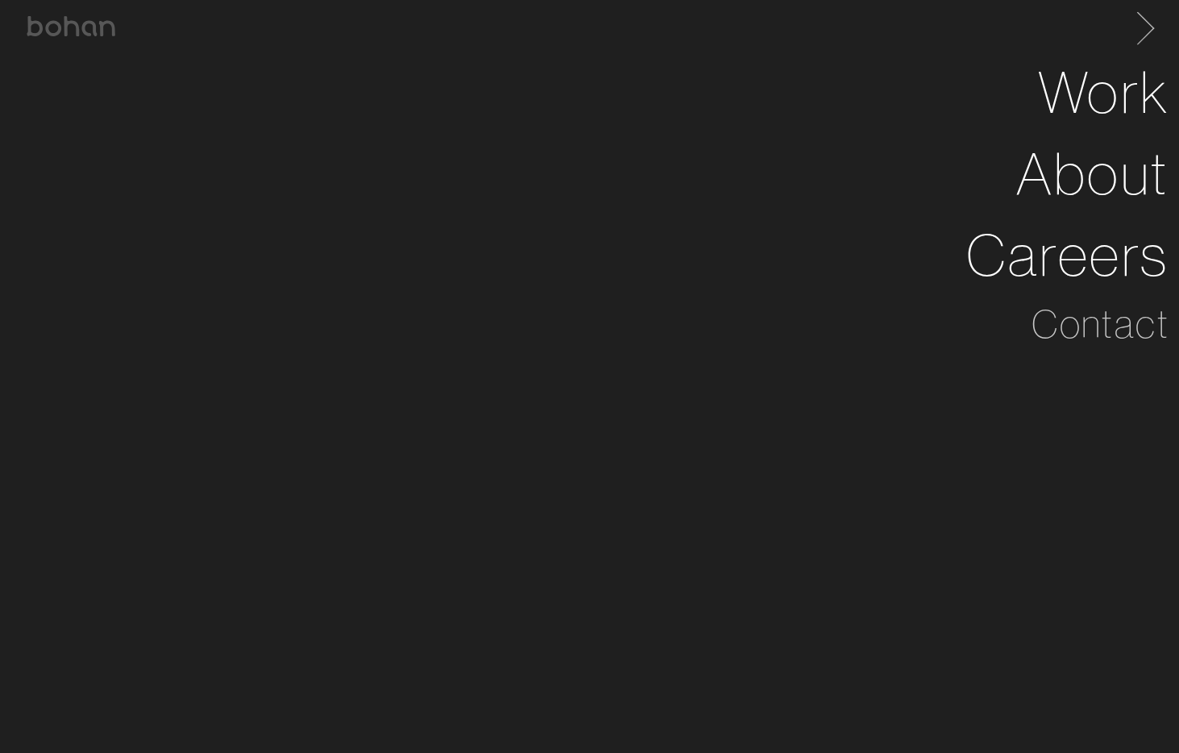
click at [1155, 25] on span at bounding box center [1142, 26] width 33 height 26
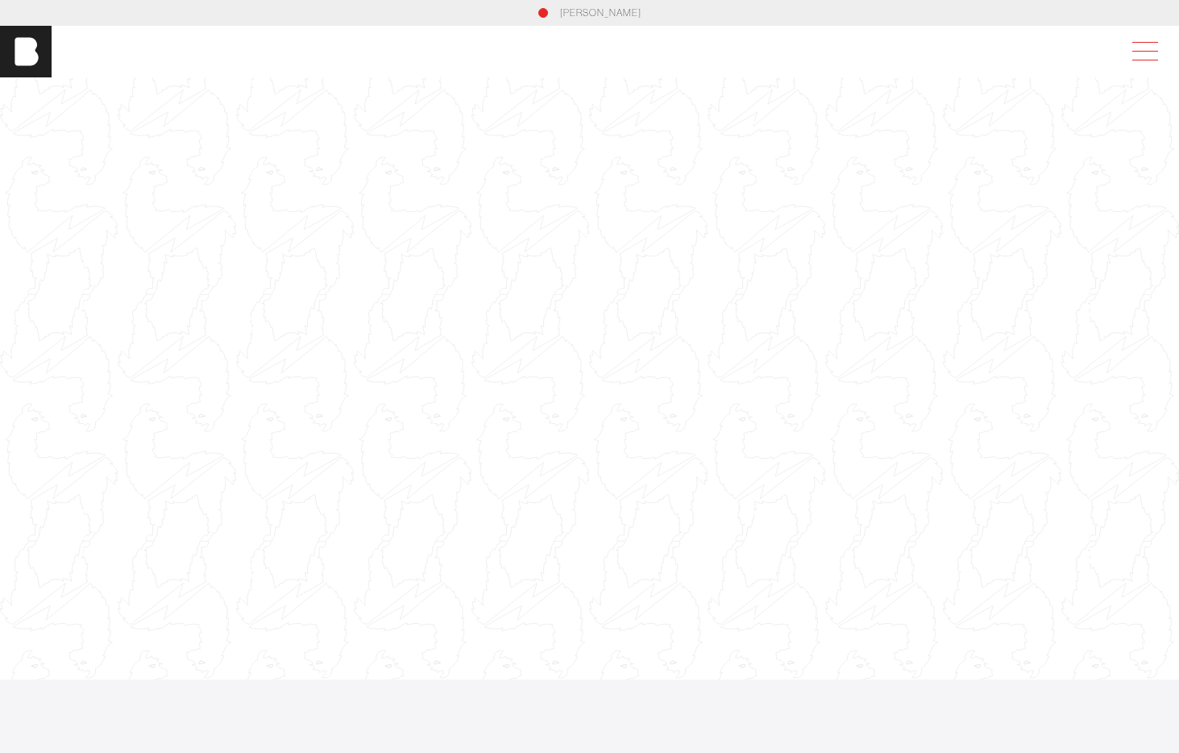
click at [1138, 48] on span at bounding box center [1141, 51] width 37 height 29
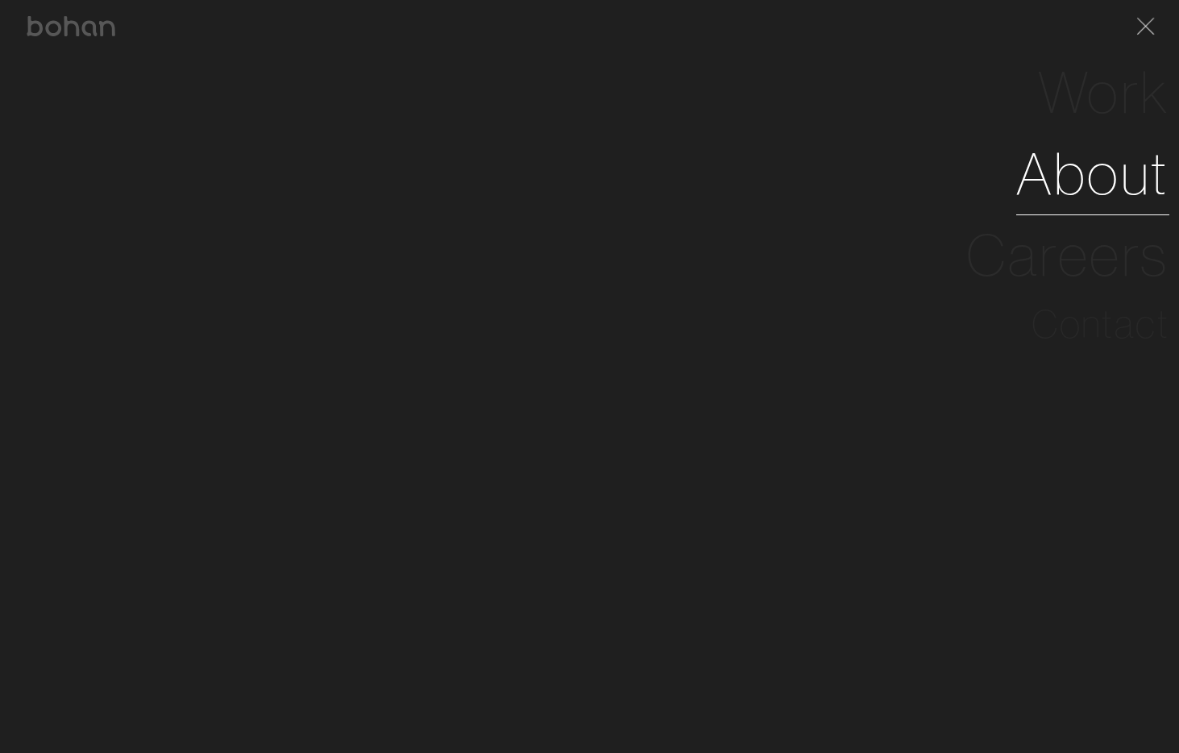
click at [1097, 177] on link "About" at bounding box center [1092, 173] width 153 height 81
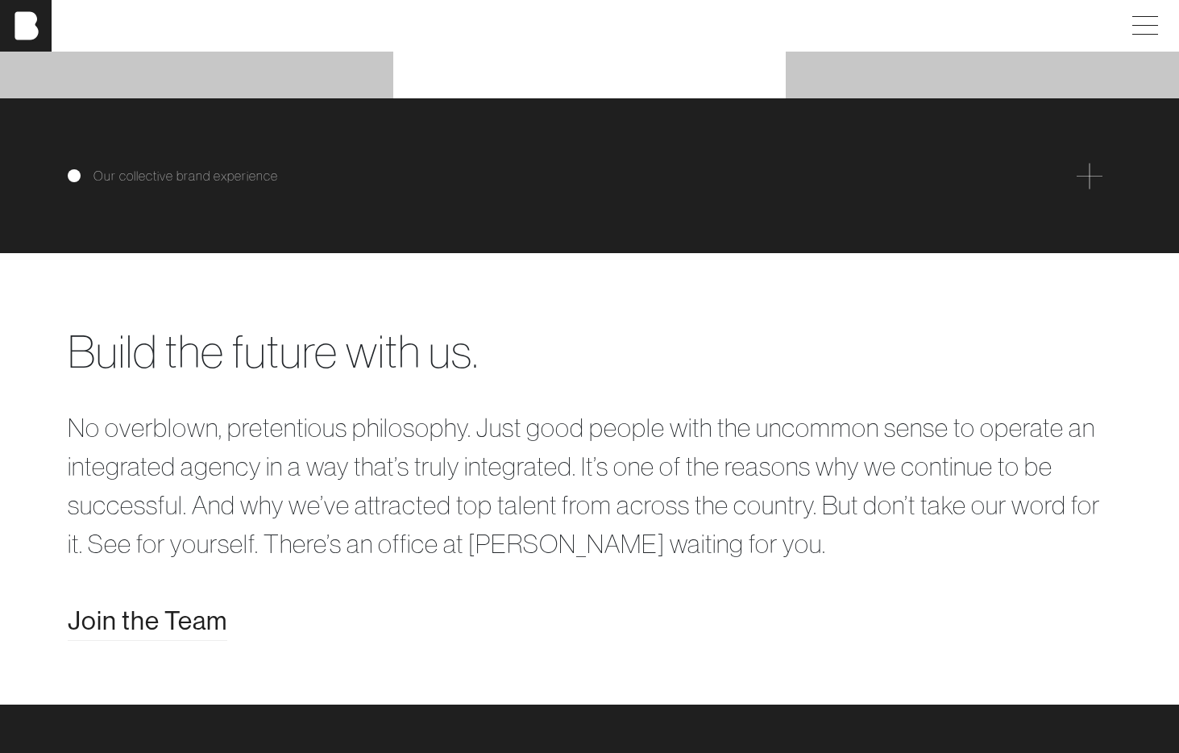
scroll to position [2854, 0]
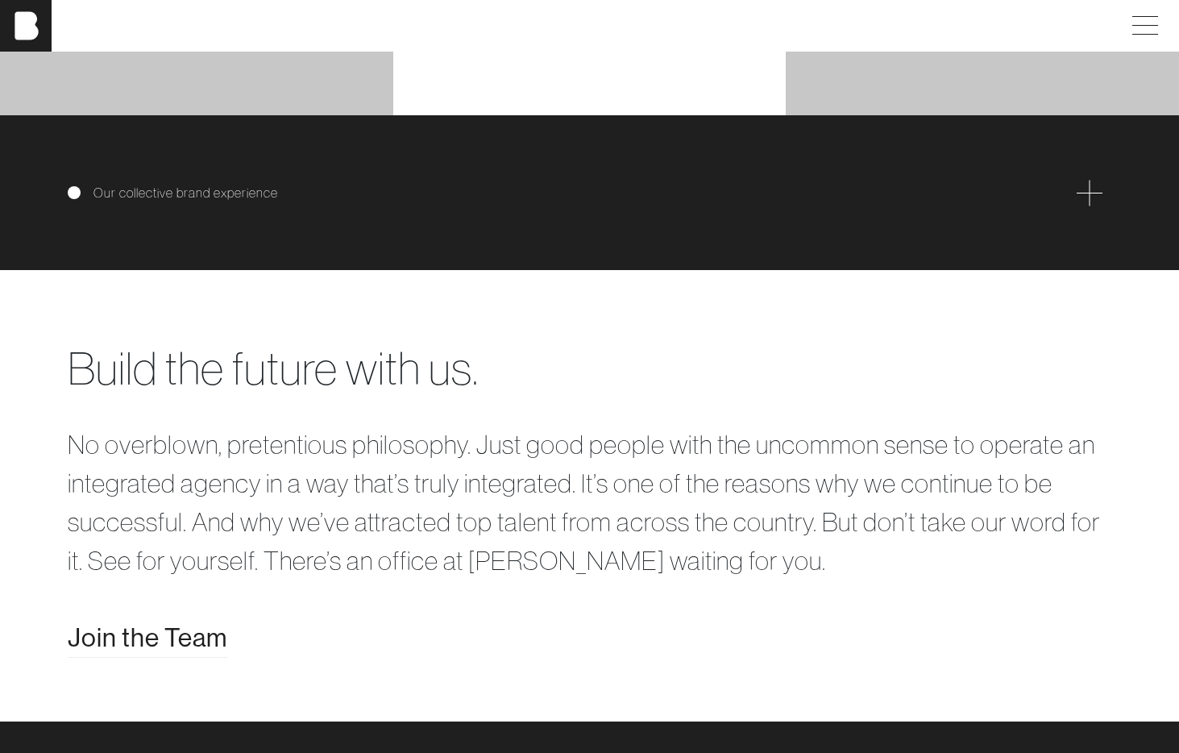
click at [218, 199] on div "Our collective brand experience" at bounding box center [590, 193] width 1044 height 26
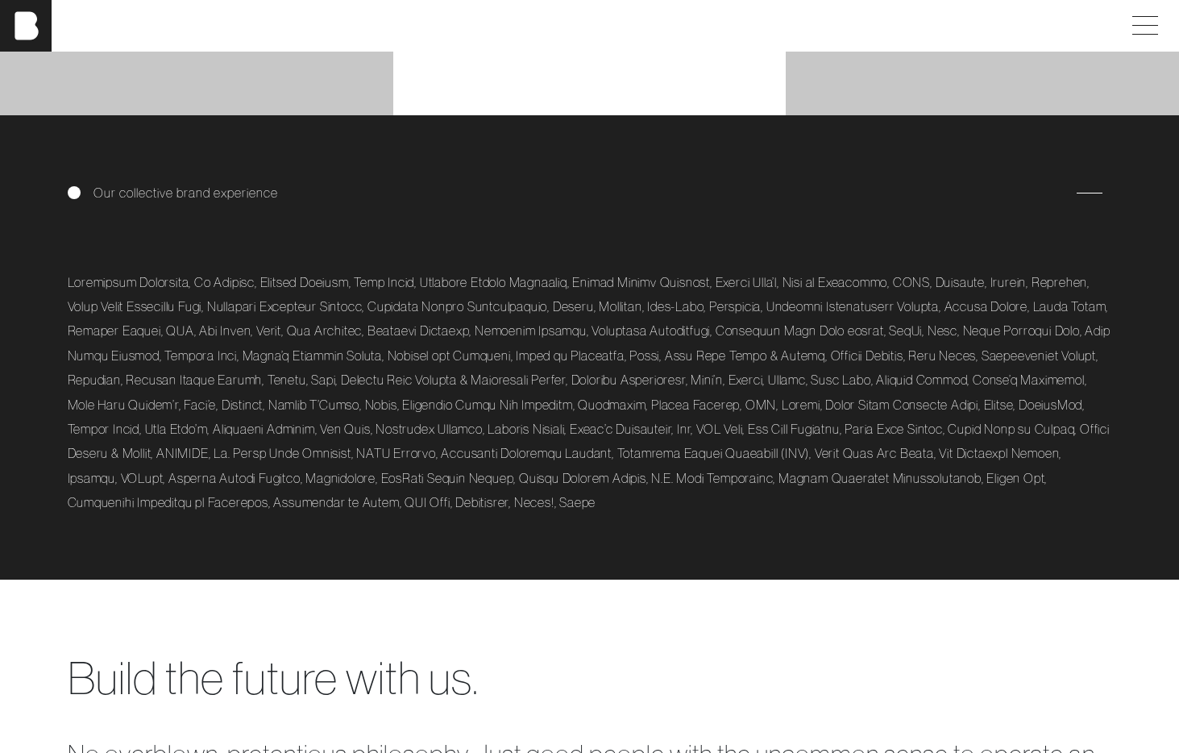
click at [218, 199] on div "Our collective brand experience" at bounding box center [590, 193] width 1044 height 26
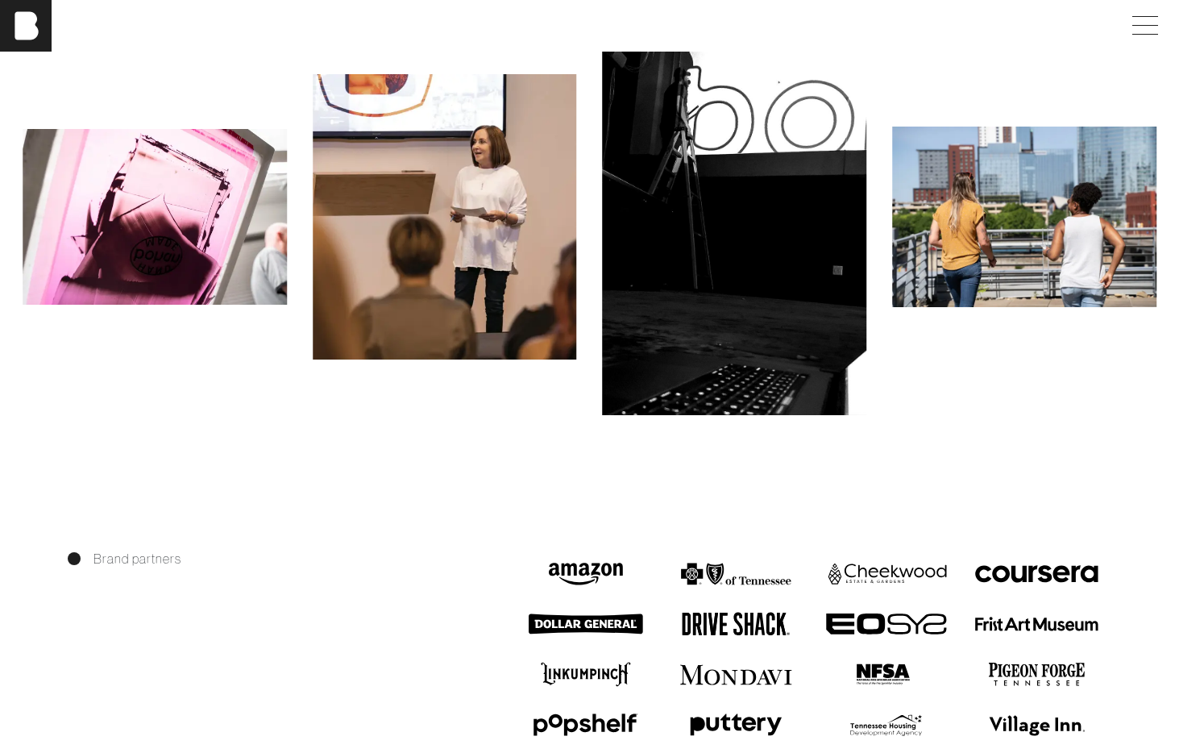
scroll to position [1586, 0]
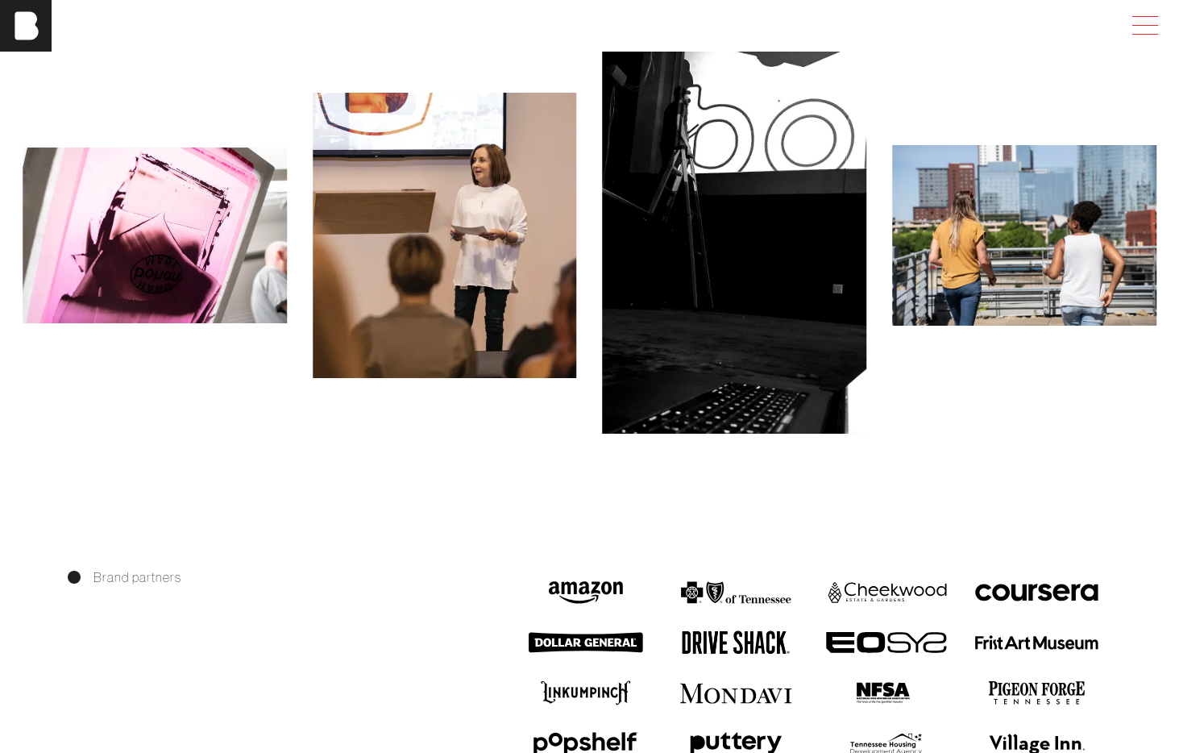
click at [1144, 27] on span at bounding box center [1141, 25] width 37 height 29
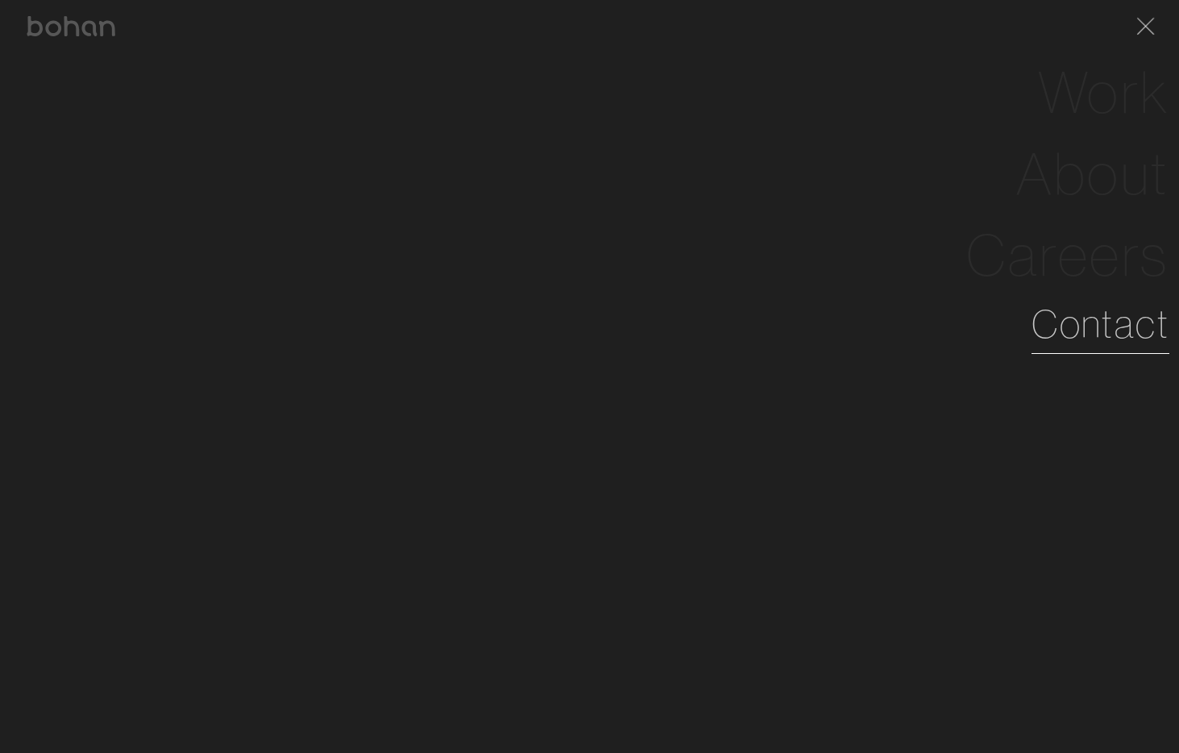
click at [1082, 324] on link "Contact" at bounding box center [1101, 324] width 138 height 58
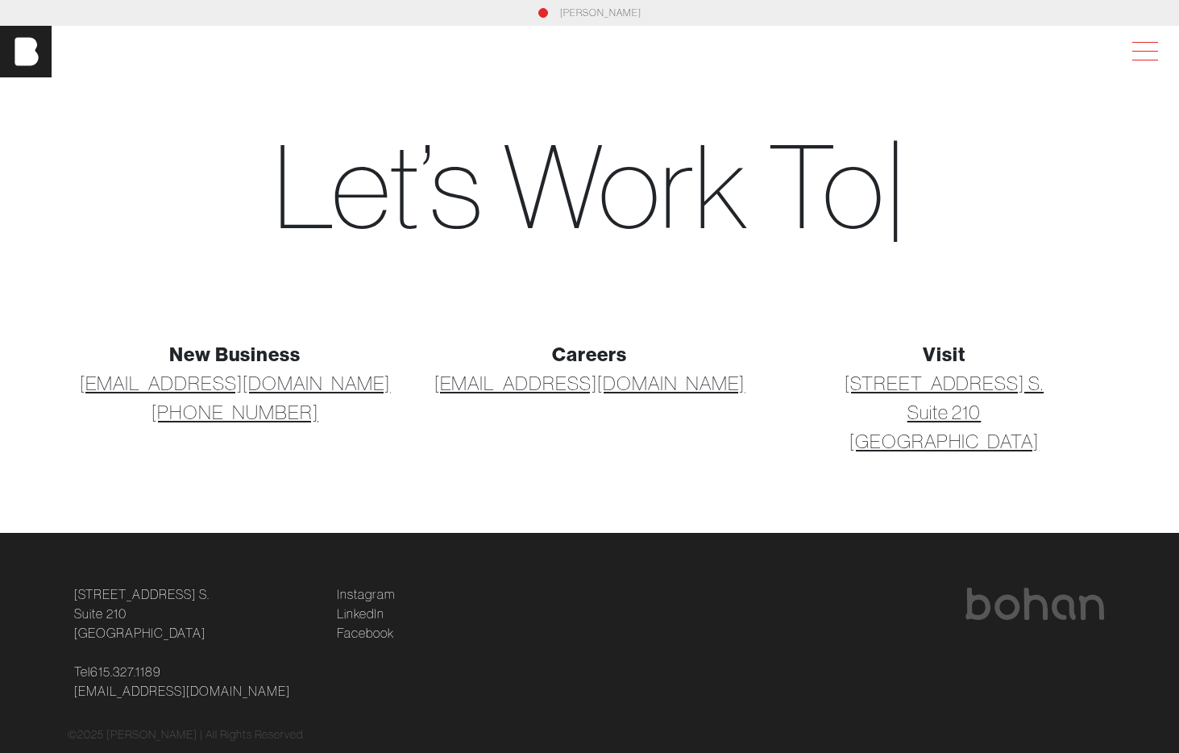
click at [1143, 52] on span at bounding box center [1141, 51] width 37 height 29
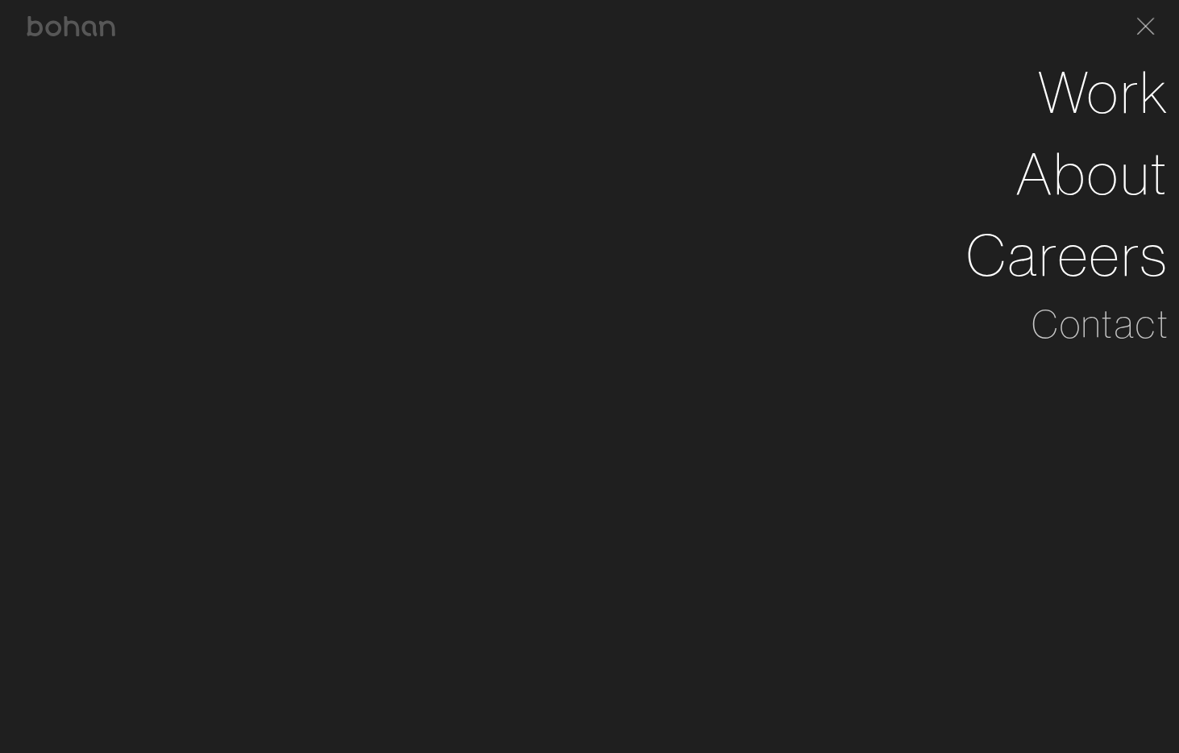
drag, startPoint x: 1142, startPoint y: 22, endPoint x: 744, endPoint y: 13, distance: 398.2
click at [1137, 22] on span at bounding box center [1142, 26] width 33 height 26
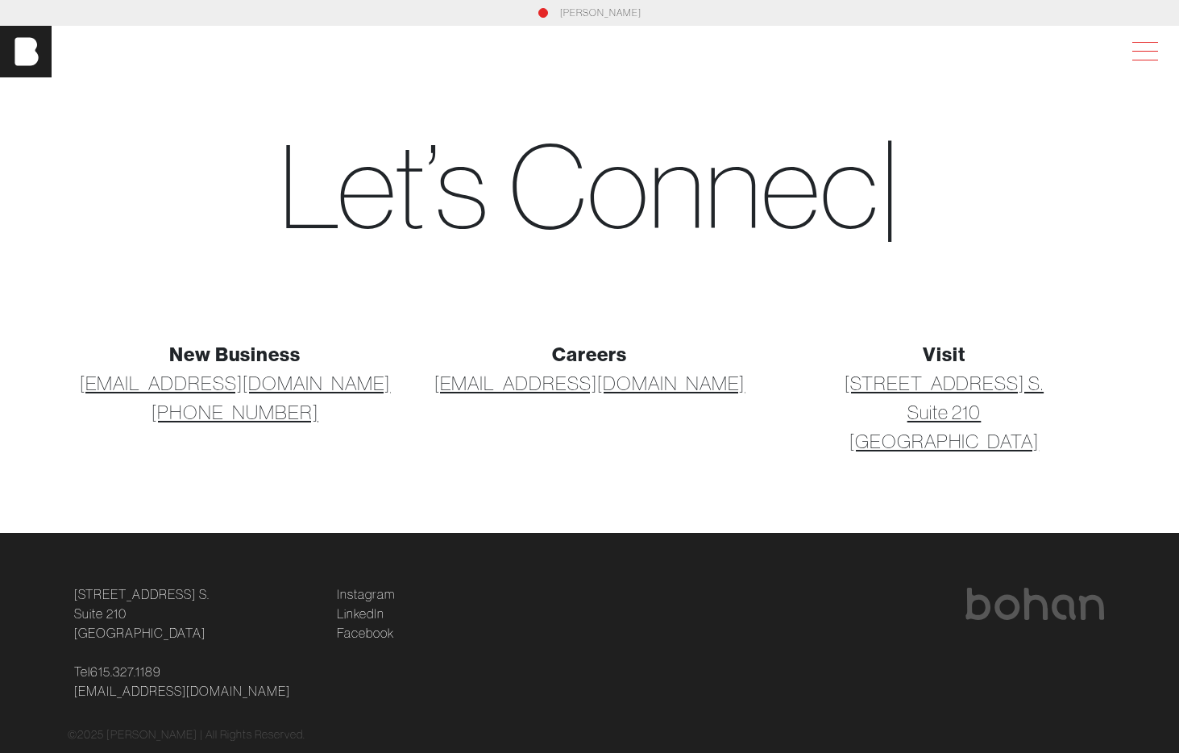
click at [1138, 55] on span at bounding box center [1141, 51] width 37 height 29
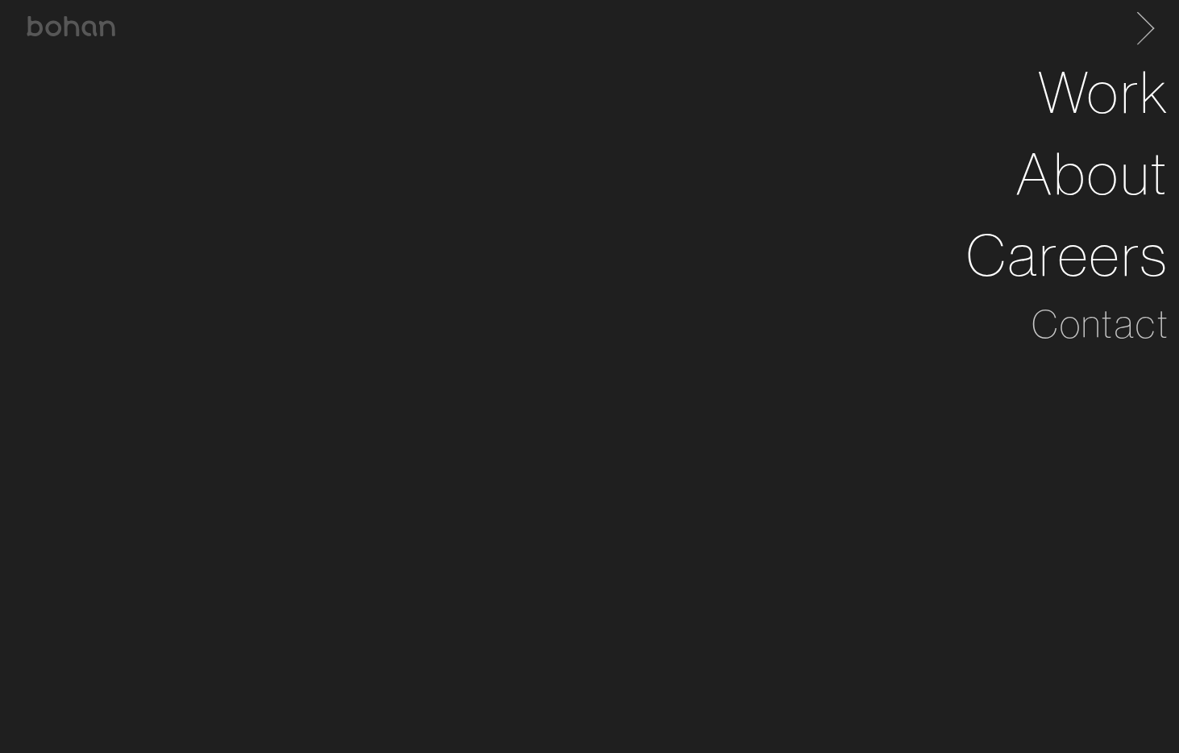
click at [1144, 23] on span at bounding box center [1142, 26] width 33 height 26
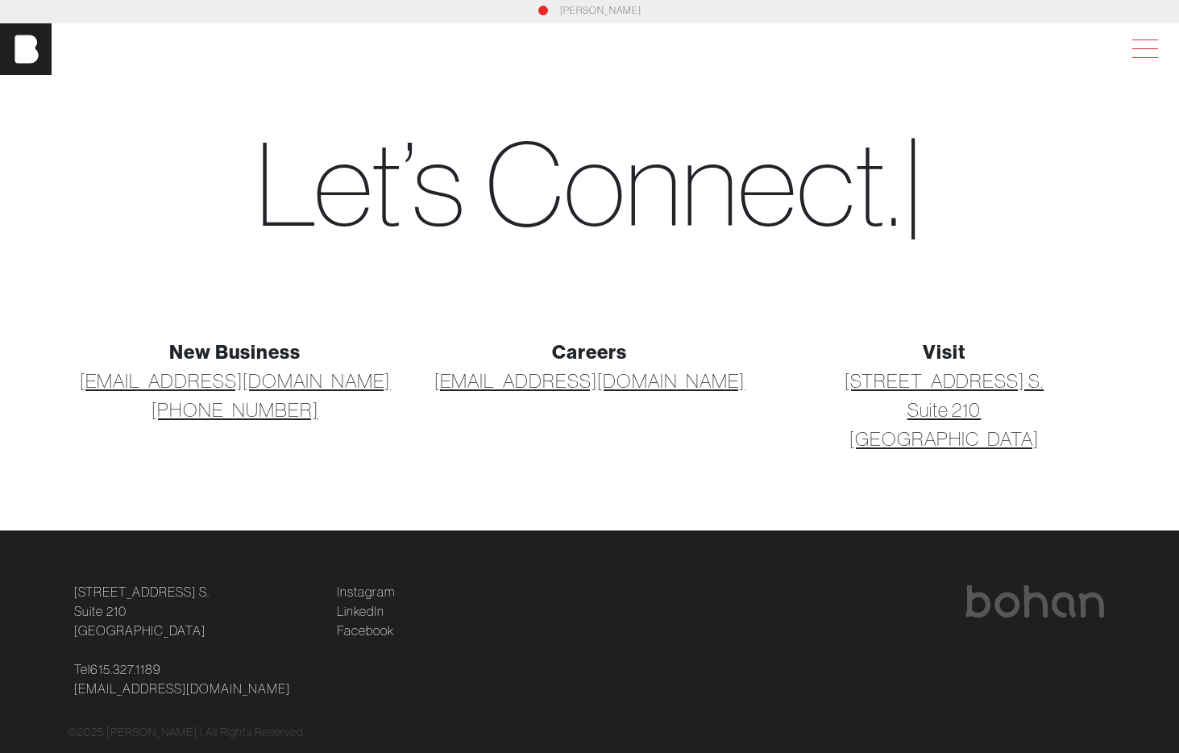
click at [1139, 48] on span at bounding box center [1145, 48] width 26 height 1
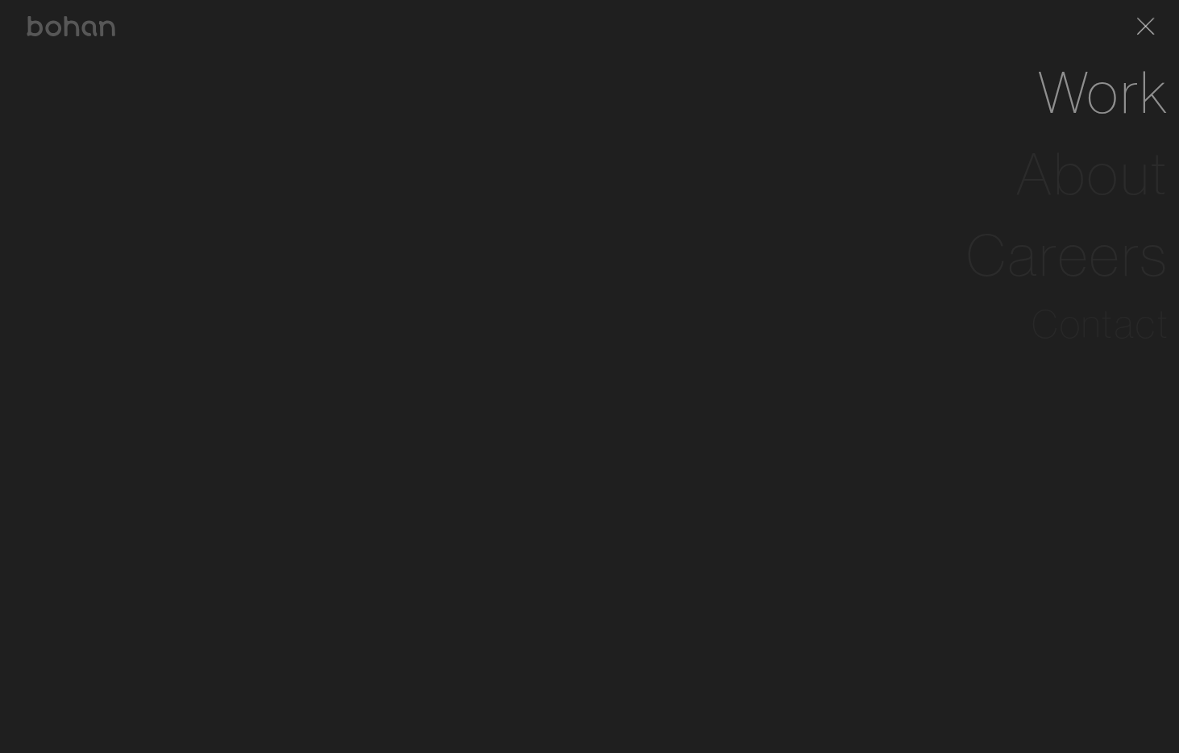
click at [836, 52] on li "Work" at bounding box center [590, 92] width 1160 height 81
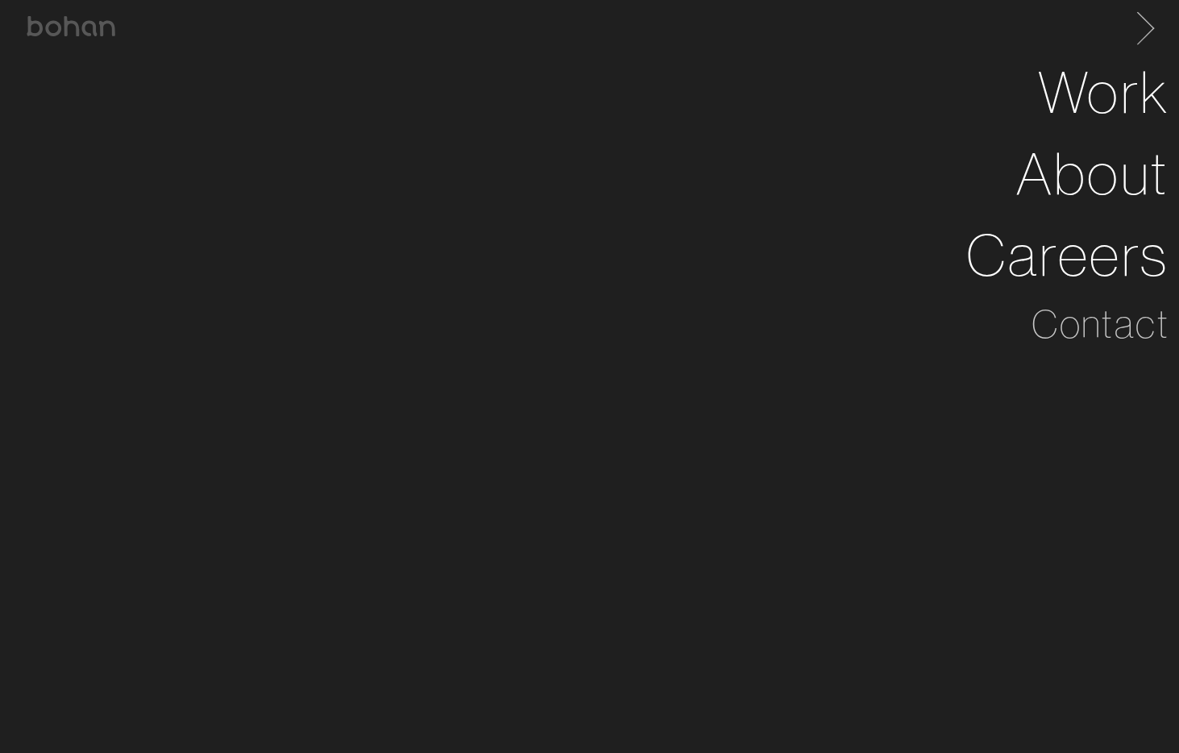
click at [1141, 21] on span at bounding box center [1142, 26] width 33 height 26
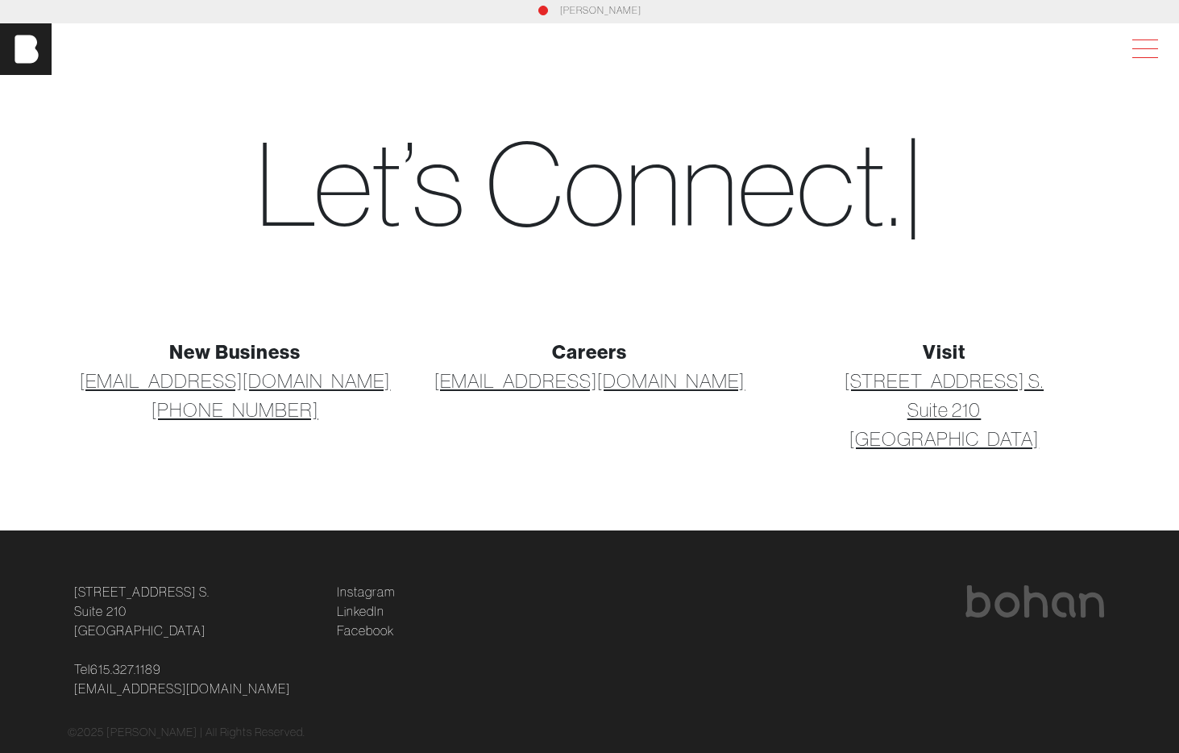
click at [1156, 48] on span at bounding box center [1145, 48] width 26 height 1
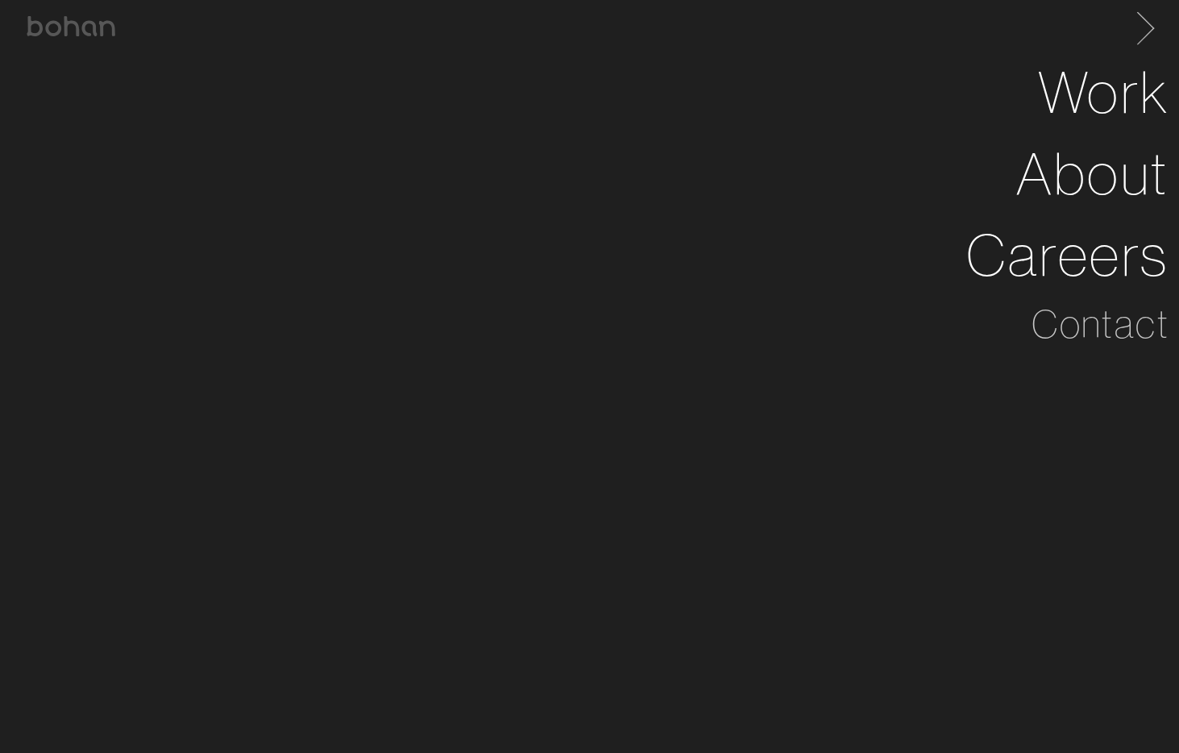
click at [1147, 25] on span at bounding box center [1142, 26] width 33 height 26
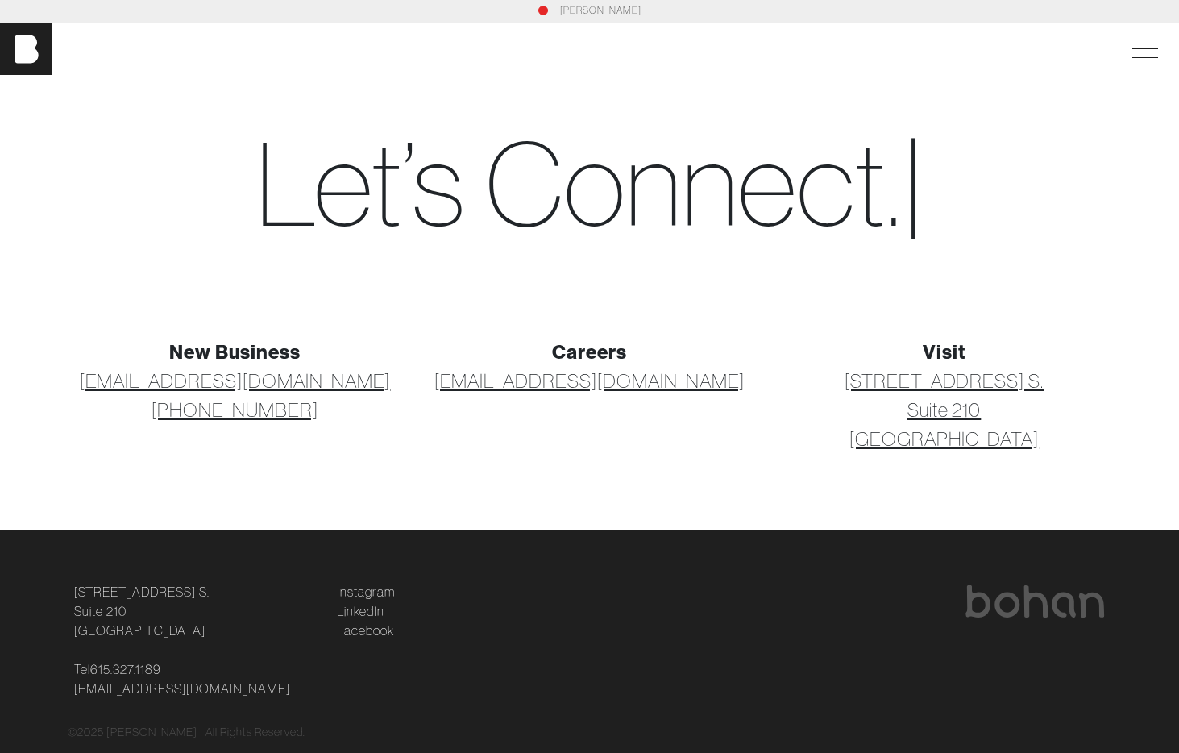
scroll to position [0, 0]
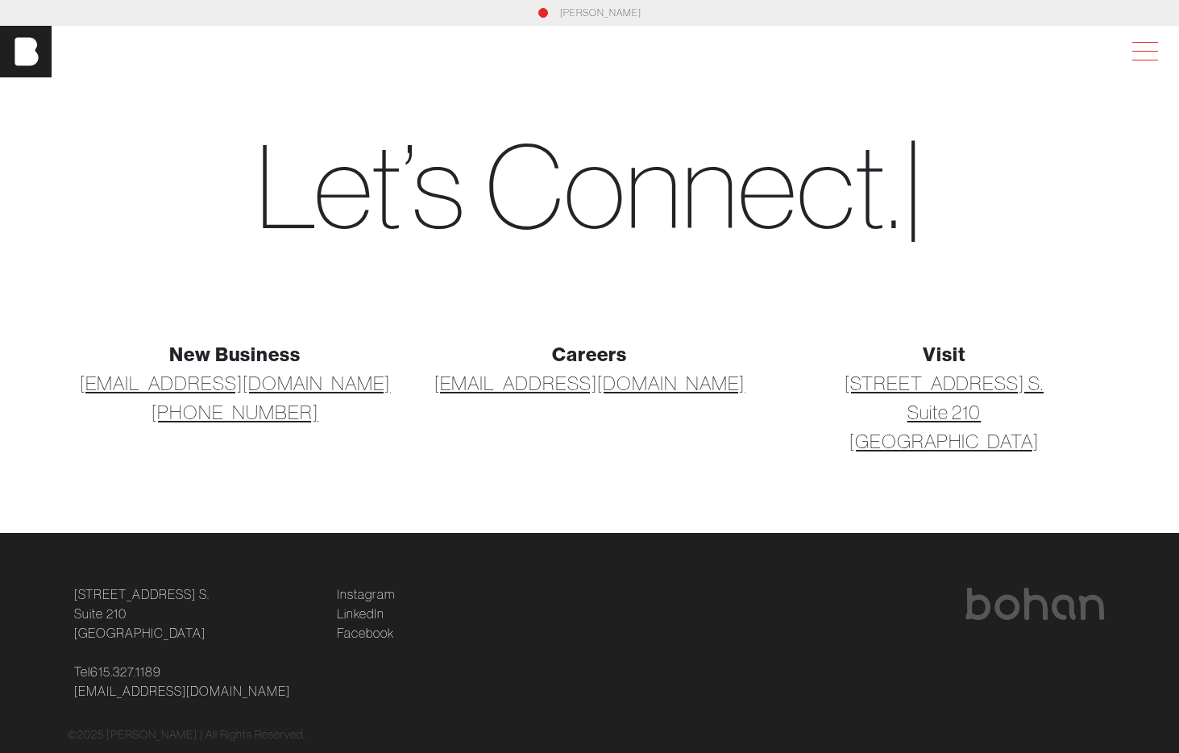
click at [1158, 49] on span at bounding box center [1141, 51] width 37 height 29
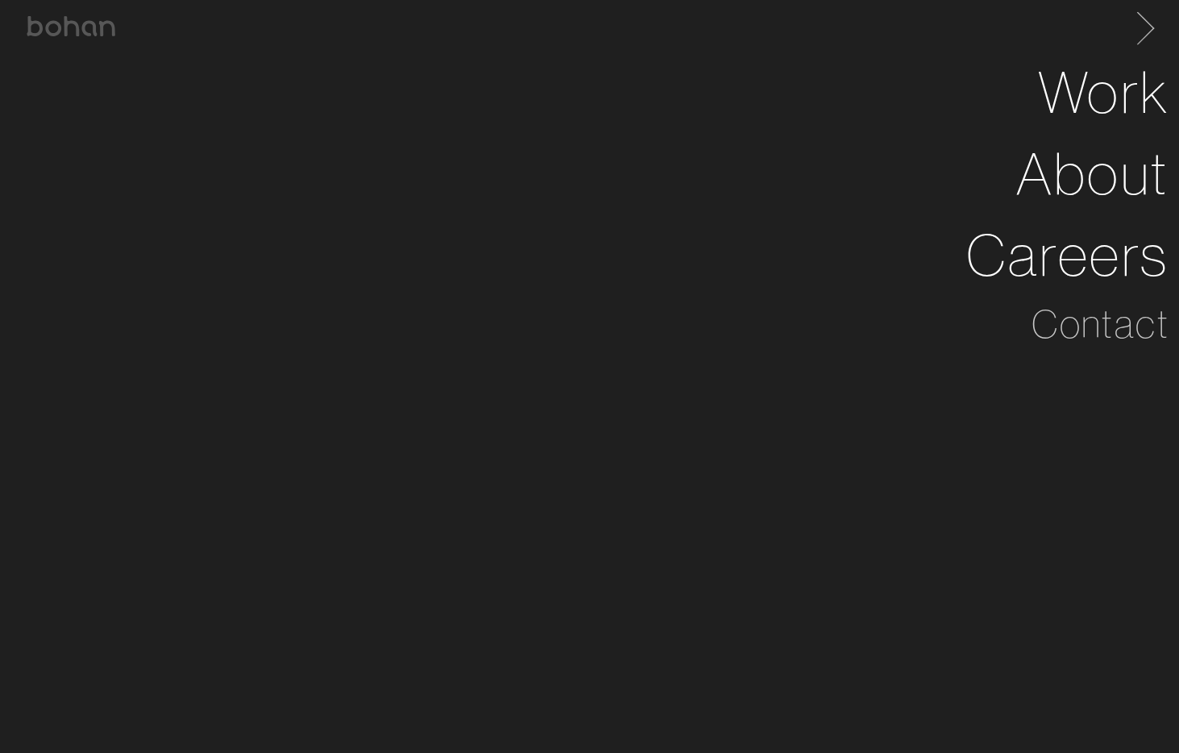
click at [1140, 31] on span at bounding box center [1142, 26] width 33 height 26
